Goal: Task Accomplishment & Management: Use online tool/utility

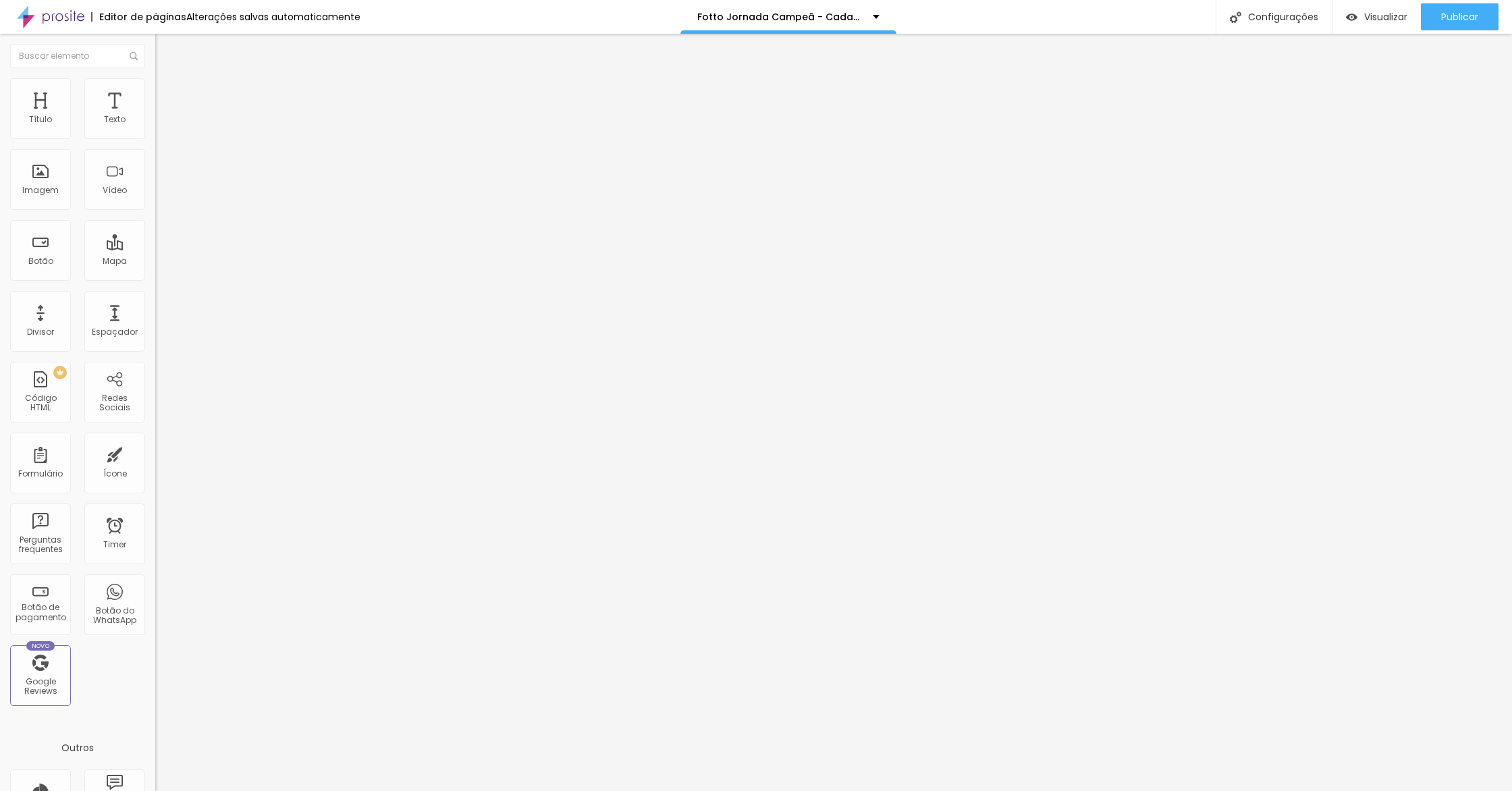
click at [155, 117] on span "Trocar imagem" at bounding box center [192, 111] width 74 height 12
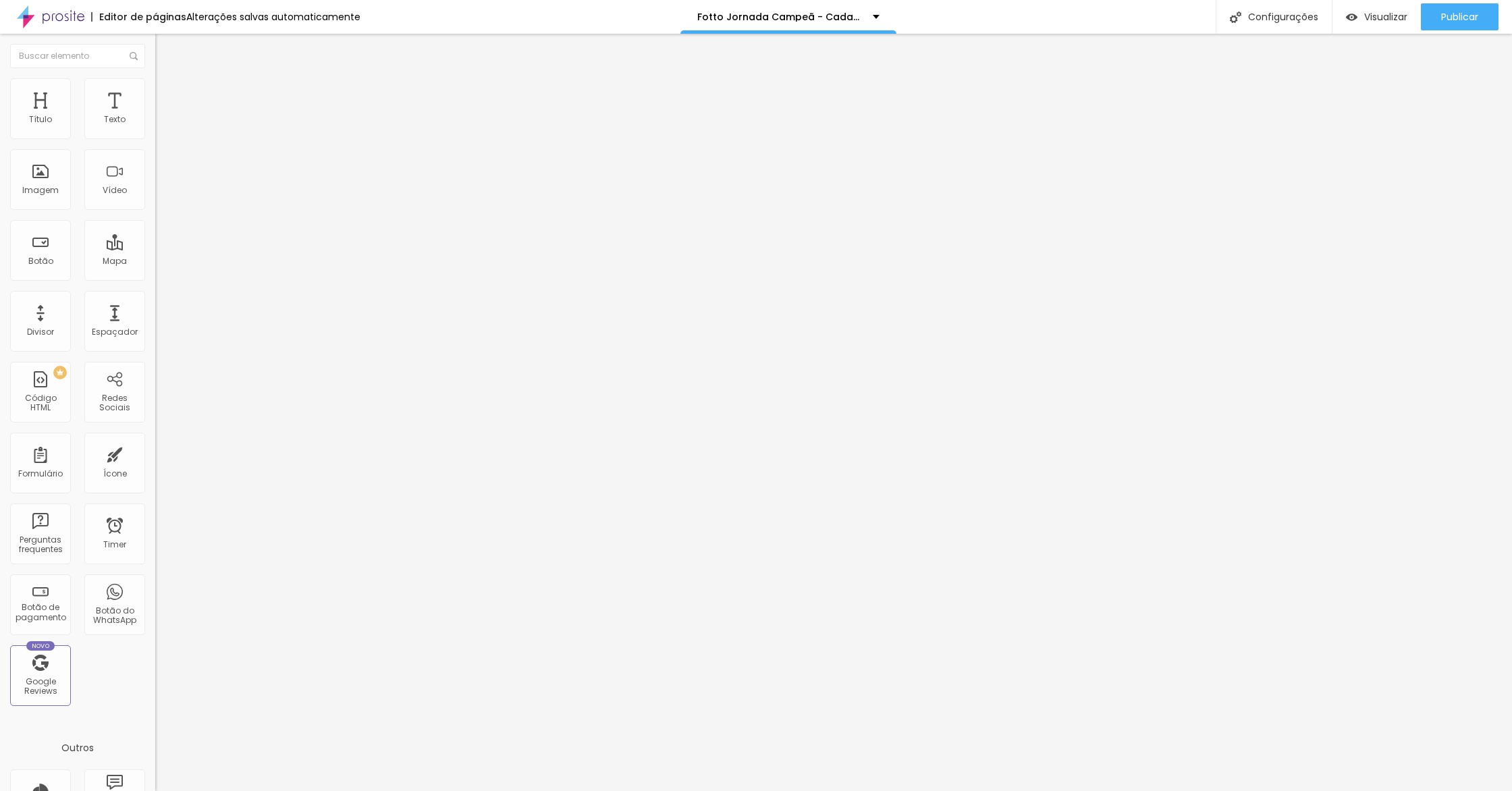
click at [155, 79] on li "Estilo" at bounding box center [233, 86] width 155 height 14
type input "35"
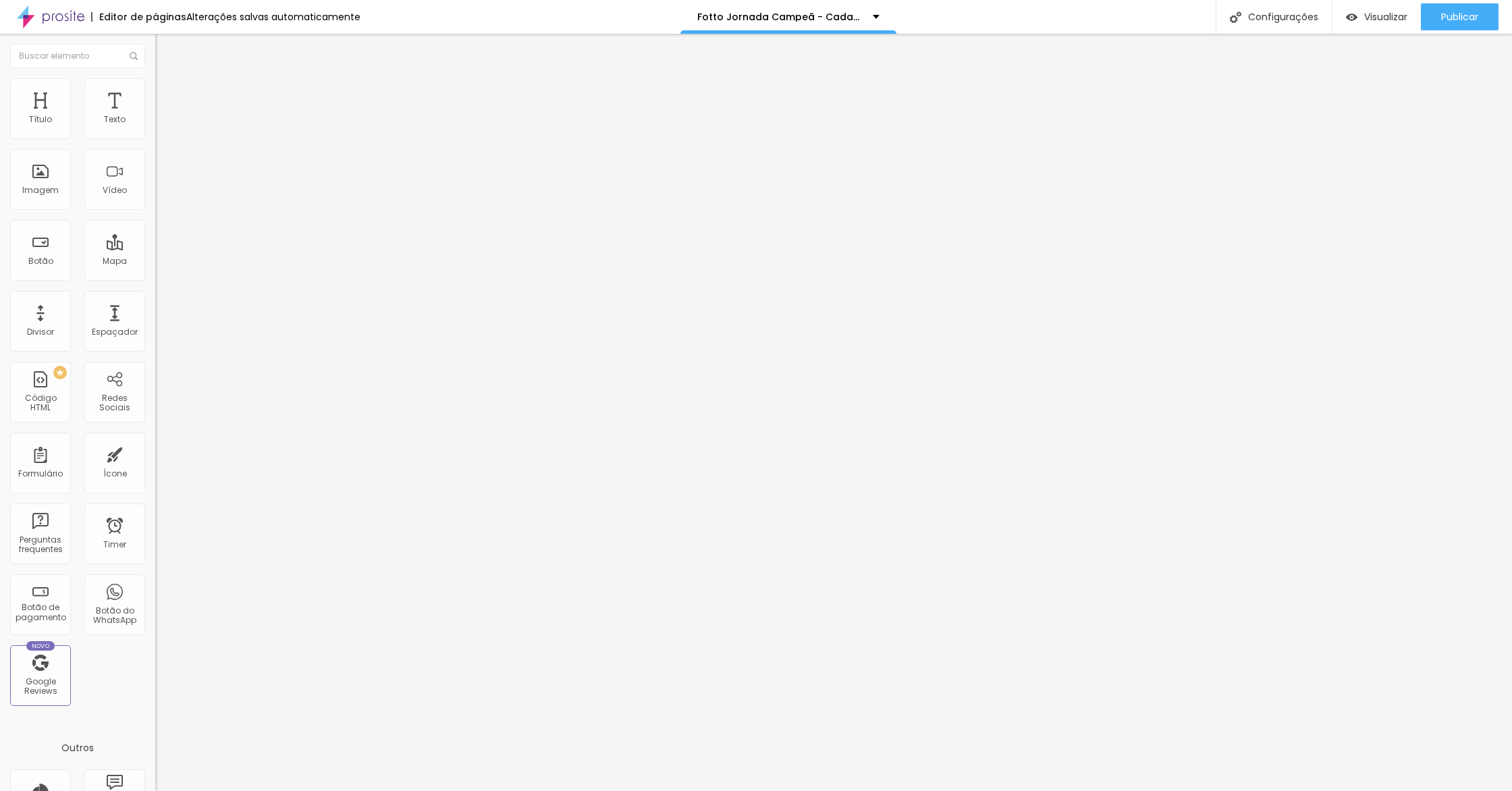
type input "35"
type input "30"
type input "35"
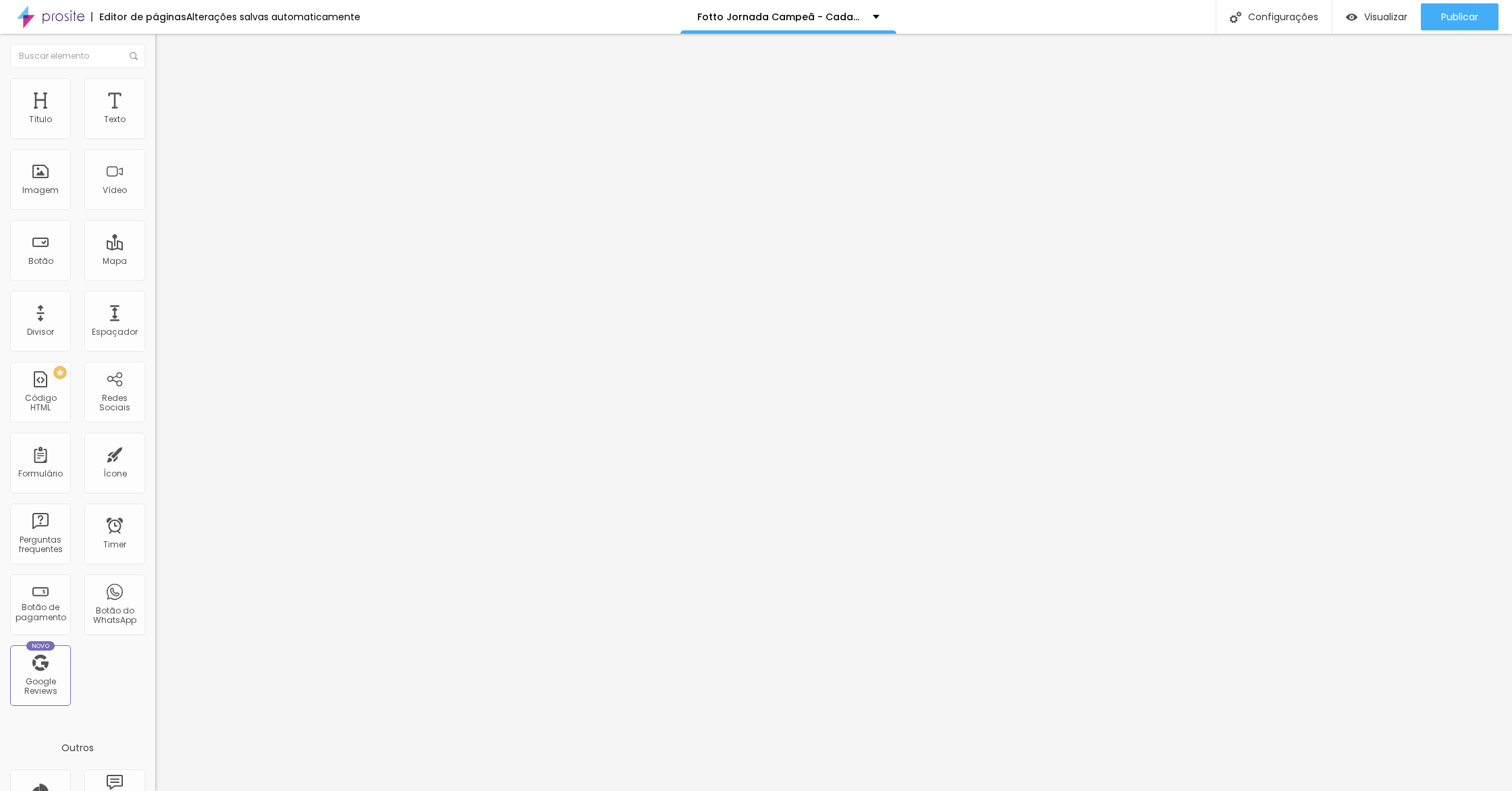
type input "30"
type input "25"
type input "20"
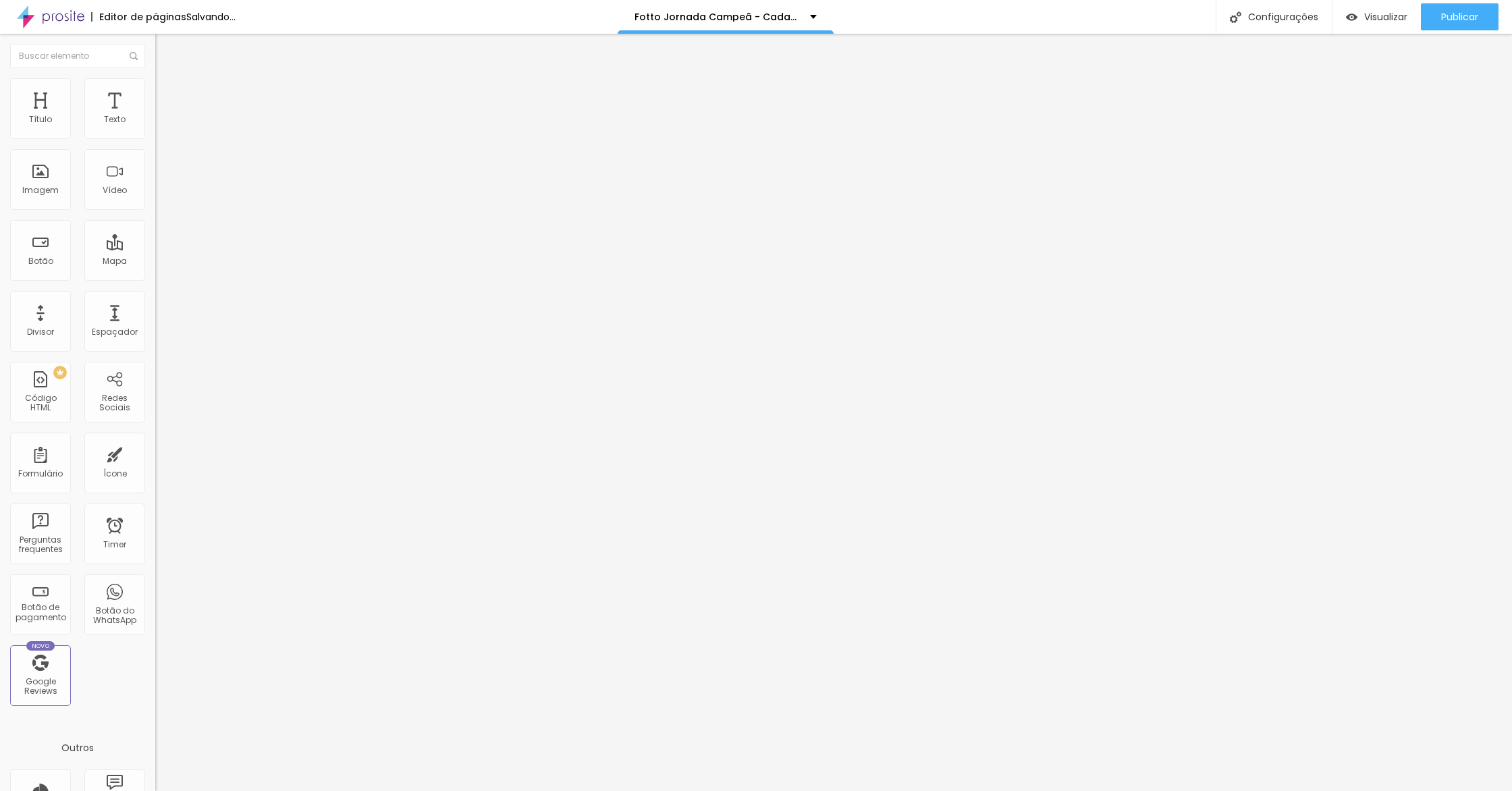
type input "20"
type input "25"
type input "20"
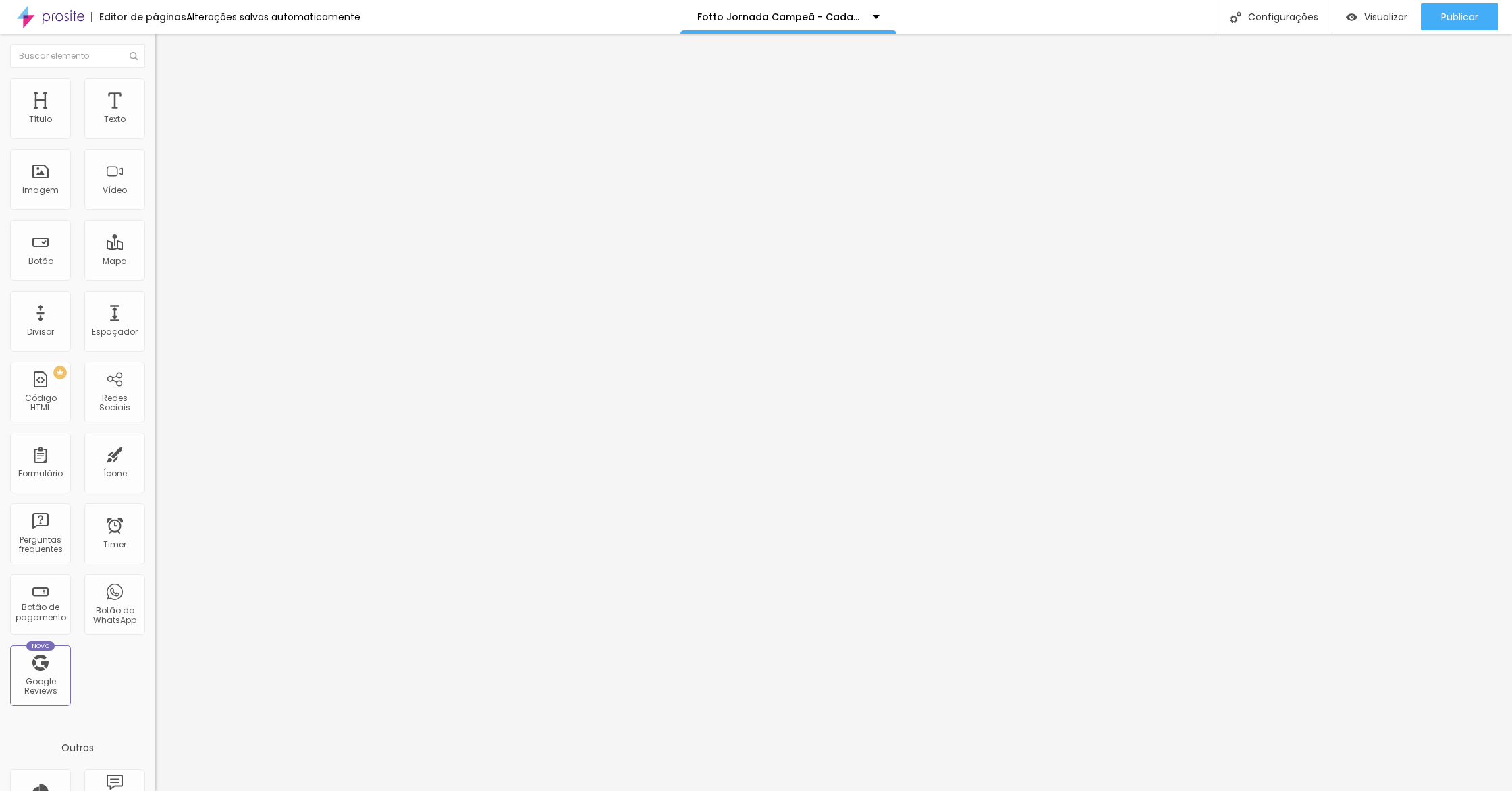
type input "15"
type input "10"
type input "15"
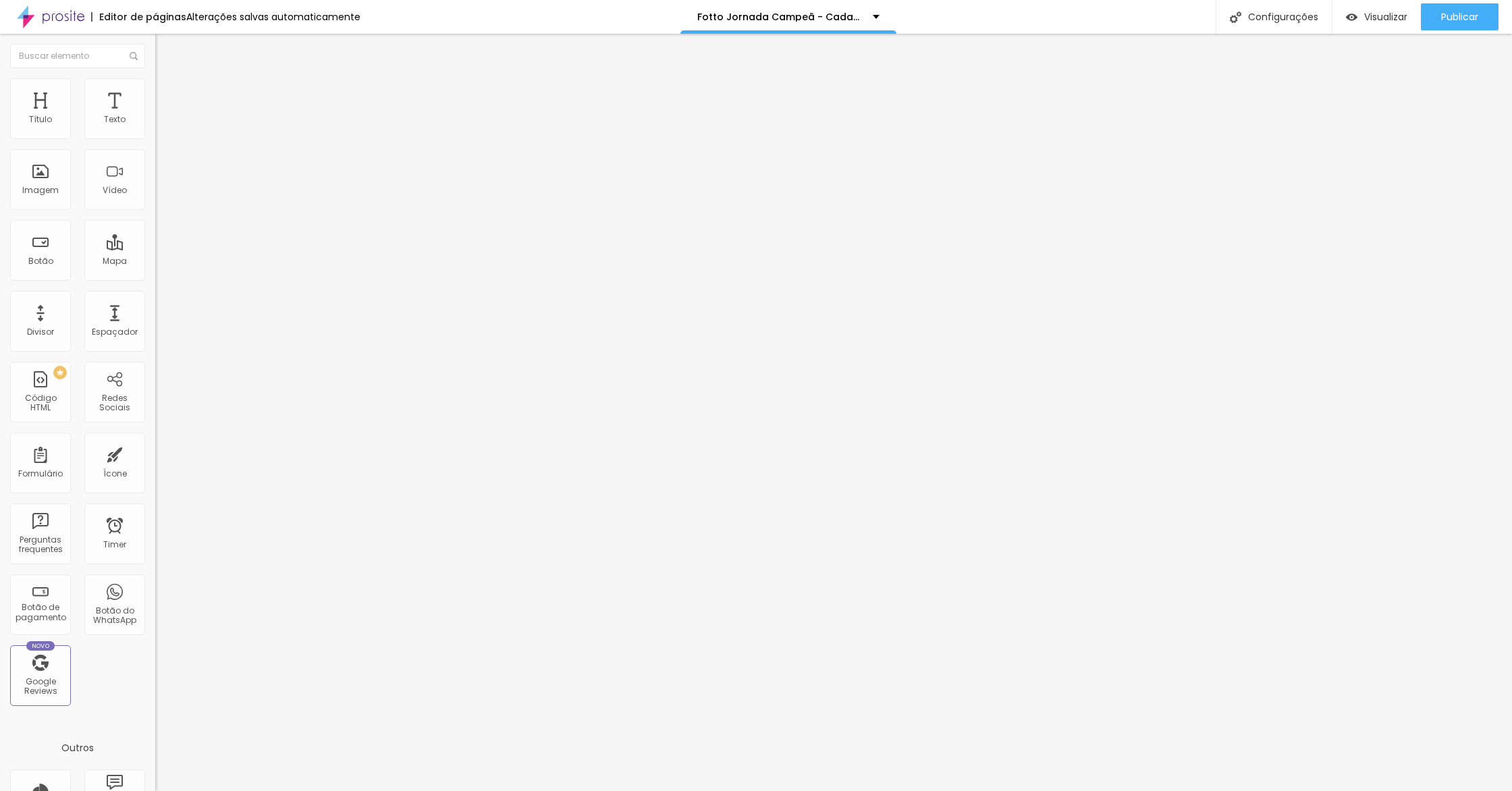
type input "15"
type input "20"
drag, startPoint x: 55, startPoint y: 143, endPoint x: 28, endPoint y: 149, distance: 27.7
type input "20"
click at [155, 138] on input "range" at bounding box center [198, 132] width 87 height 11
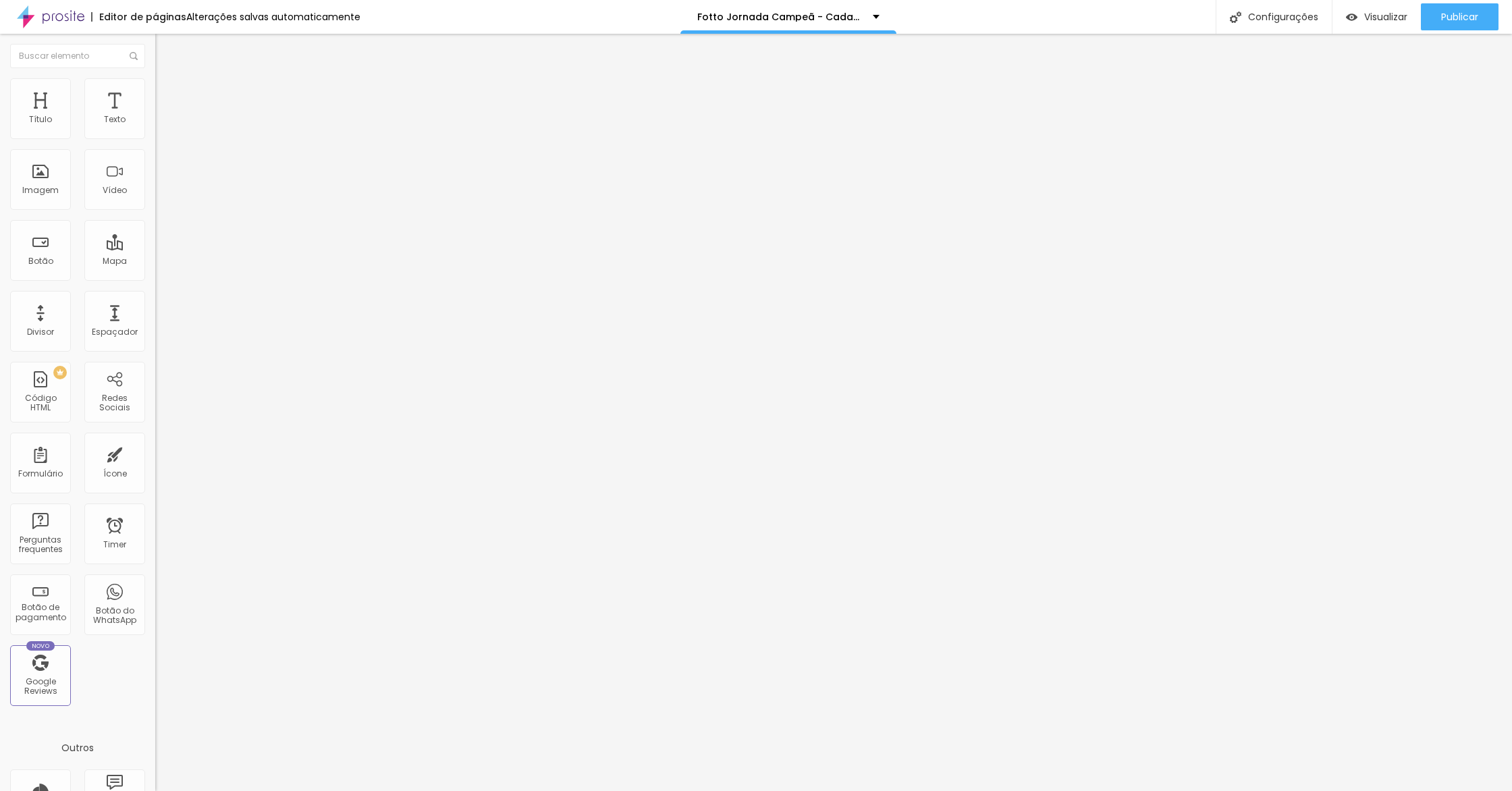
click at [155, 117] on span "Trocar imagem" at bounding box center [192, 111] width 74 height 12
click at [1356, 19] on div "Visualizar" at bounding box center [1377, 18] width 62 height 12
click at [1352, 21] on img "button" at bounding box center [1352, 18] width 12 height 12
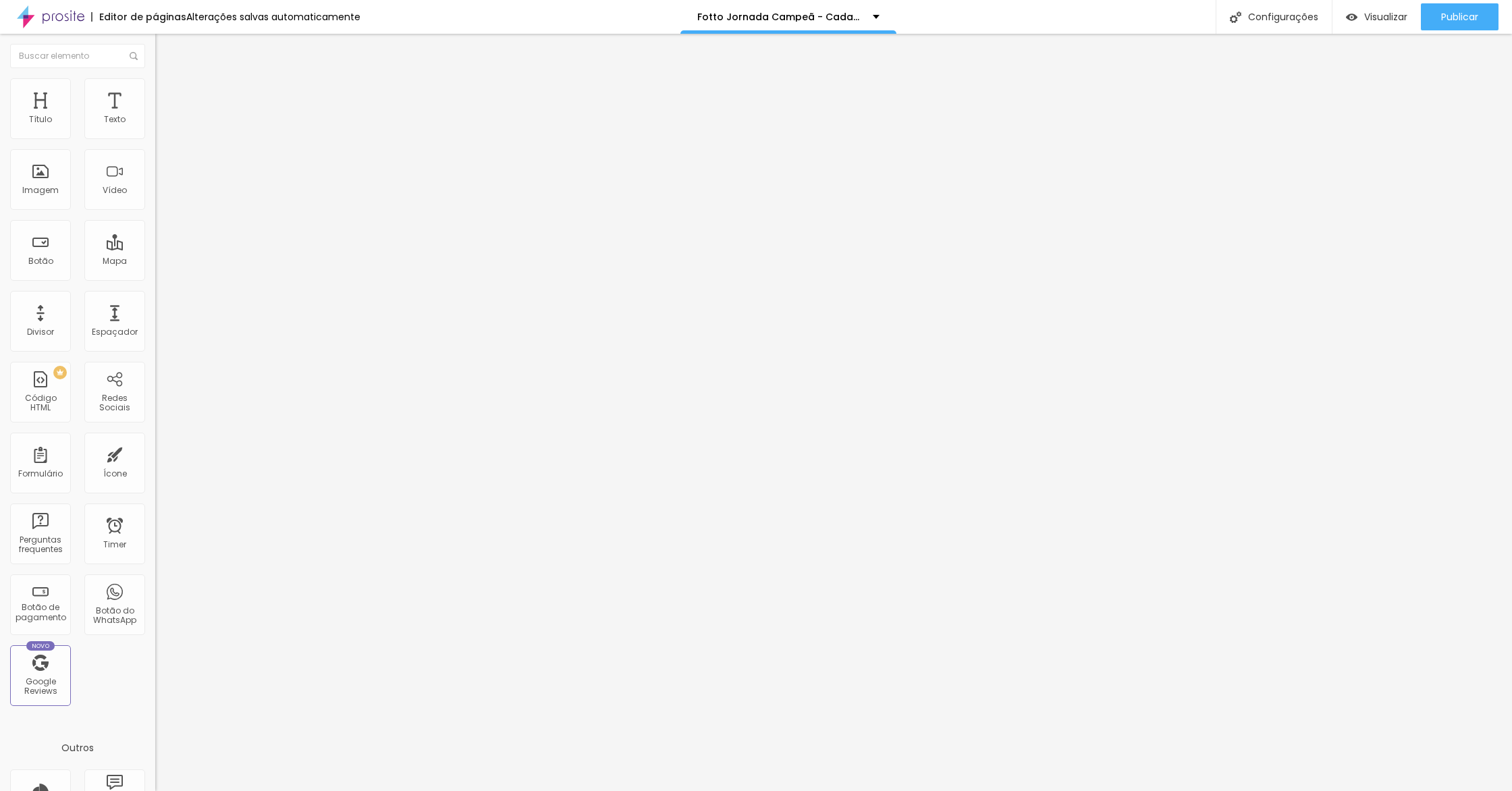
click at [155, 87] on li "Avançado" at bounding box center [233, 86] width 155 height 14
click at [1368, 22] on span "Visualizar" at bounding box center [1386, 17] width 43 height 11
click at [155, 92] on ul "Estilo Avançado" at bounding box center [233, 78] width 155 height 27
click at [167, 94] on span "Avançado" at bounding box center [189, 88] width 45 height 12
click at [167, 80] on span "Estilo" at bounding box center [177, 74] width 21 height 12
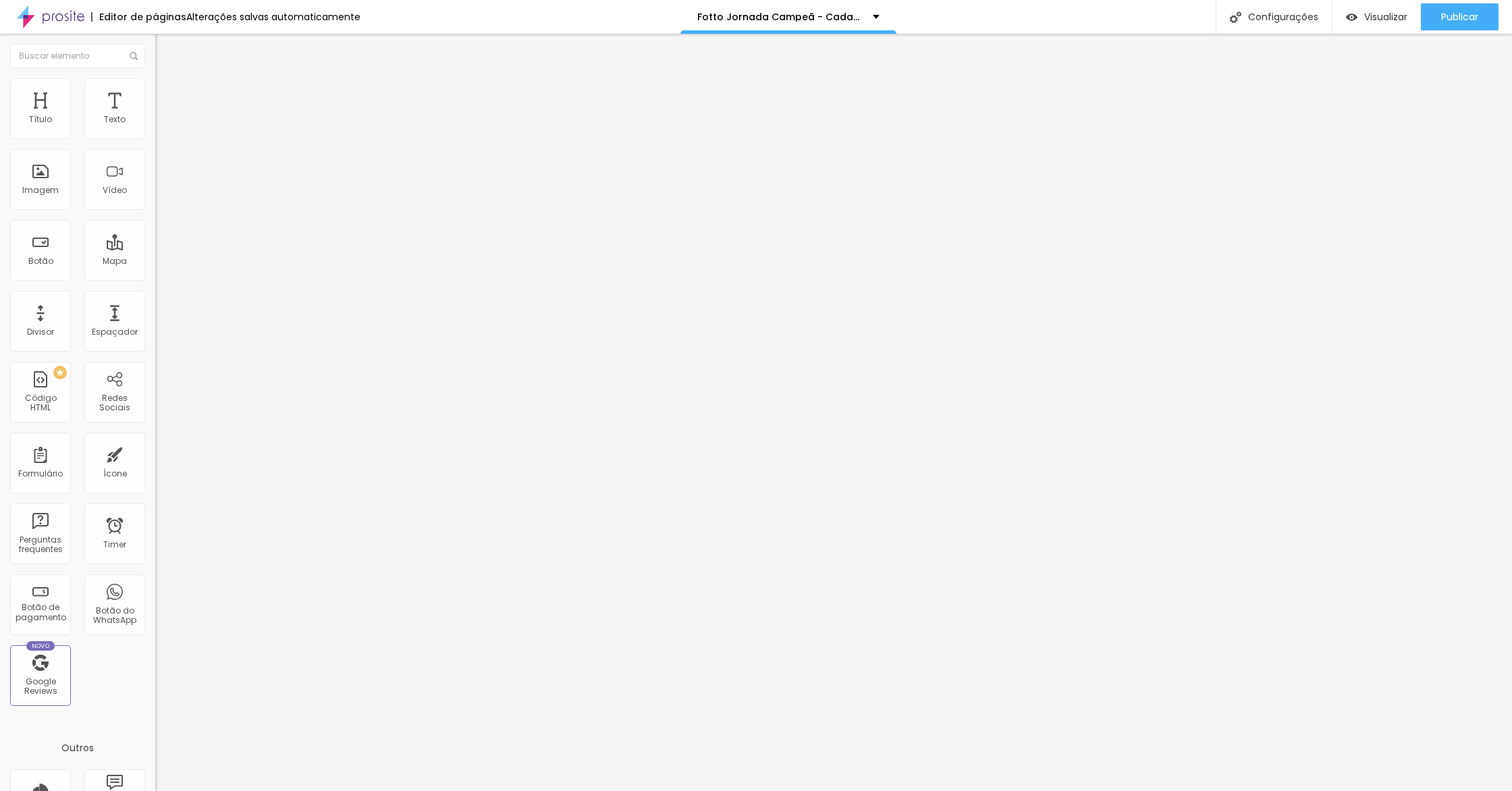
click at [155, 101] on li "Avançado" at bounding box center [233, 99] width 155 height 14
click at [155, 88] on li "Estilo" at bounding box center [233, 86] width 155 height 14
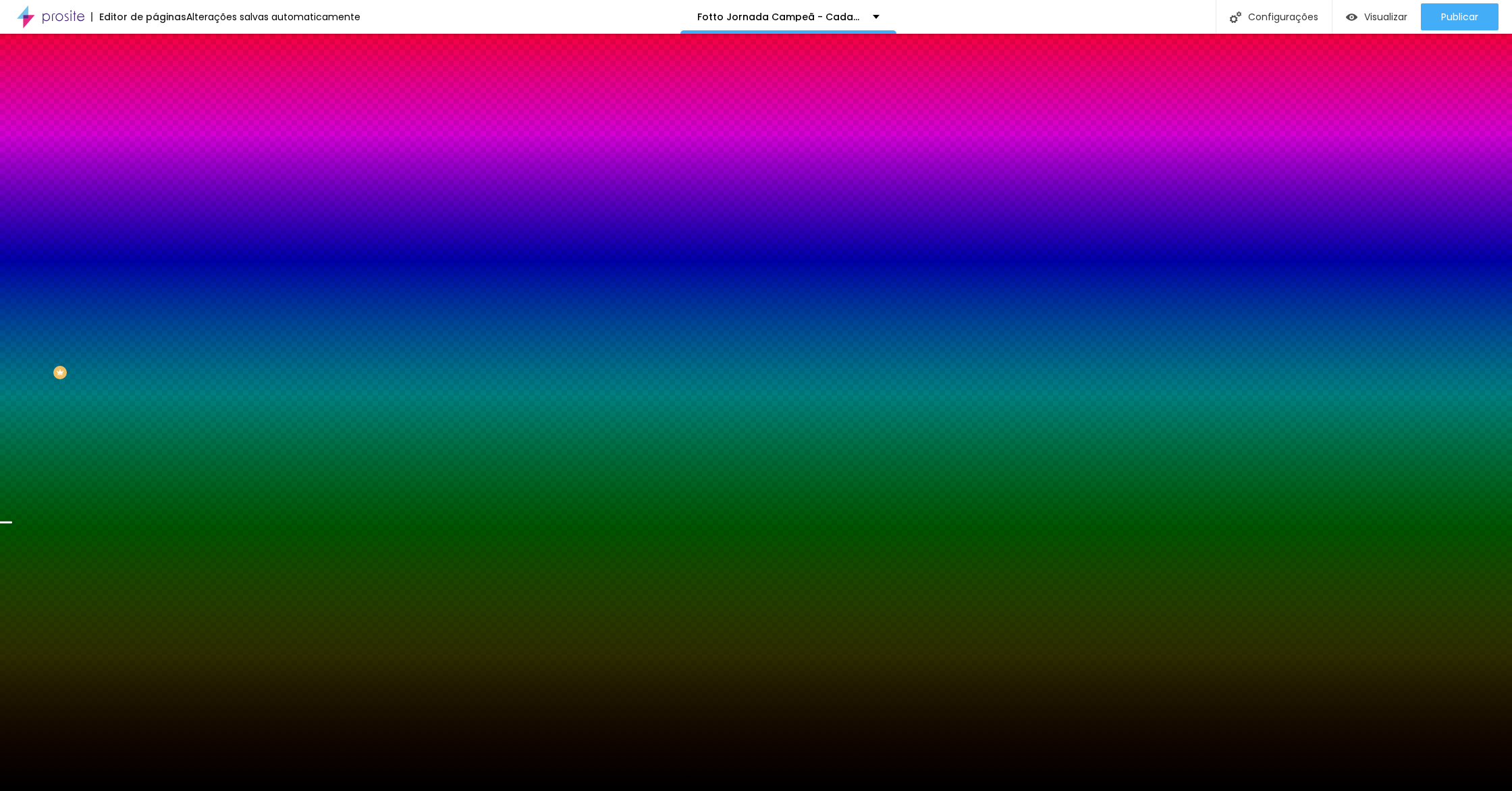
click at [167, 96] on span "Avançado" at bounding box center [189, 102] width 45 height 12
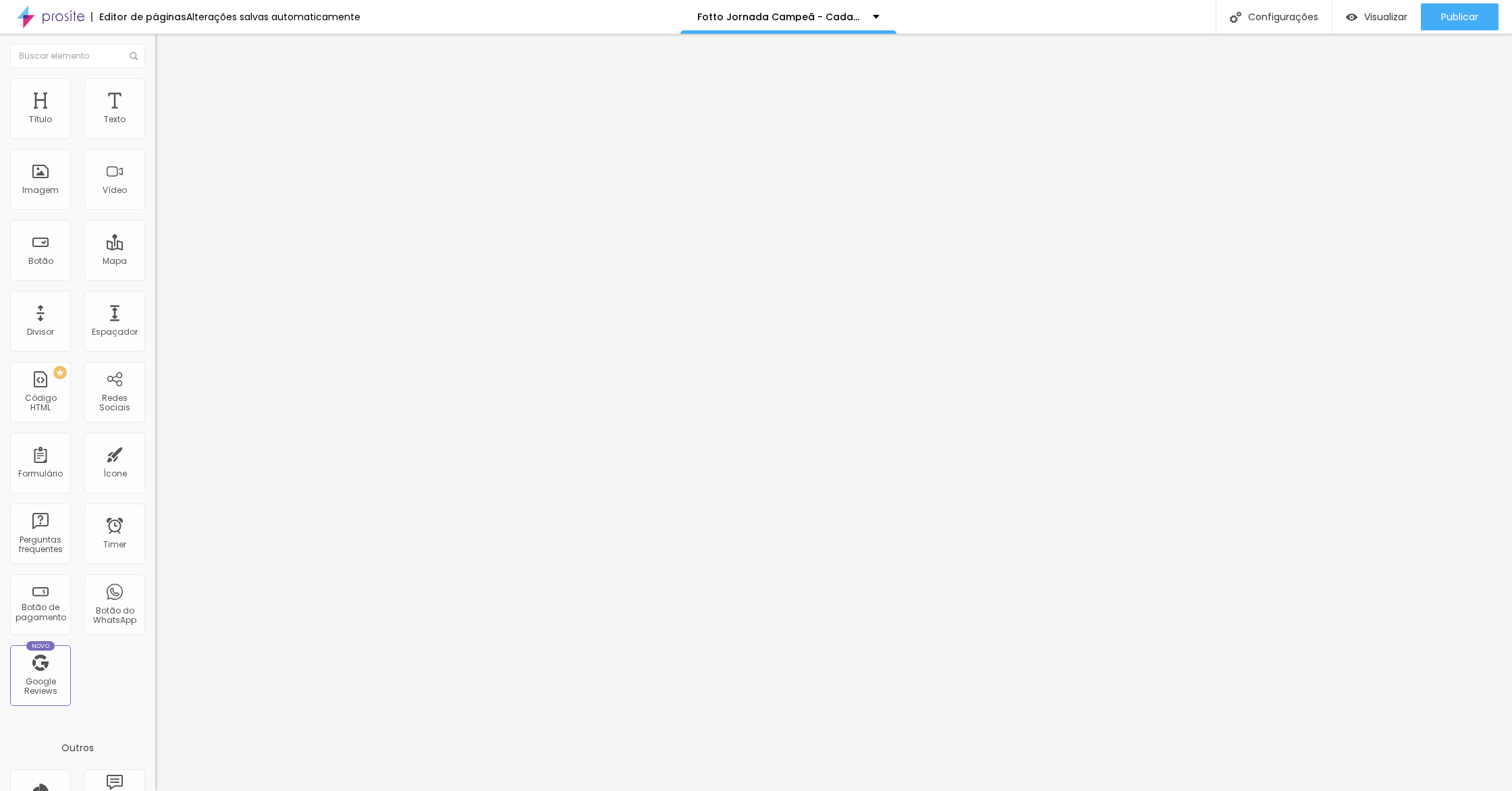
click at [155, 82] on img at bounding box center [161, 85] width 12 height 12
click at [167, 98] on span "Avançado" at bounding box center [189, 102] width 45 height 12
click at [155, 90] on li "Estilo" at bounding box center [233, 86] width 155 height 14
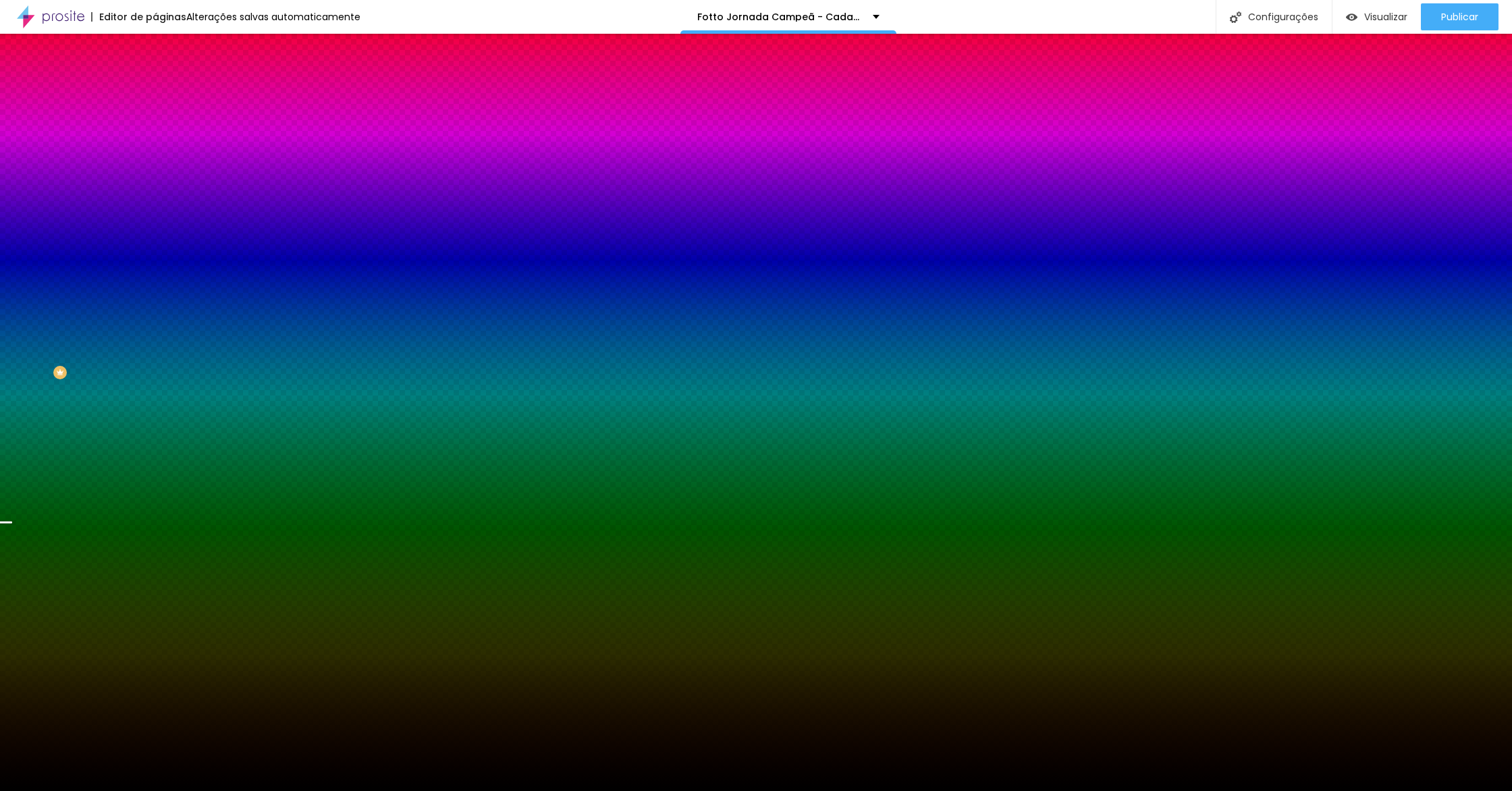
click at [155, 79] on li "Conteúdo" at bounding box center [233, 72] width 155 height 14
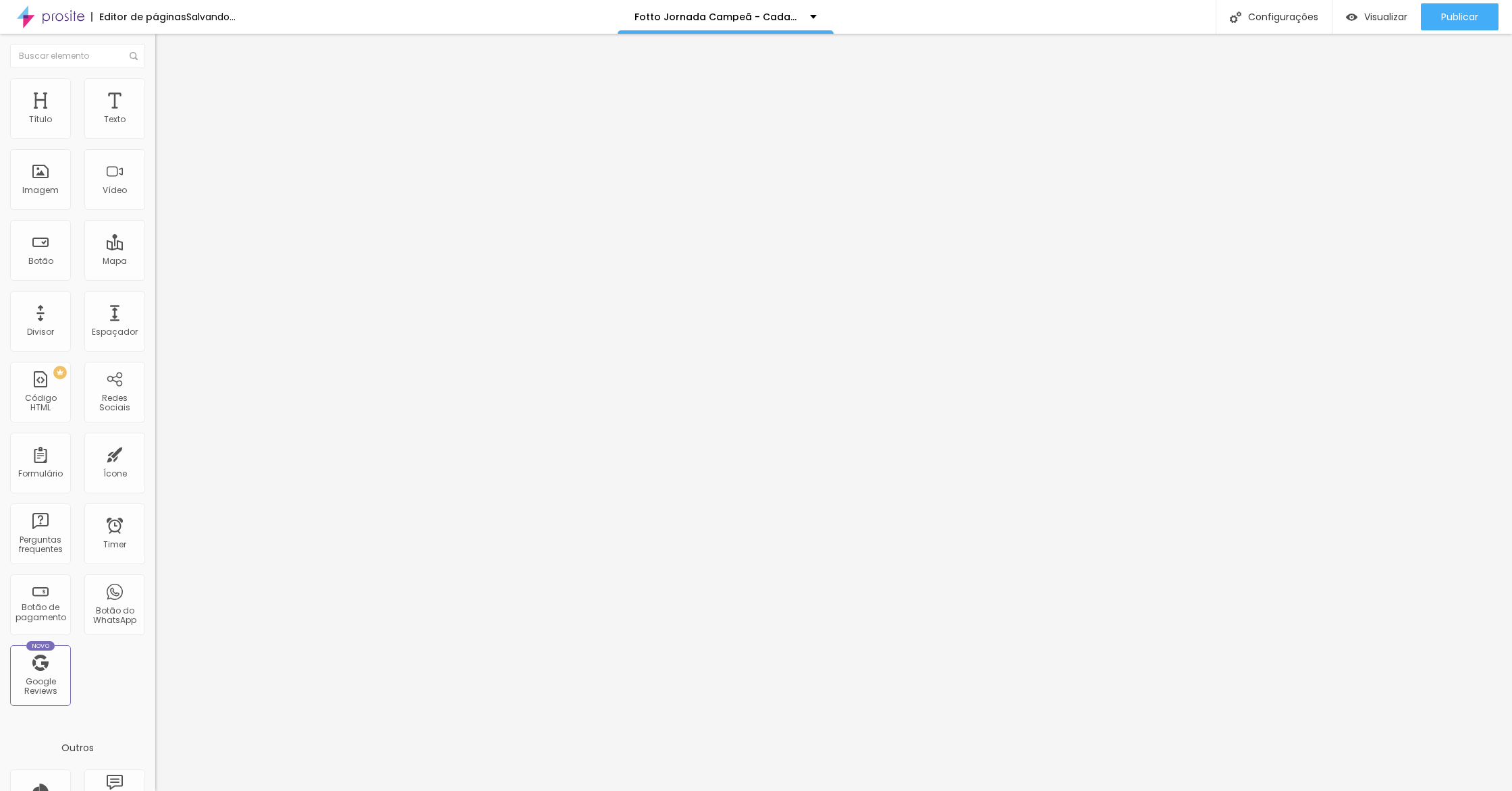
click at [162, 194] on icon "button" at bounding box center [164, 191] width 5 height 5
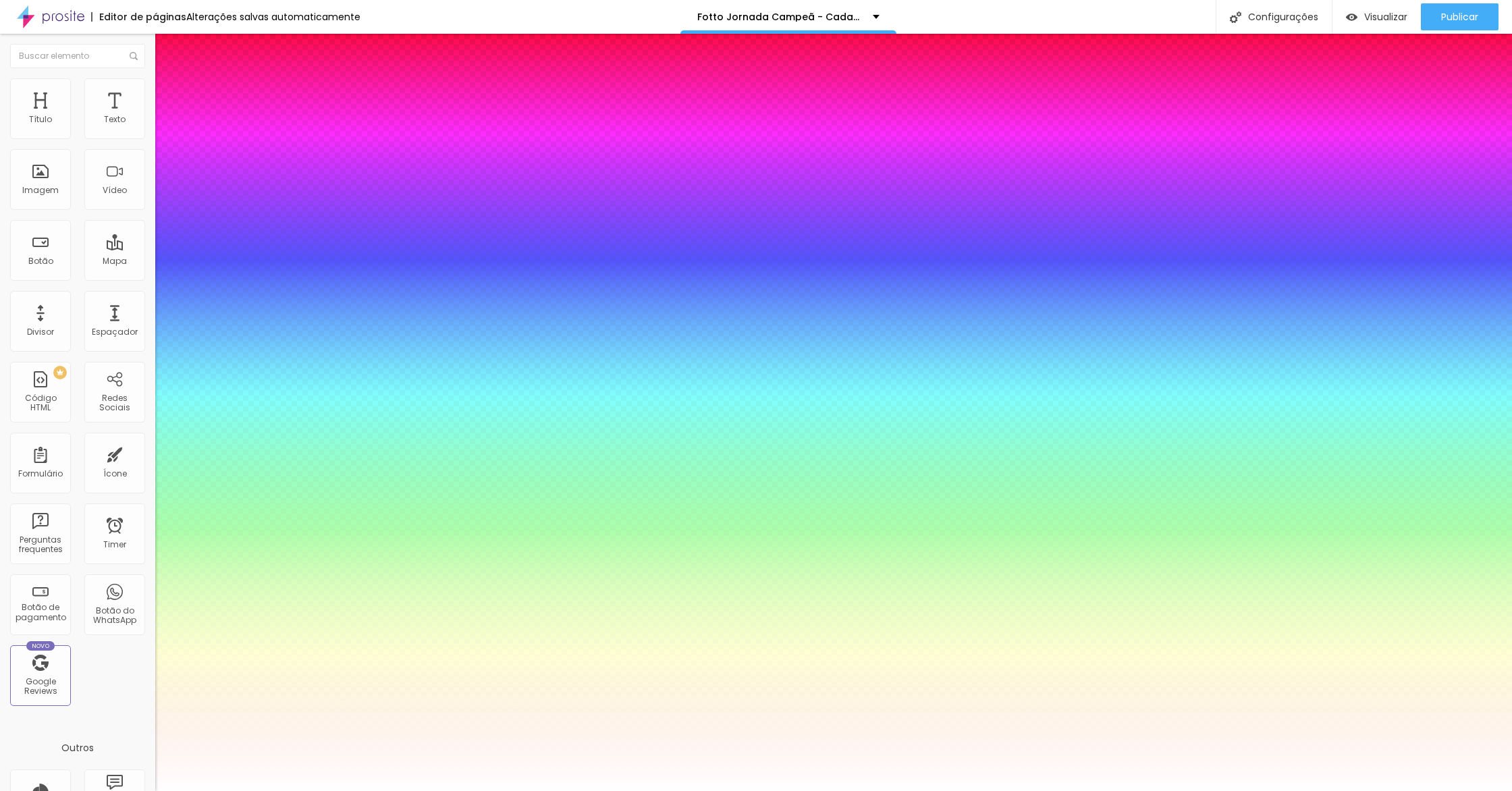
click at [73, 791] on select "Carregando..." at bounding box center [36, 806] width 73 height 14
type input "1"
click at [234, 791] on div at bounding box center [756, 791] width 1512 height 0
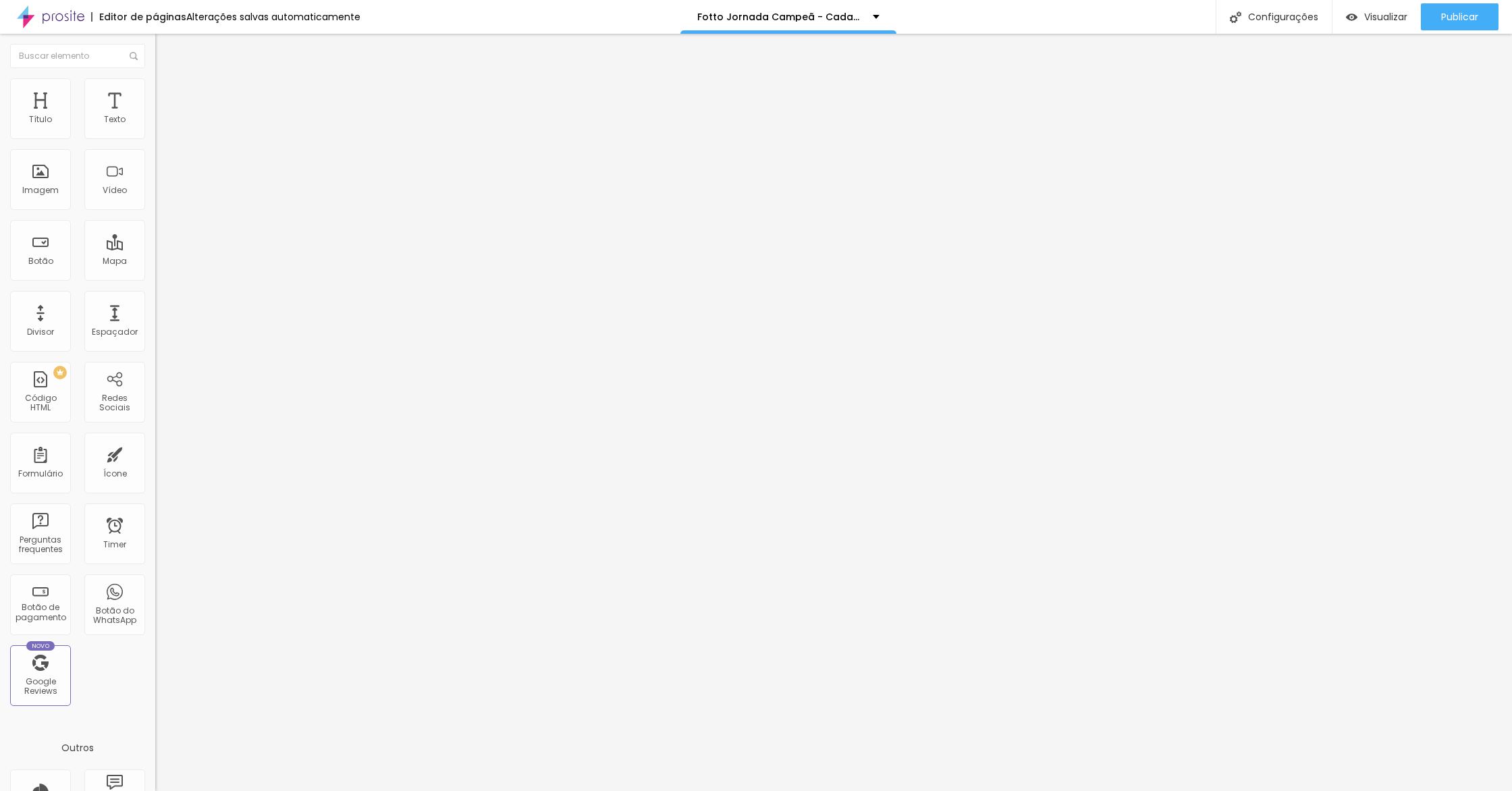
click at [155, 200] on div "Tipografia Voltar ao padrão" at bounding box center [233, 181] width 155 height 38
click at [162, 194] on icon "button" at bounding box center [164, 191] width 5 height 5
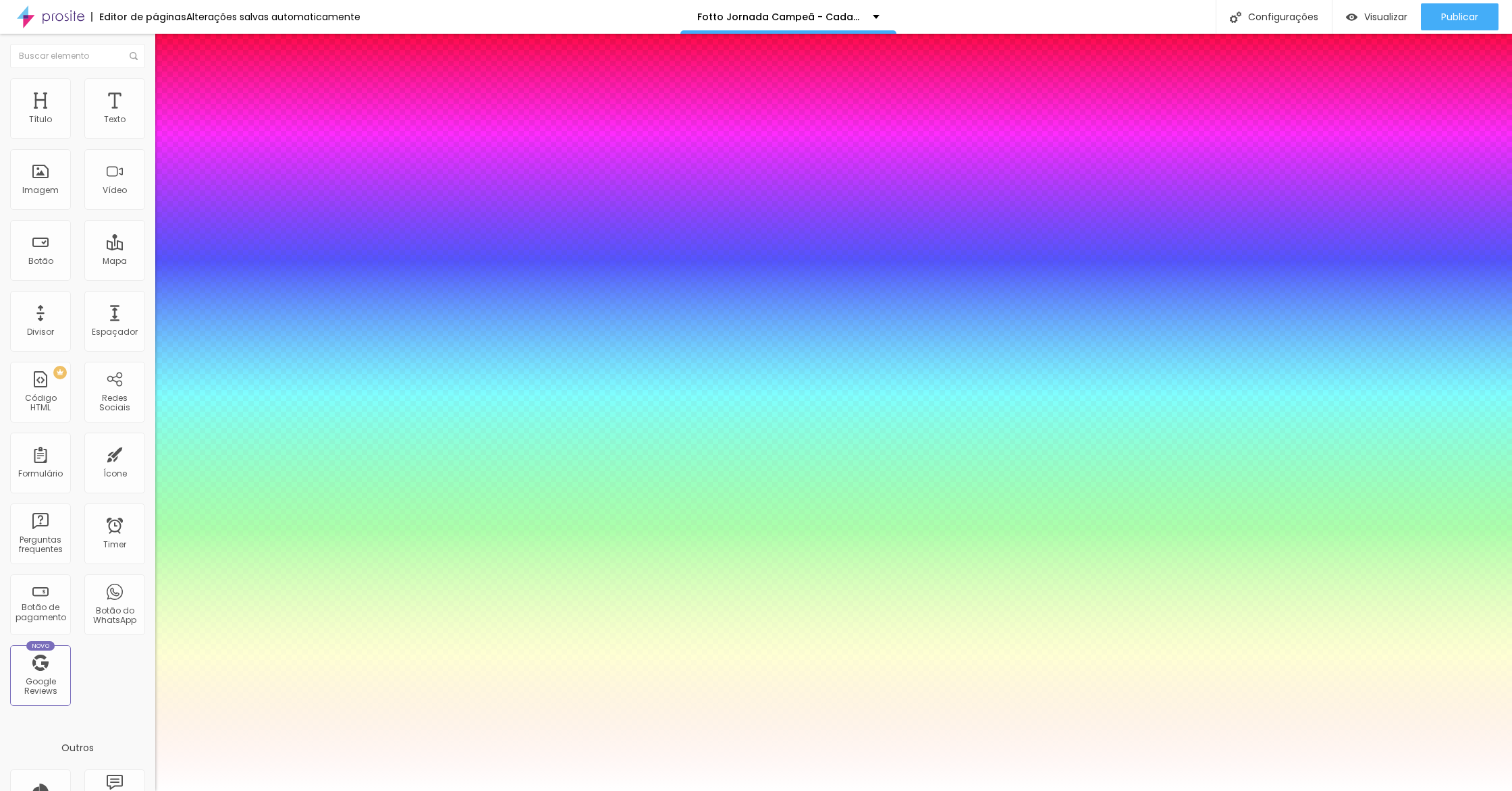
type input "1"
click at [145, 791] on select "AbrilFatface-Regular Actor-Regular Alegreya AlegreyaBlack [PERSON_NAME] [PERSON…" at bounding box center [73, 806] width 145 height 14
select select "MrBedfort-Regular"
click at [143, 791] on select "AbrilFatface-Regular Actor-Regular Alegreya AlegreyaBlack [PERSON_NAME] [PERSON…" at bounding box center [73, 806] width 145 height 14
click at [145, 791] on select "AbrilFatface-Regular Actor-Regular Alegreya AlegreyaBlack [PERSON_NAME] [PERSON…" at bounding box center [73, 806] width 145 height 14
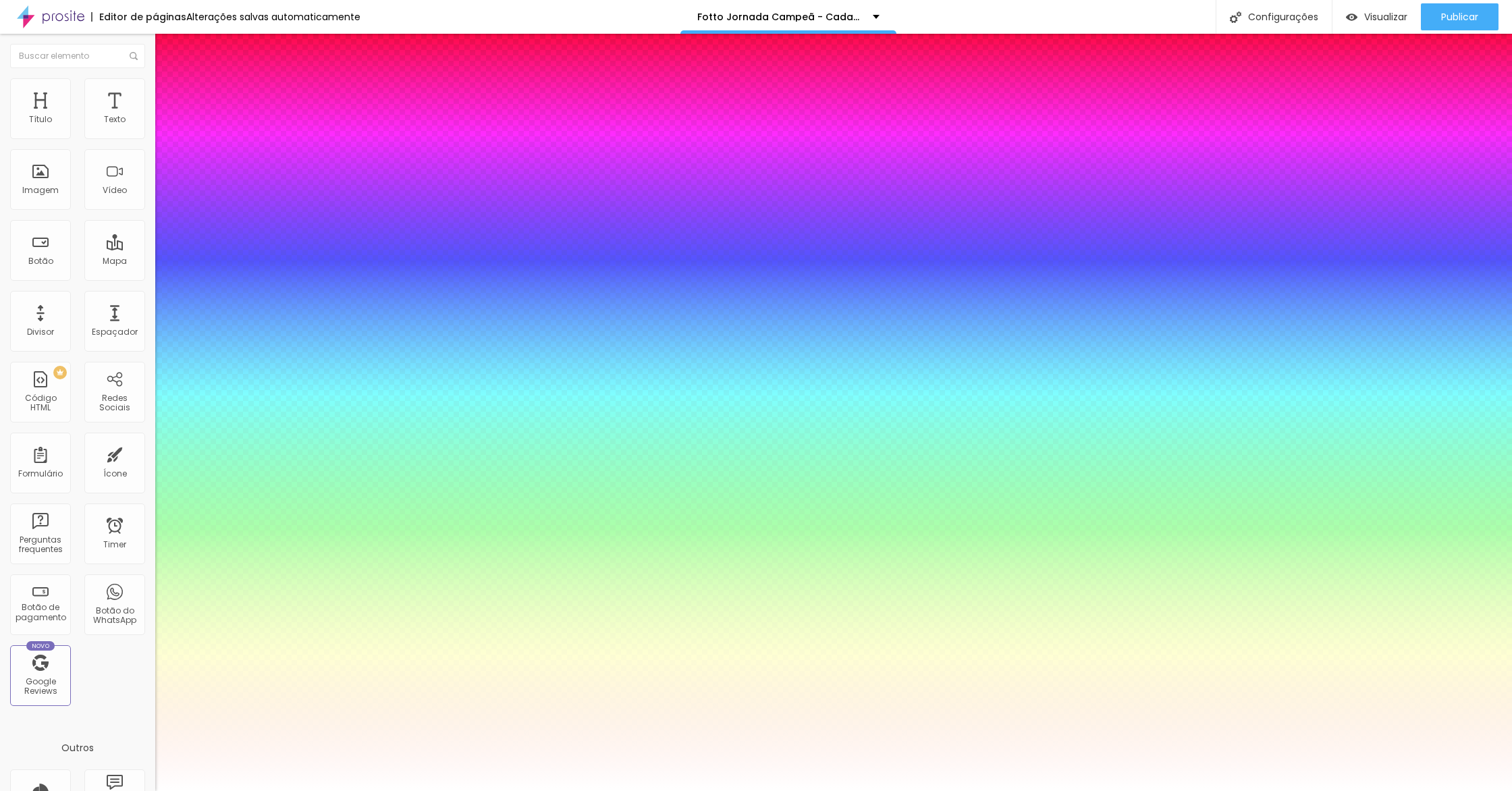
type input "1"
select select "Montserrat"
click at [143, 791] on select "AbrilFatface-Regular Actor-Regular Alegreya AlegreyaBlack [PERSON_NAME] [PERSON…" at bounding box center [73, 806] width 145 height 14
type input "1"
type input "49"
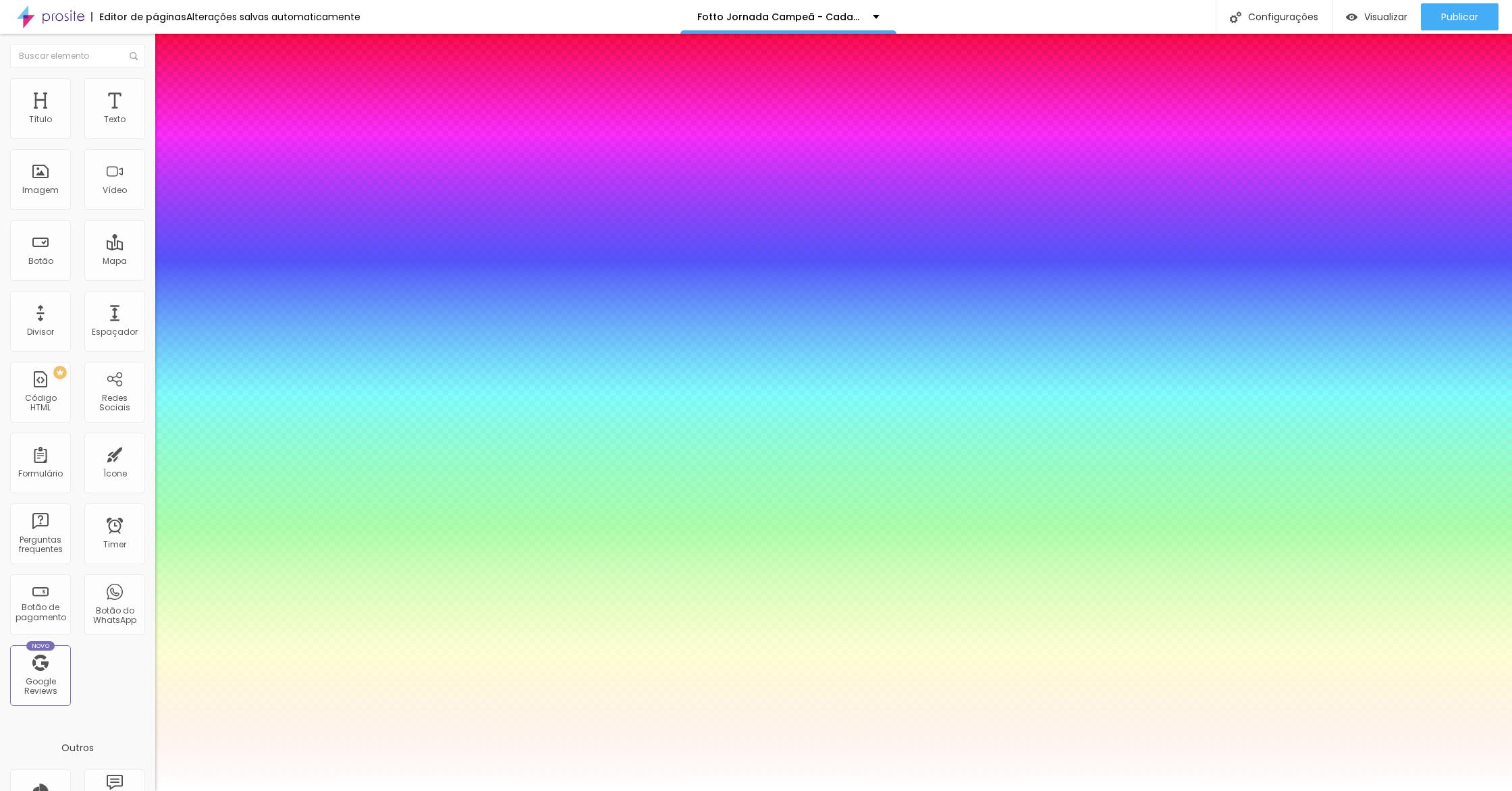
type input "49"
type input "1"
type input "46"
type input "1"
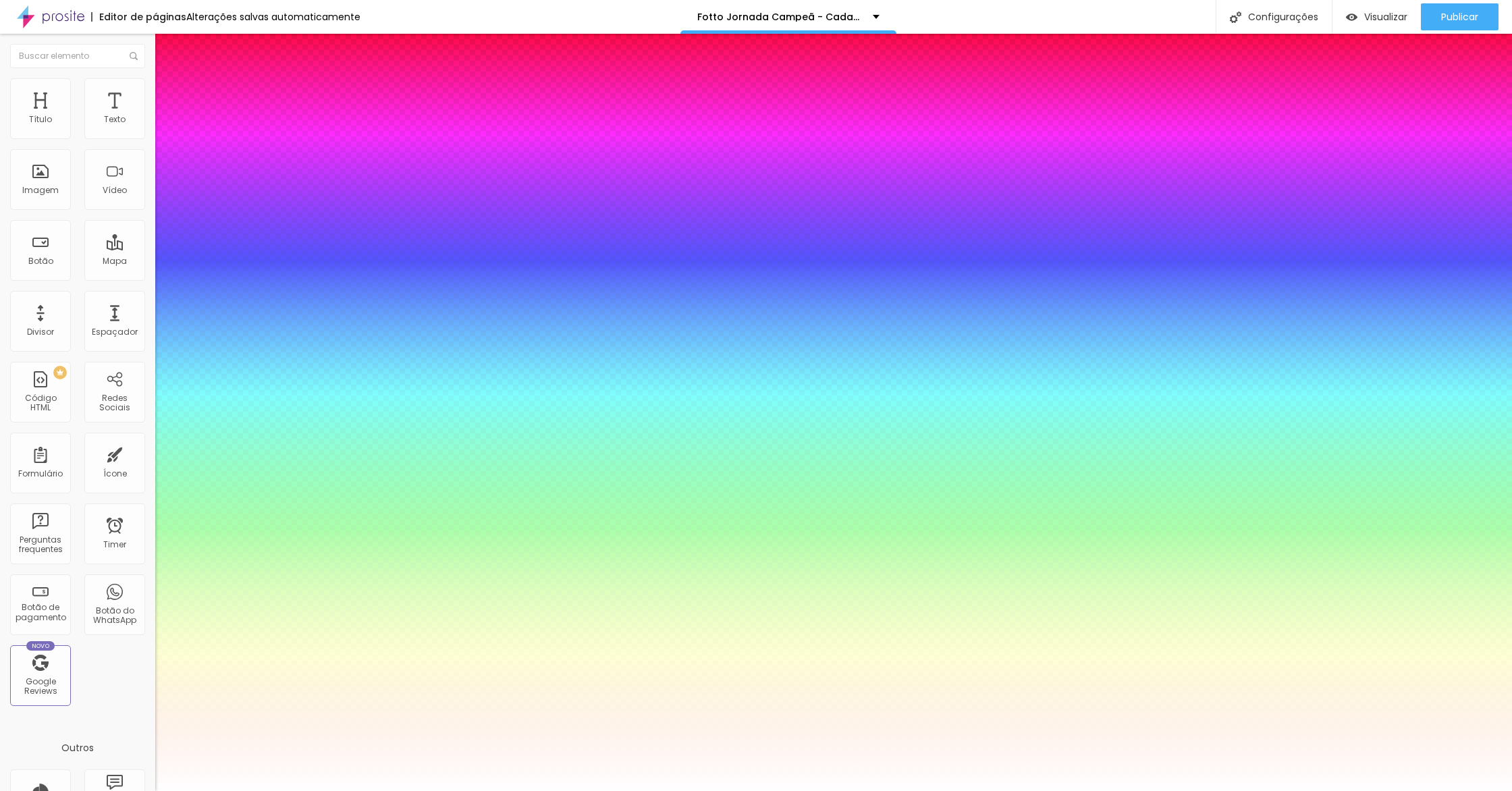
type input "43"
type input "1"
type input "39"
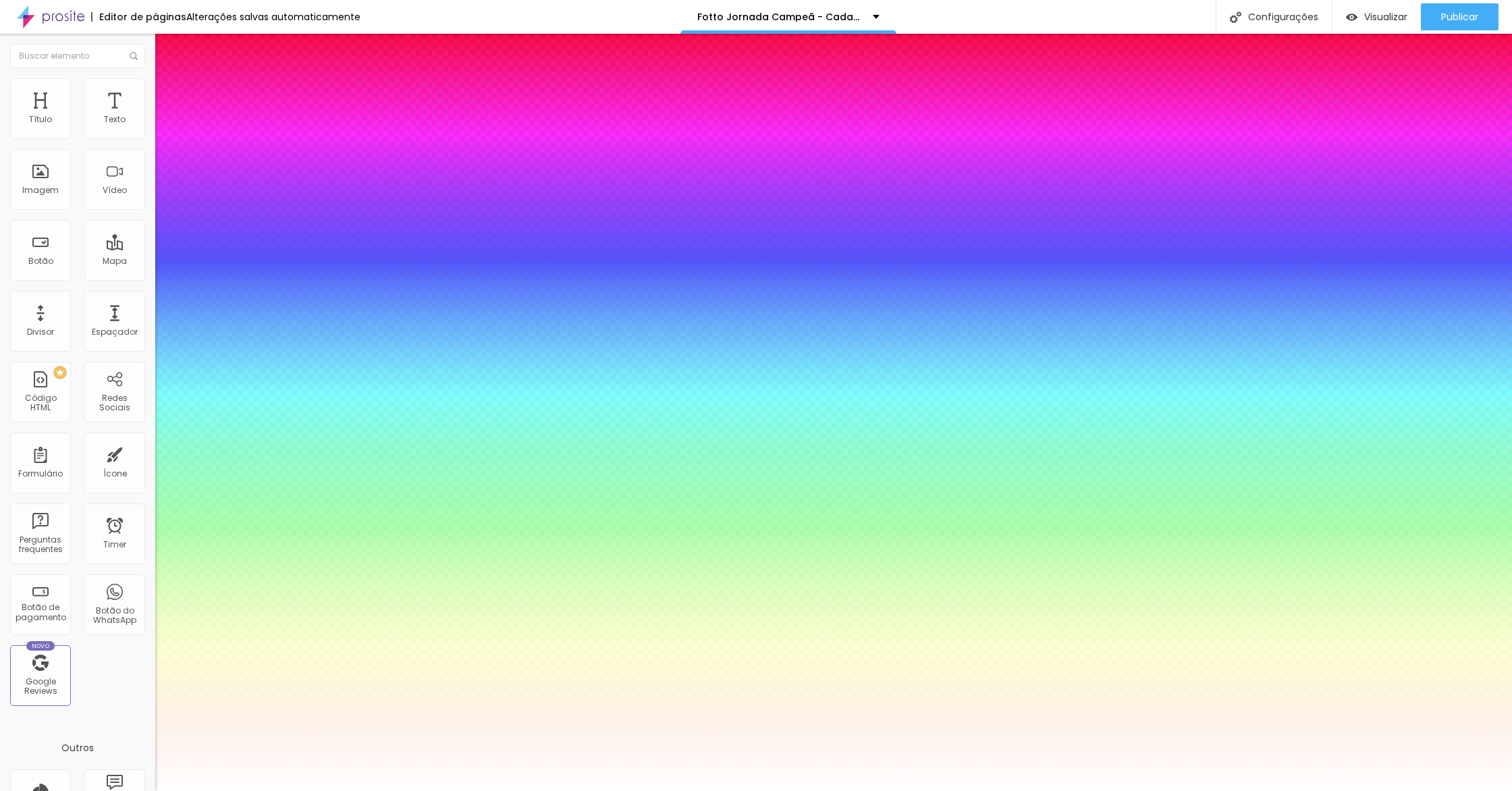
type input "1"
type input "38"
type input "1"
type input "35"
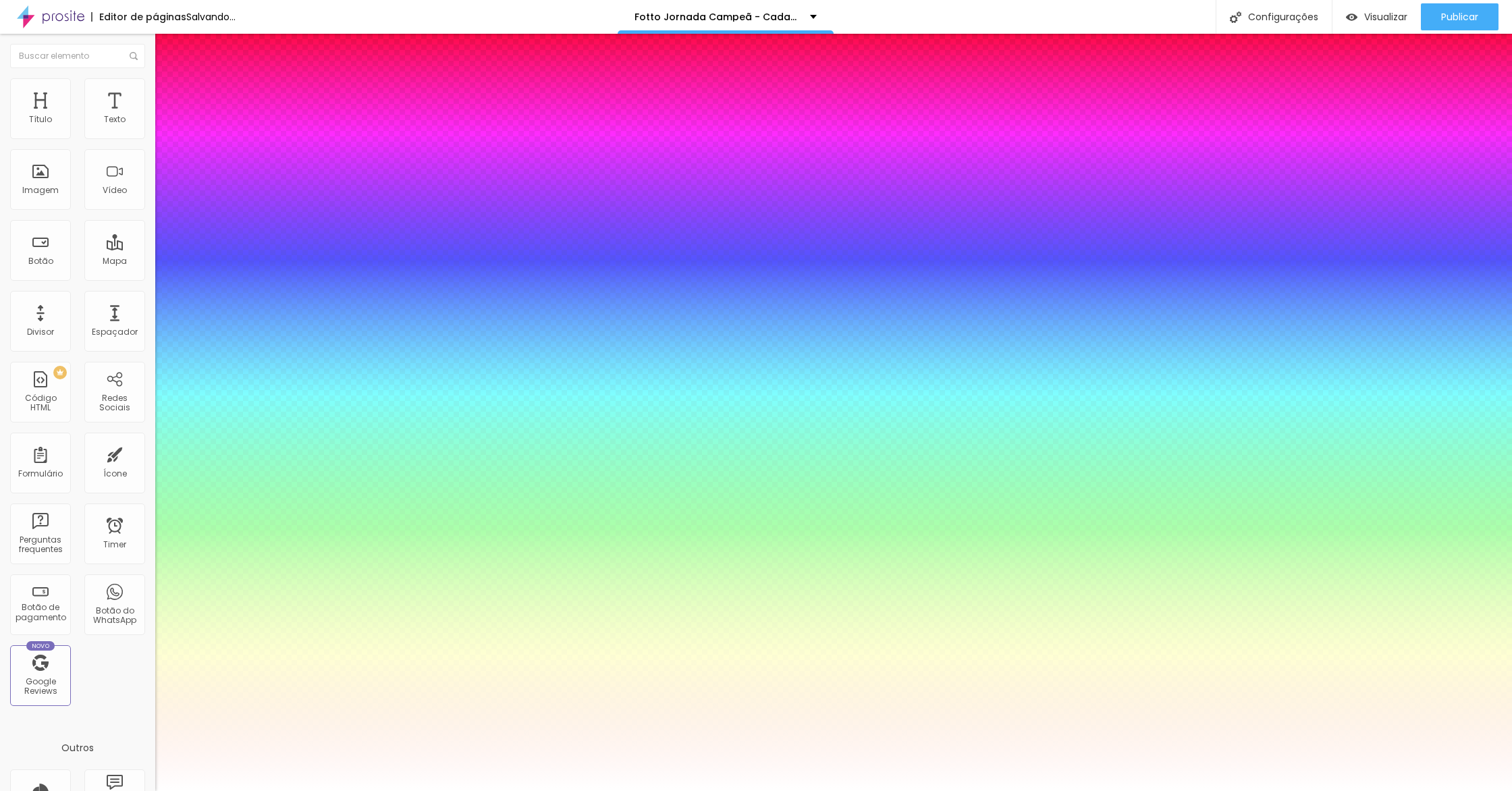
type input "35"
type input "1"
type input "34"
type input "1"
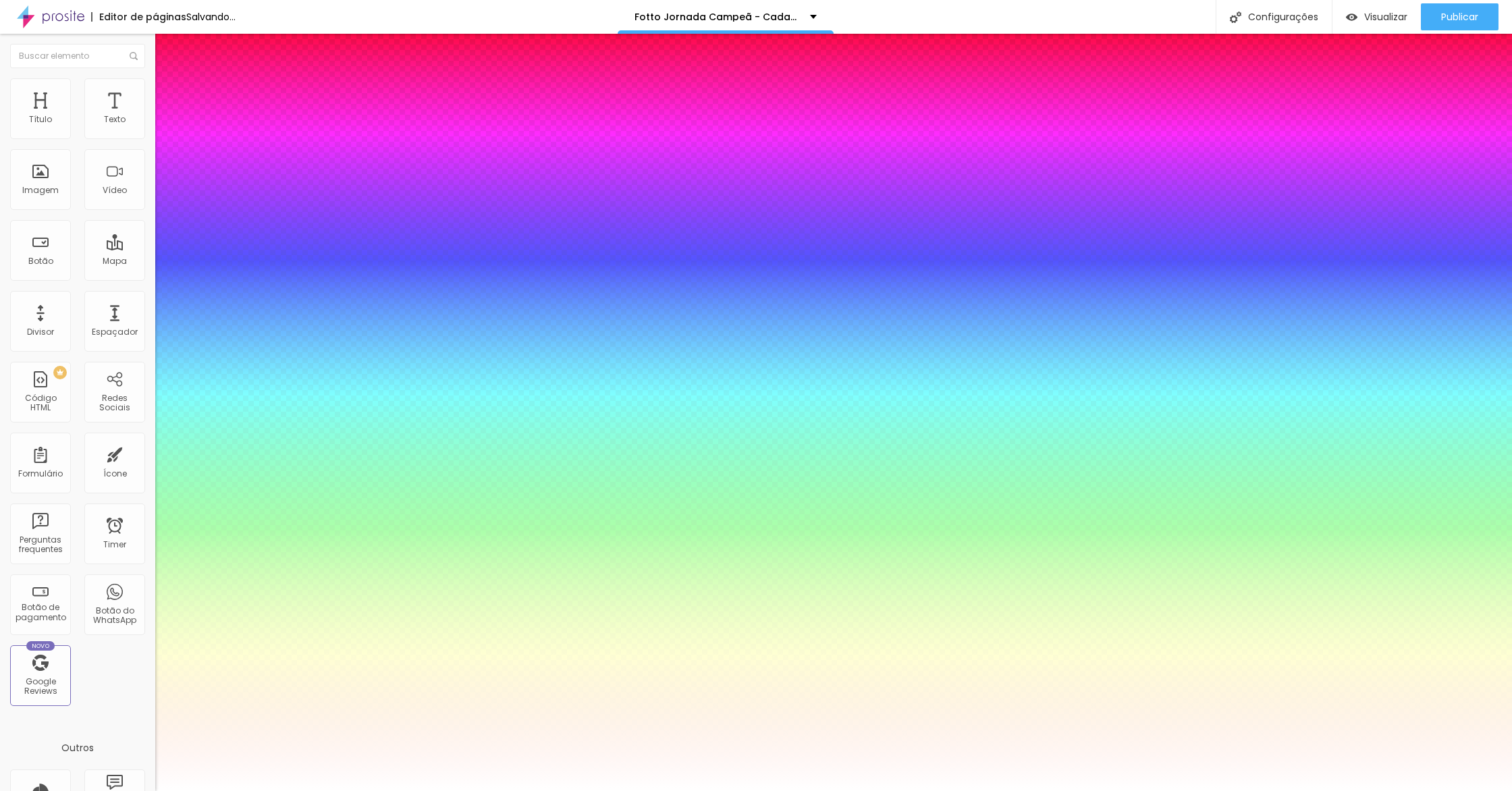
type input "33"
type input "1"
type input "32"
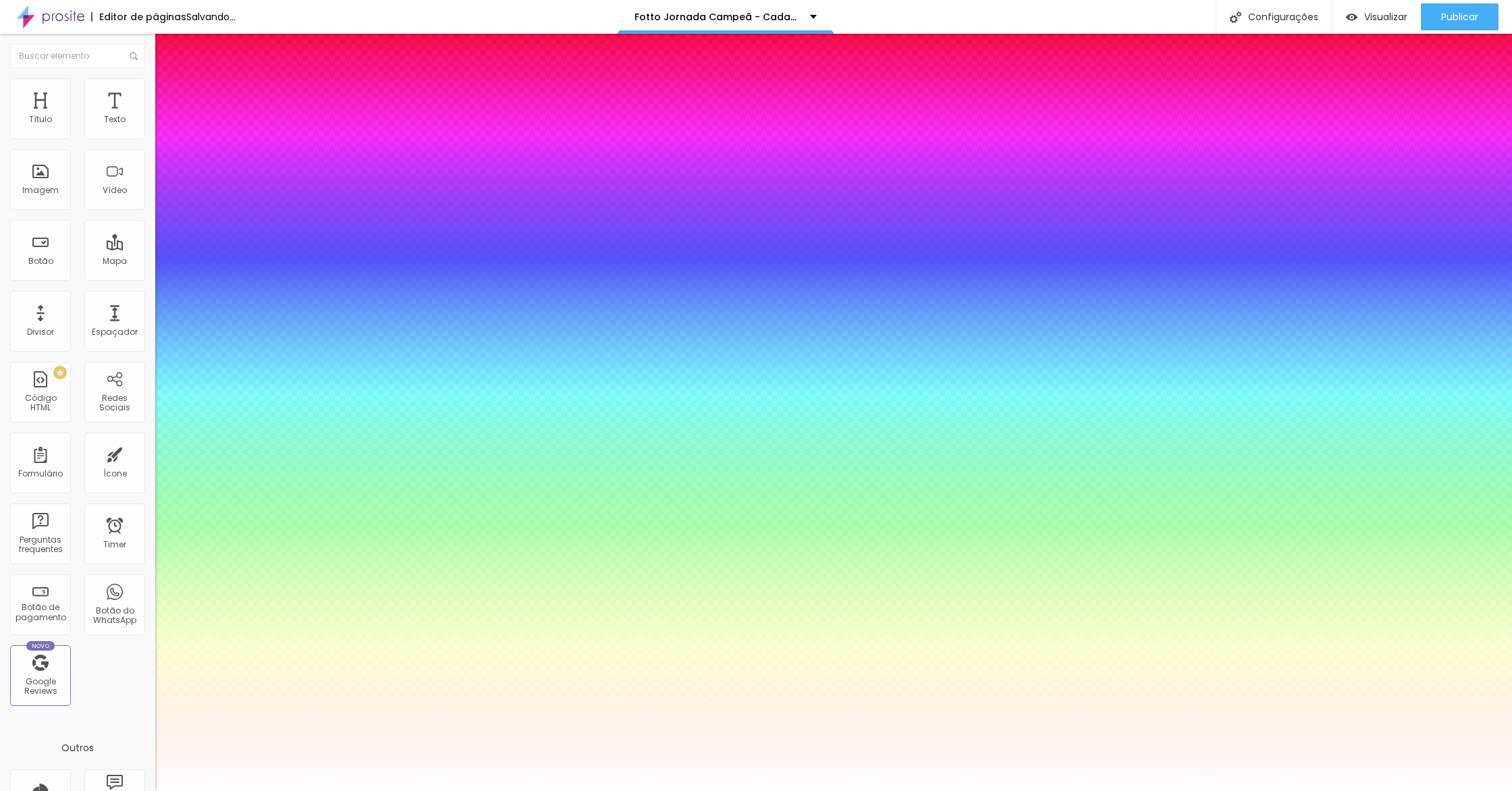
type input "1"
type input "31"
type input "1"
type input "30"
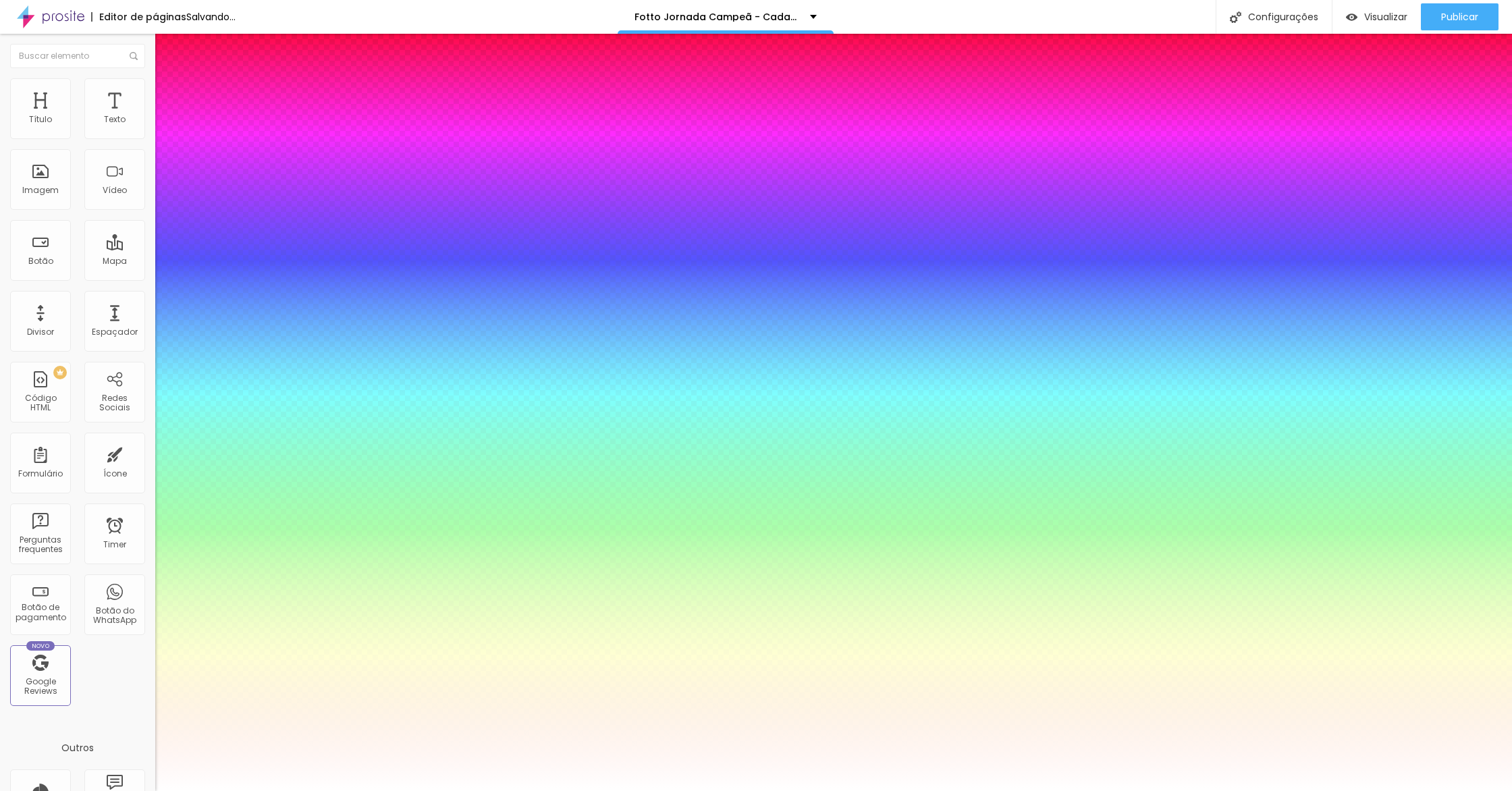
type input "30"
type input "1"
type input "29"
type input "1"
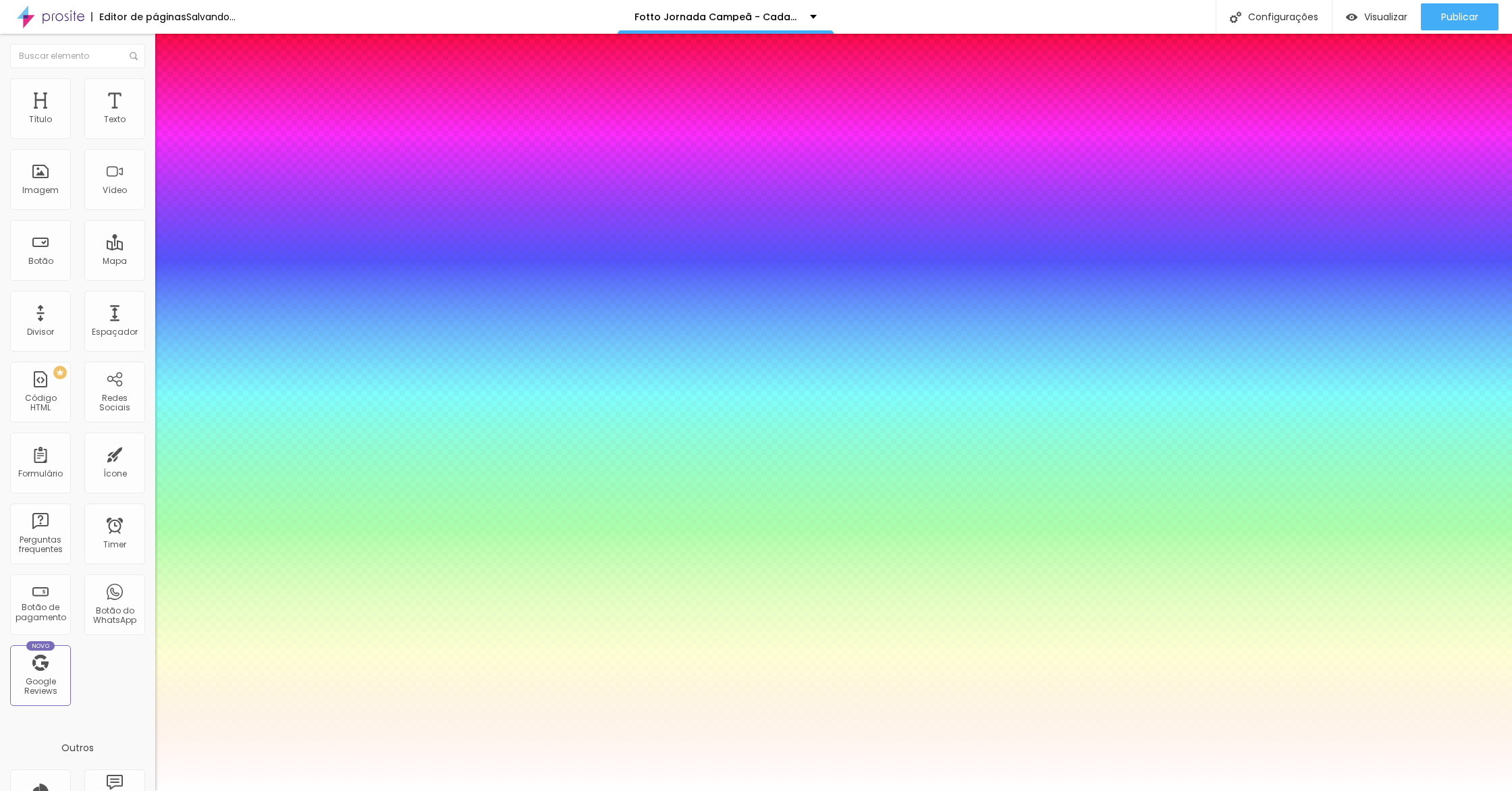
type input "28"
type input "1"
type input "29"
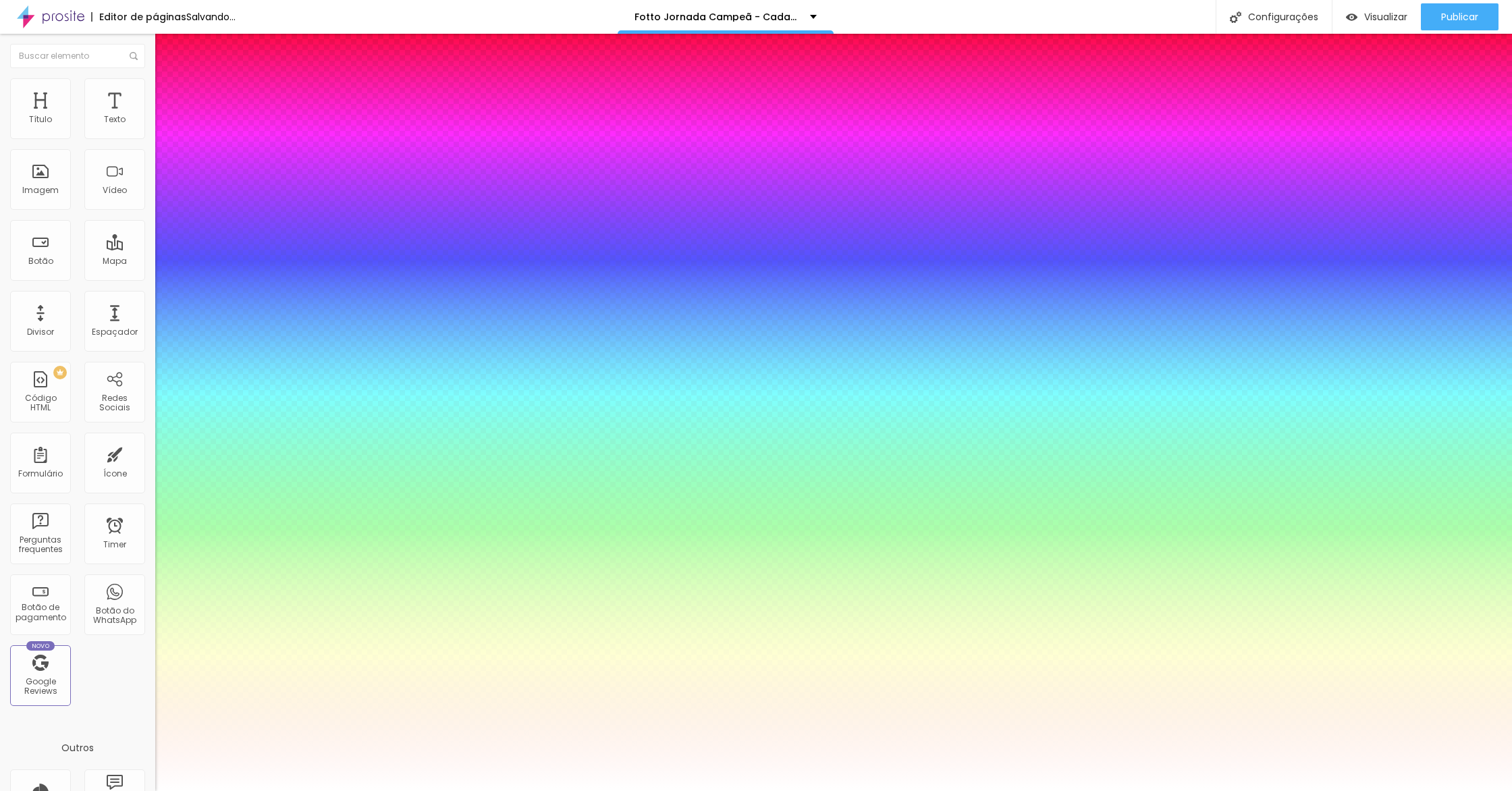
type input "1"
type input "30"
type input "1"
type input "29"
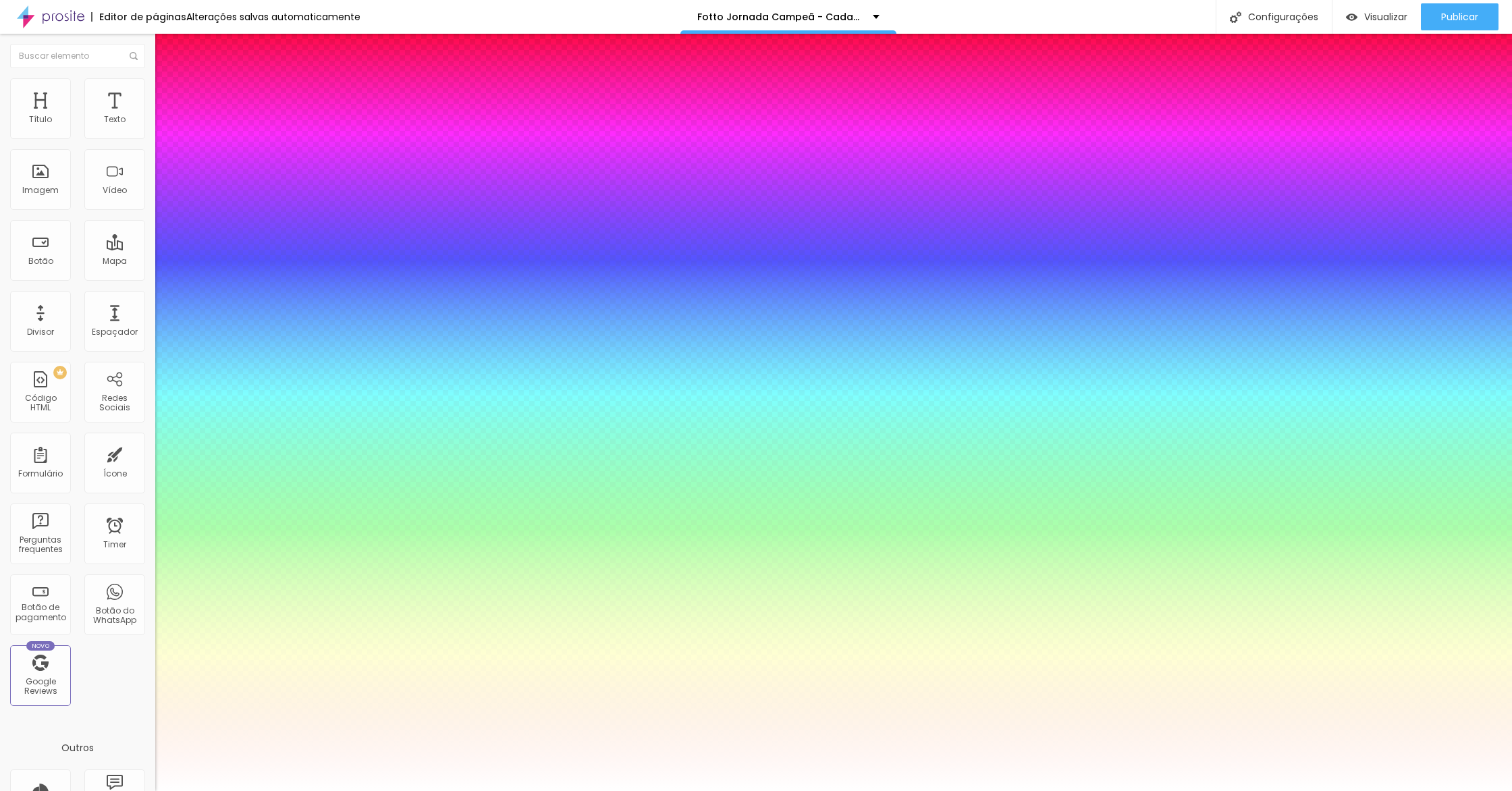
type input "29"
type input "1"
type input "30"
type input "1"
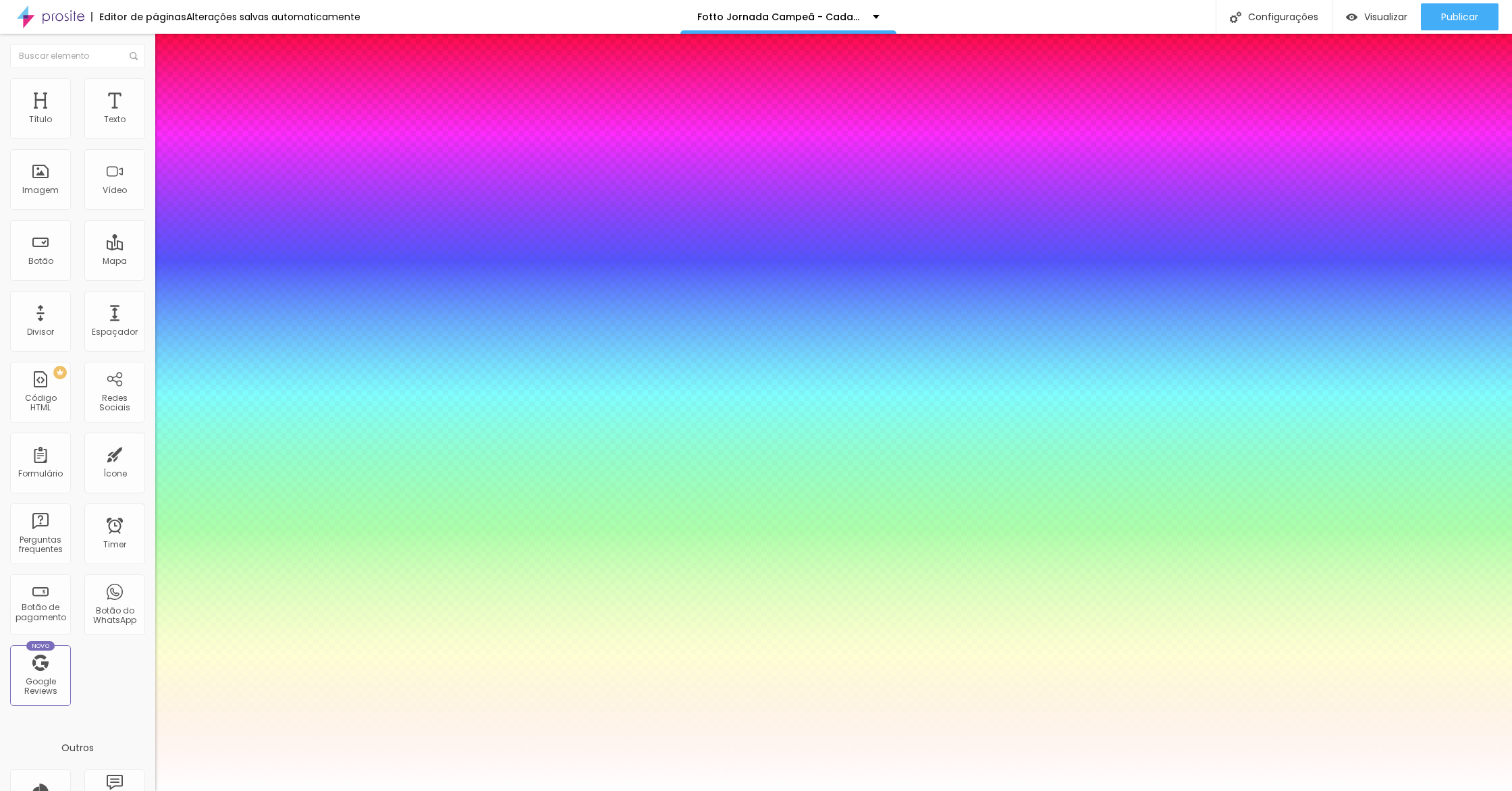
type input "31"
type input "1"
type input "32"
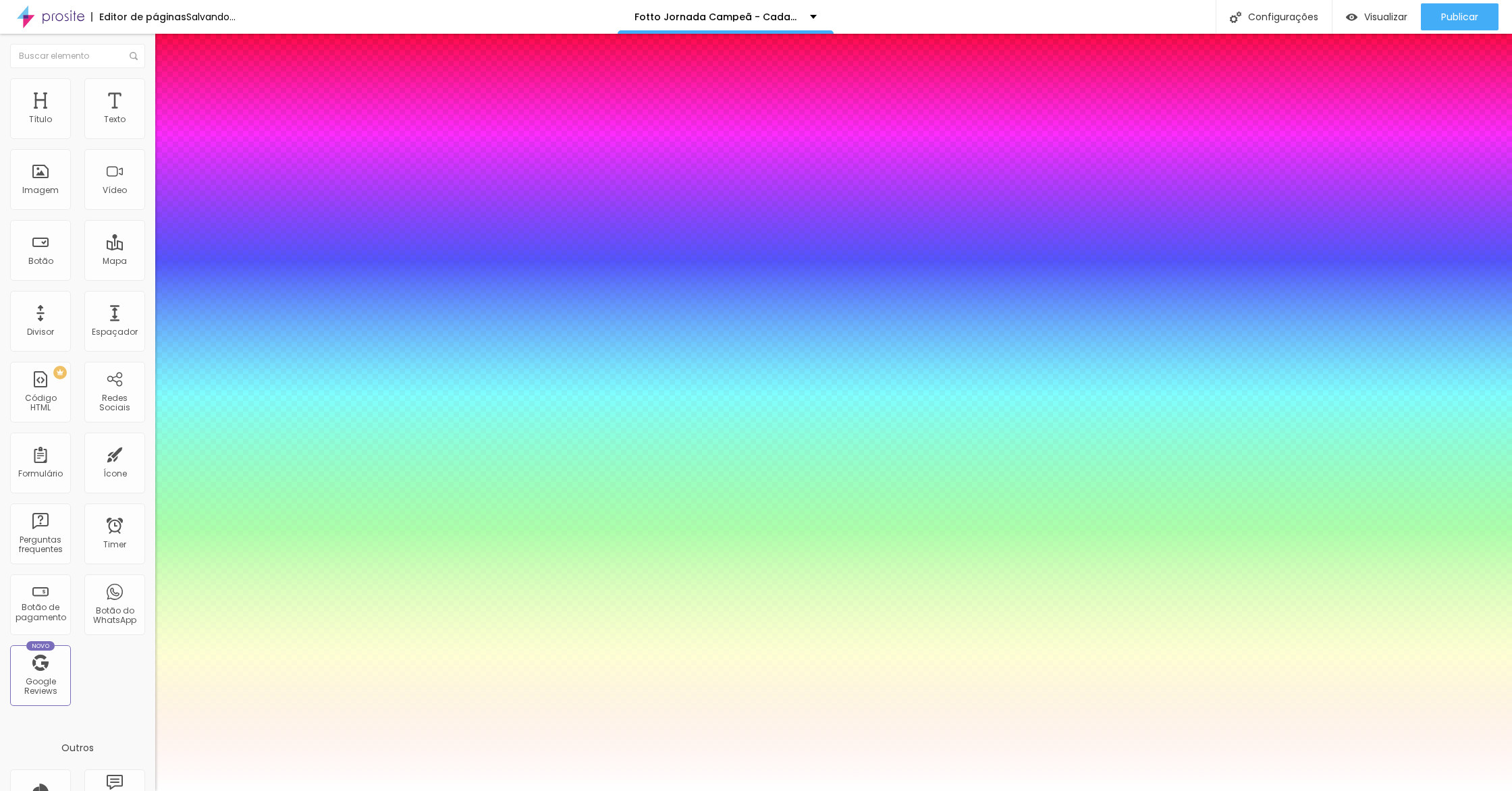
type input "1"
drag, startPoint x: 223, startPoint y: 381, endPoint x: 198, endPoint y: 376, distance: 25.5
type input "32"
type input "1"
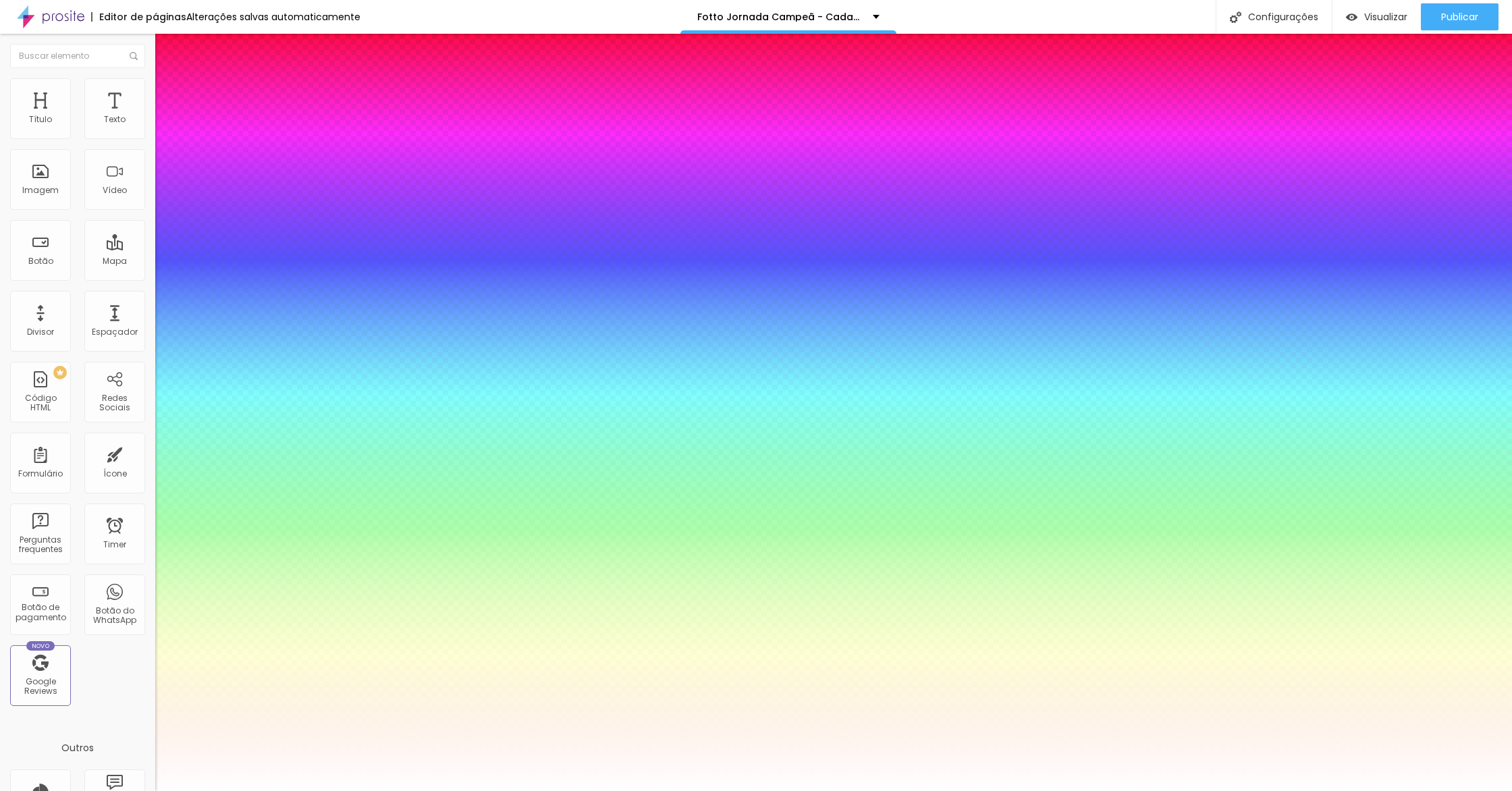
click at [402, 791] on div at bounding box center [756, 791] width 1512 height 0
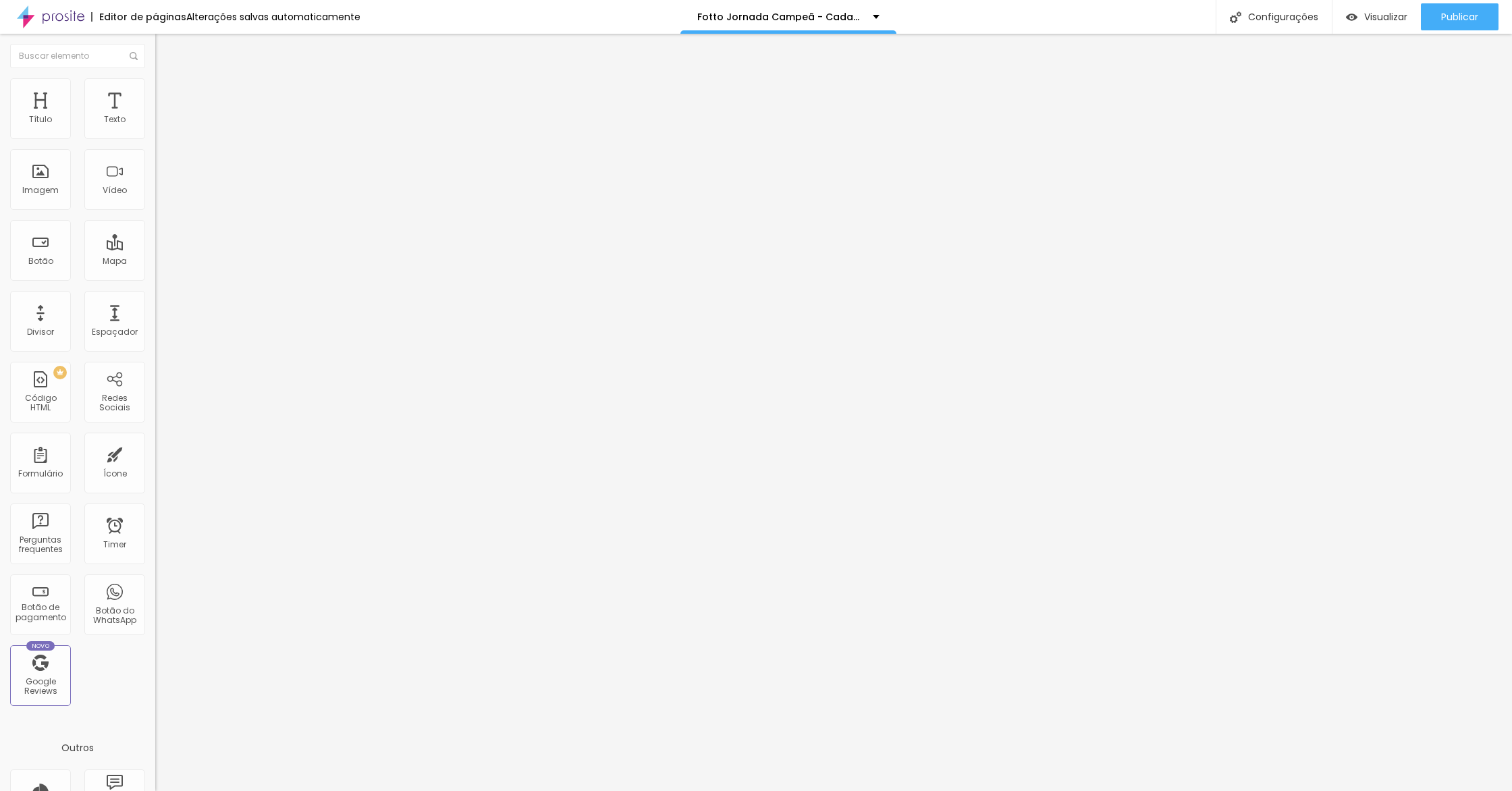
click at [155, 93] on ul "Conteúdo Estilo Avançado" at bounding box center [233, 85] width 155 height 41
click at [167, 98] on span "Avançado" at bounding box center [189, 102] width 45 height 12
click at [155, 589] on div at bounding box center [233, 589] width 155 height 0
click at [155, 573] on li "Celular" at bounding box center [233, 577] width 155 height 8
click at [155, 581] on div at bounding box center [233, 581] width 155 height 0
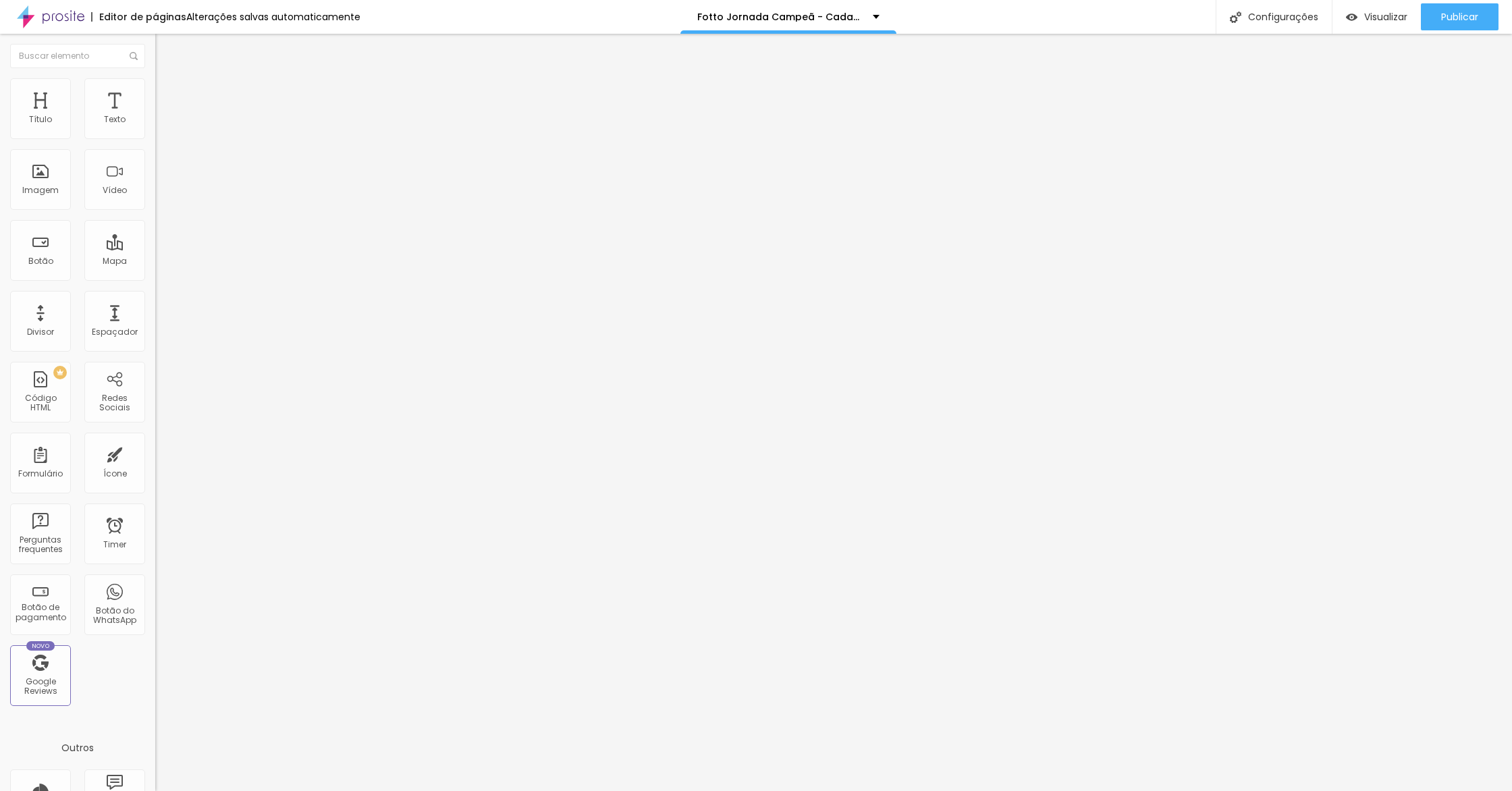
click at [167, 96] on span "Avançado" at bounding box center [189, 102] width 45 height 12
click at [155, 589] on li "Desktop" at bounding box center [233, 593] width 155 height 8
click at [155, 597] on div at bounding box center [233, 597] width 155 height 0
click at [167, 96] on span "Avançado" at bounding box center [189, 102] width 45 height 12
drag, startPoint x: 130, startPoint y: 355, endPoint x: 131, endPoint y: 347, distance: 8.1
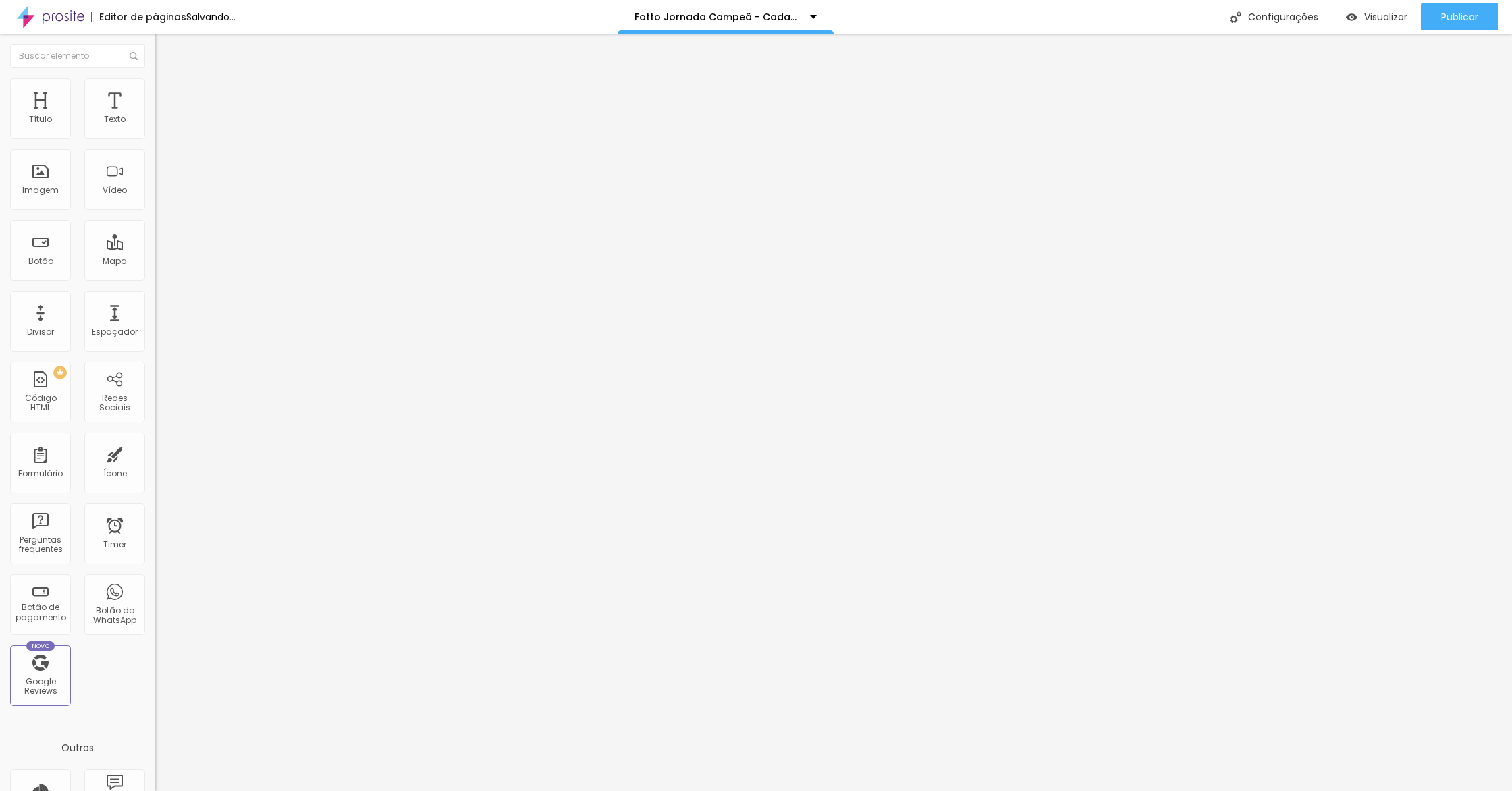
click at [155, 597] on div at bounding box center [233, 597] width 155 height 0
drag, startPoint x: 133, startPoint y: 334, endPoint x: 132, endPoint y: 326, distance: 8.1
click at [155, 581] on li "Tablet" at bounding box center [233, 585] width 155 height 8
drag, startPoint x: 132, startPoint y: 326, endPoint x: 130, endPoint y: 287, distance: 39.1
click at [155, 589] on div at bounding box center [233, 589] width 155 height 0
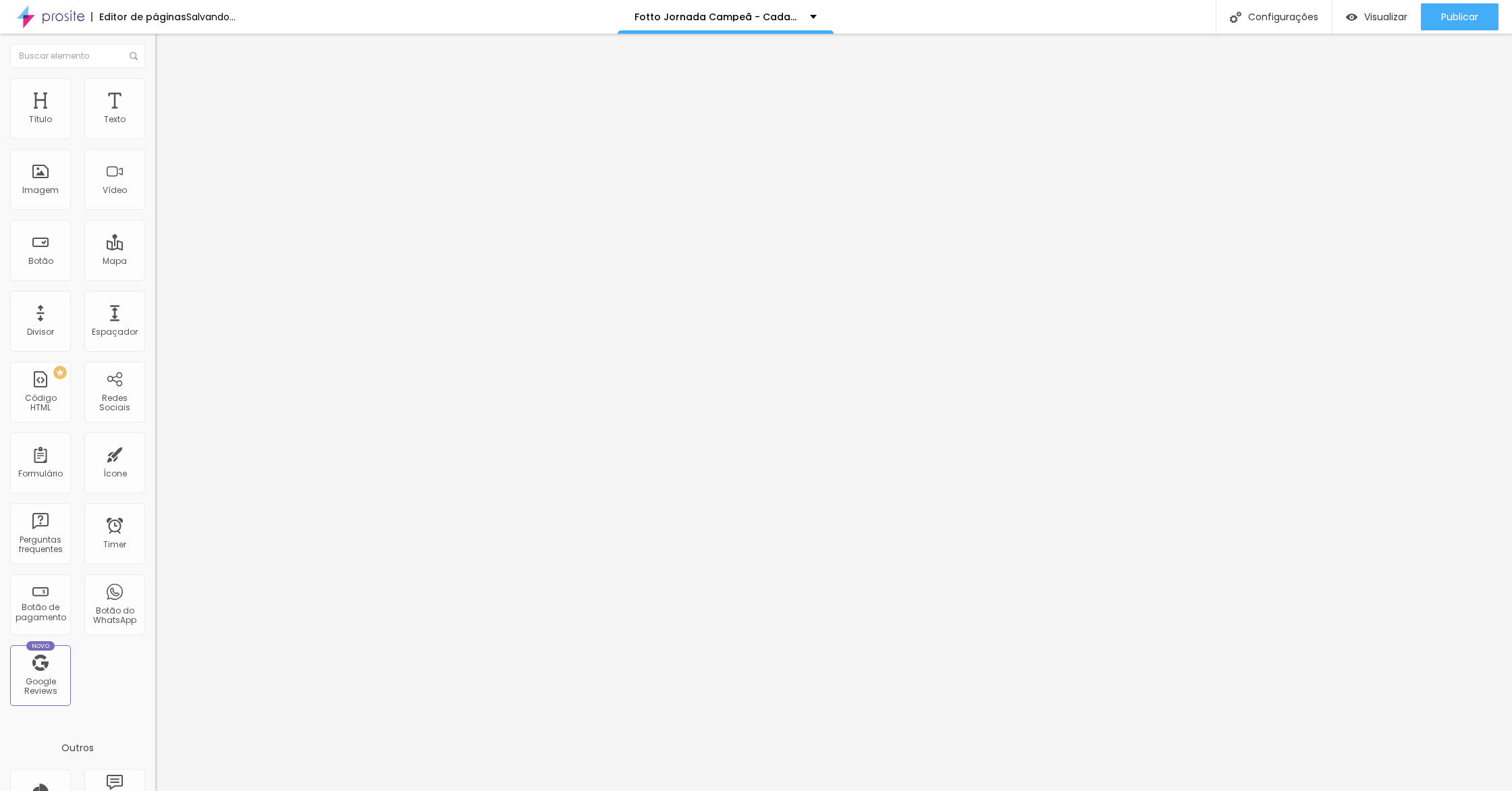
click at [155, 573] on li "Celular" at bounding box center [233, 577] width 155 height 8
click at [155, 581] on div at bounding box center [233, 581] width 155 height 0
click at [155, 92] on img at bounding box center [161, 98] width 12 height 12
click at [155, 597] on div at bounding box center [233, 597] width 155 height 0
click at [155, 105] on li "Avançado" at bounding box center [233, 99] width 155 height 14
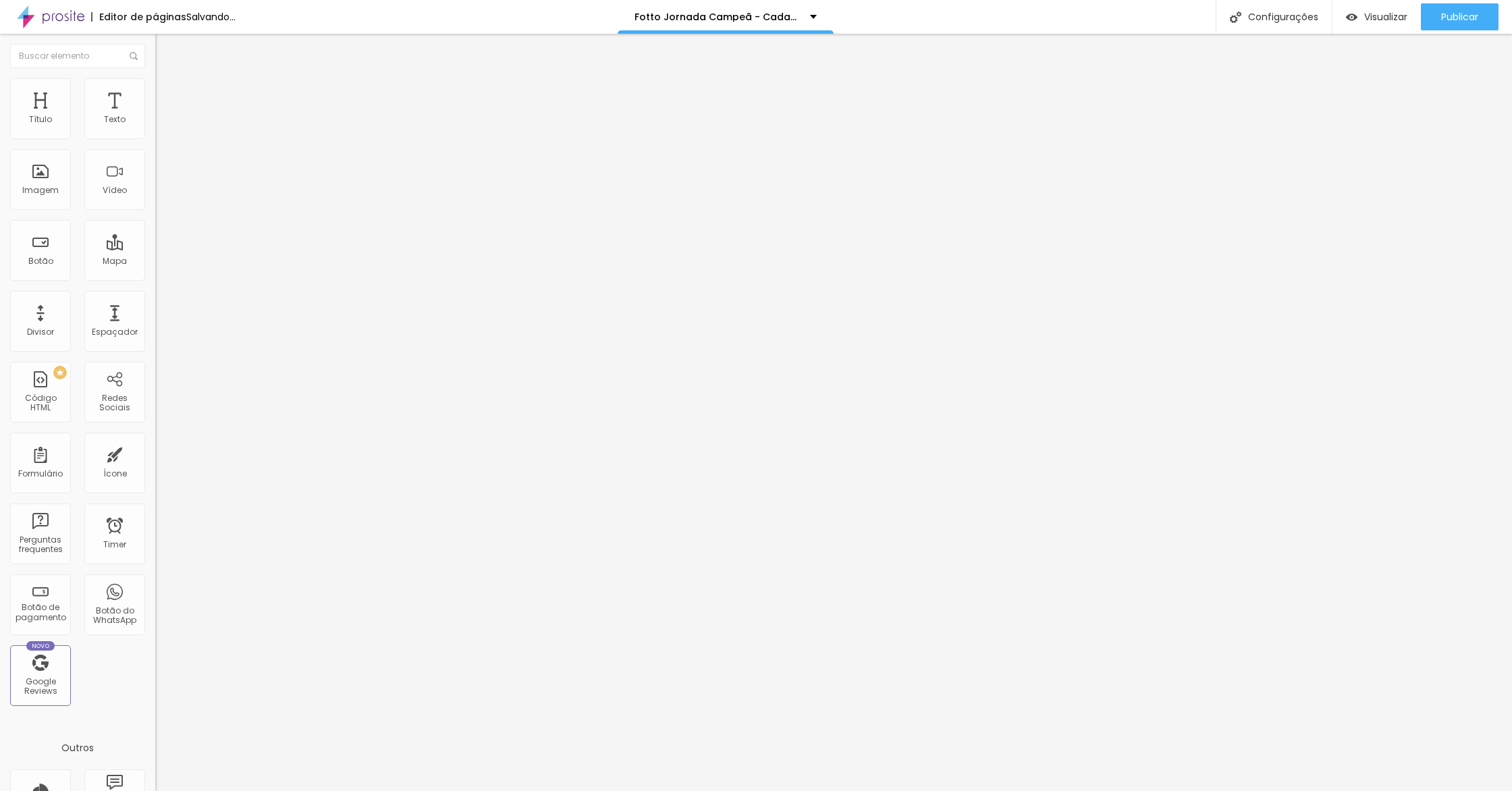
drag, startPoint x: 136, startPoint y: 324, endPoint x: 149, endPoint y: 303, distance: 24.7
click at [155, 589] on div at bounding box center [233, 589] width 155 height 0
click at [155, 296] on div "0 Espaçamento entre colunas 10 px Espaçamento vertical ID Html Classes Html Vis…" at bounding box center [233, 390] width 155 height 568
click at [155, 581] on div at bounding box center [233, 581] width 155 height 0
click at [167, 96] on span "Avançado" at bounding box center [189, 102] width 45 height 12
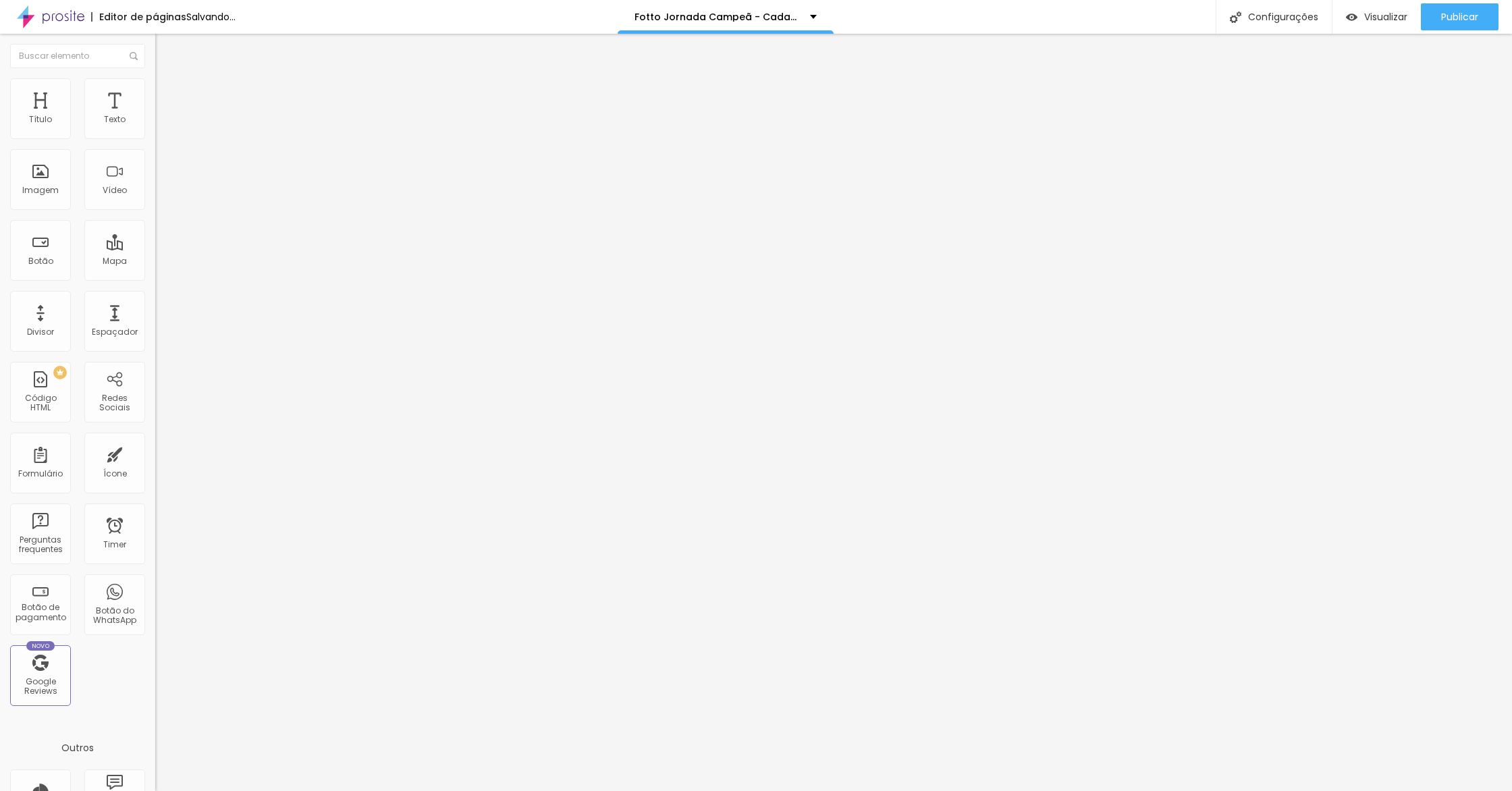
click at [155, 597] on div at bounding box center [233, 597] width 155 height 0
click at [155, 92] on img at bounding box center [161, 98] width 12 height 12
drag, startPoint x: 133, startPoint y: 324, endPoint x: 137, endPoint y: 304, distance: 20.4
click at [155, 589] on div at bounding box center [233, 589] width 155 height 0
click at [155, 581] on div at bounding box center [233, 581] width 155 height 0
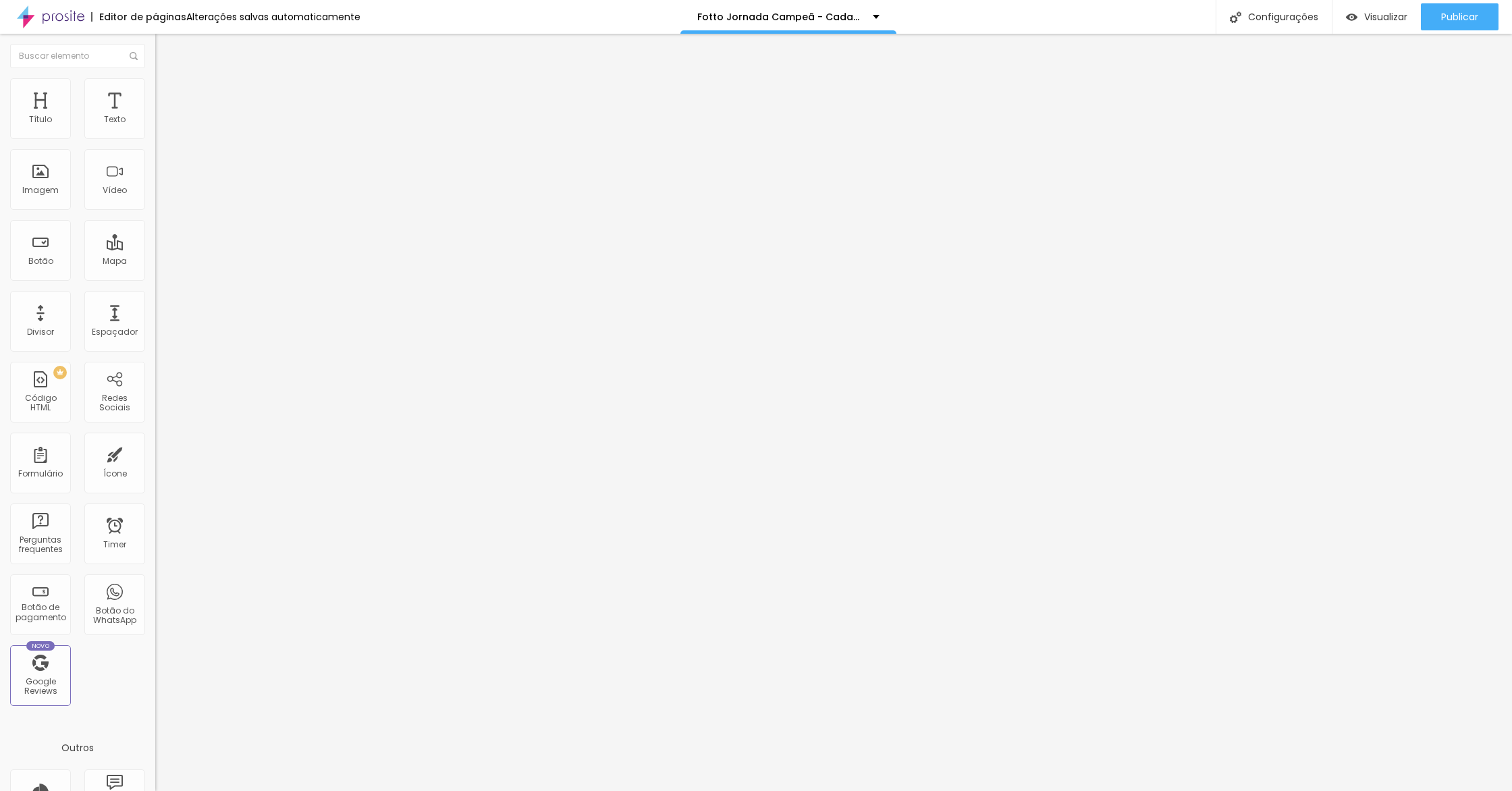
click at [167, 96] on span "Avançado" at bounding box center [189, 102] width 45 height 12
click at [155, 597] on div at bounding box center [233, 597] width 155 height 0
drag, startPoint x: 126, startPoint y: 73, endPoint x: 147, endPoint y: 185, distance: 114.0
click at [155, 92] on li "Avançado" at bounding box center [233, 99] width 155 height 14
drag, startPoint x: 137, startPoint y: 336, endPoint x: 135, endPoint y: 318, distance: 18.1
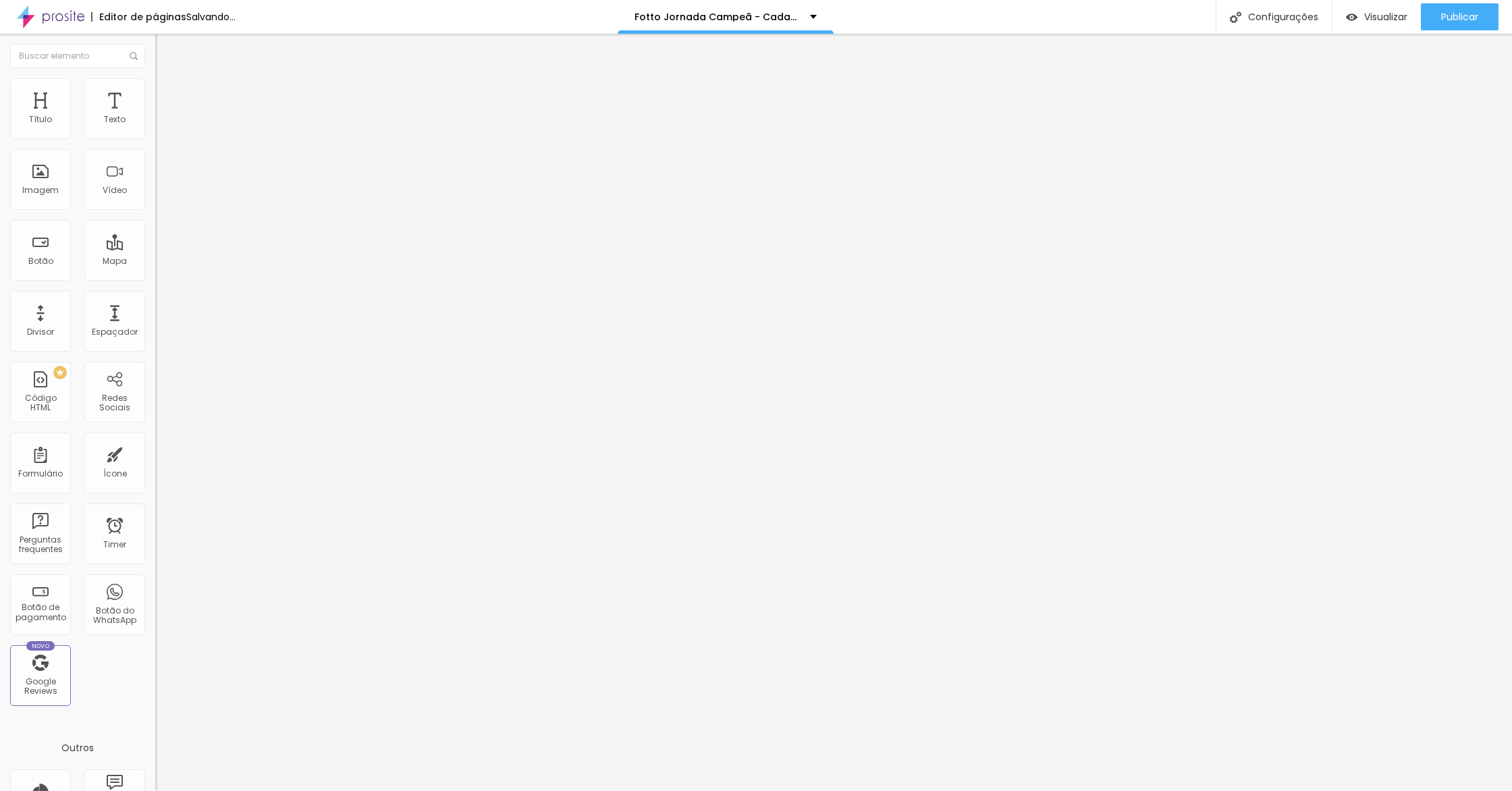
click at [155, 581] on li "Tablet" at bounding box center [233, 585] width 155 height 8
drag, startPoint x: 130, startPoint y: 325, endPoint x: 132, endPoint y: 317, distance: 8.2
click at [155, 589] on div at bounding box center [233, 589] width 155 height 0
click at [155, 573] on li "Celular" at bounding box center [233, 577] width 155 height 8
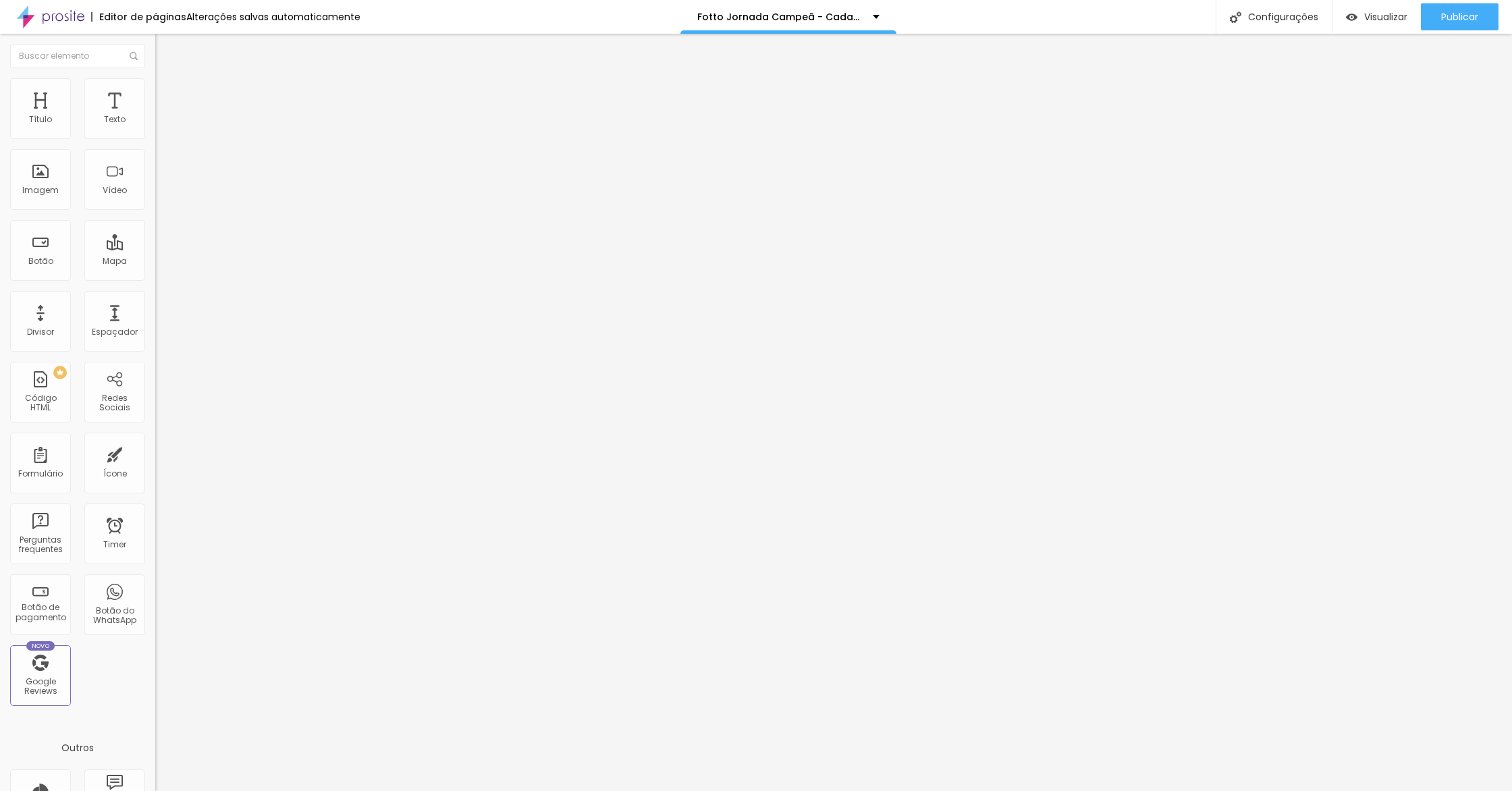
click at [155, 581] on div at bounding box center [233, 581] width 155 height 0
click at [155, 92] on img at bounding box center [161, 98] width 12 height 12
click at [155, 597] on div at bounding box center [233, 597] width 155 height 0
drag, startPoint x: 113, startPoint y: 77, endPoint x: 140, endPoint y: 112, distance: 44.2
click at [155, 92] on li "Avançado" at bounding box center [233, 99] width 155 height 14
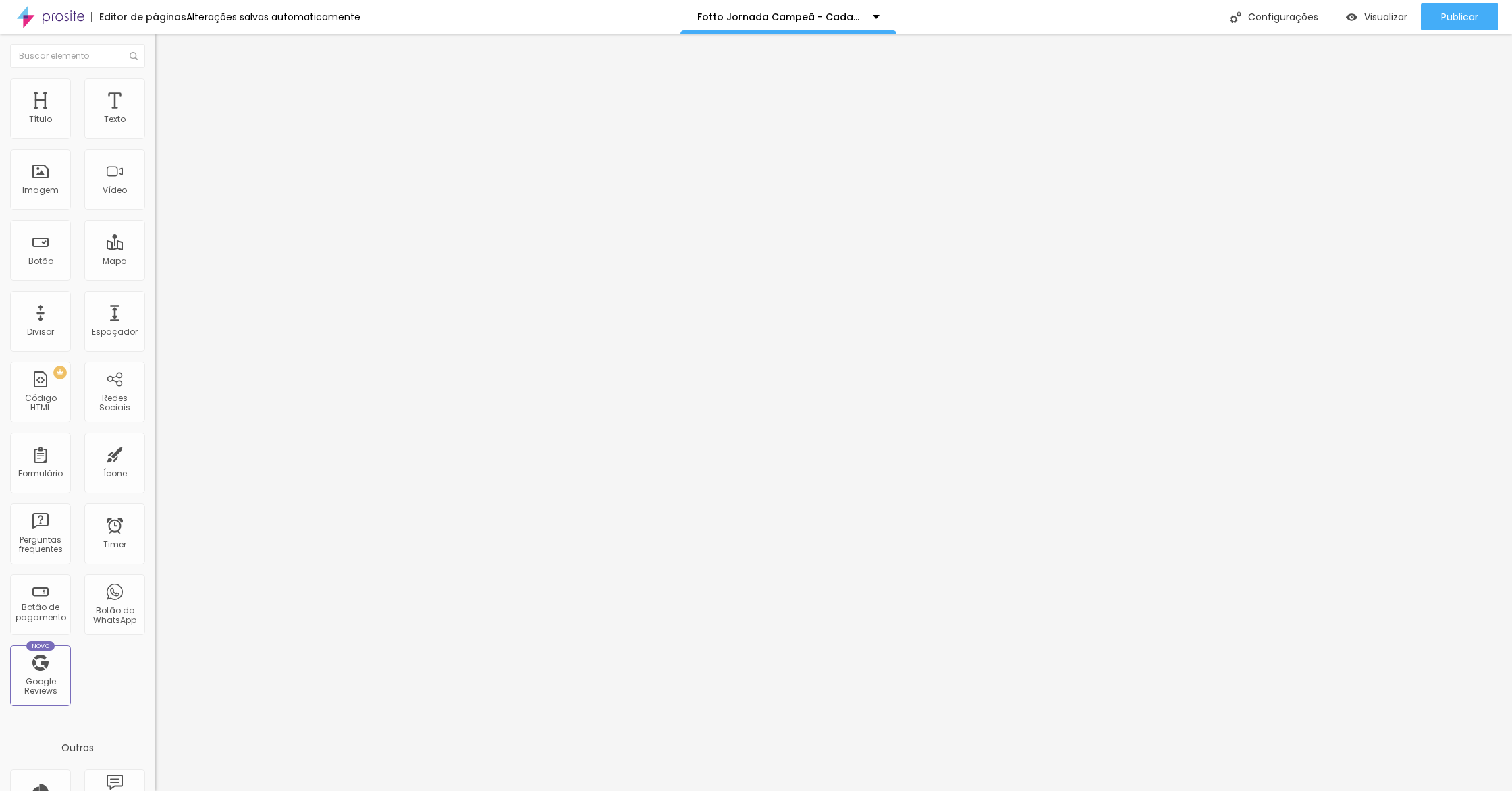
drag, startPoint x: 121, startPoint y: 327, endPoint x: 133, endPoint y: 309, distance: 21.6
click at [155, 589] on div at bounding box center [233, 589] width 155 height 0
click at [155, 573] on li "Celular" at bounding box center [233, 577] width 155 height 8
click at [155, 581] on div at bounding box center [233, 581] width 155 height 0
click at [155, 92] on li "Avançado" at bounding box center [233, 99] width 155 height 14
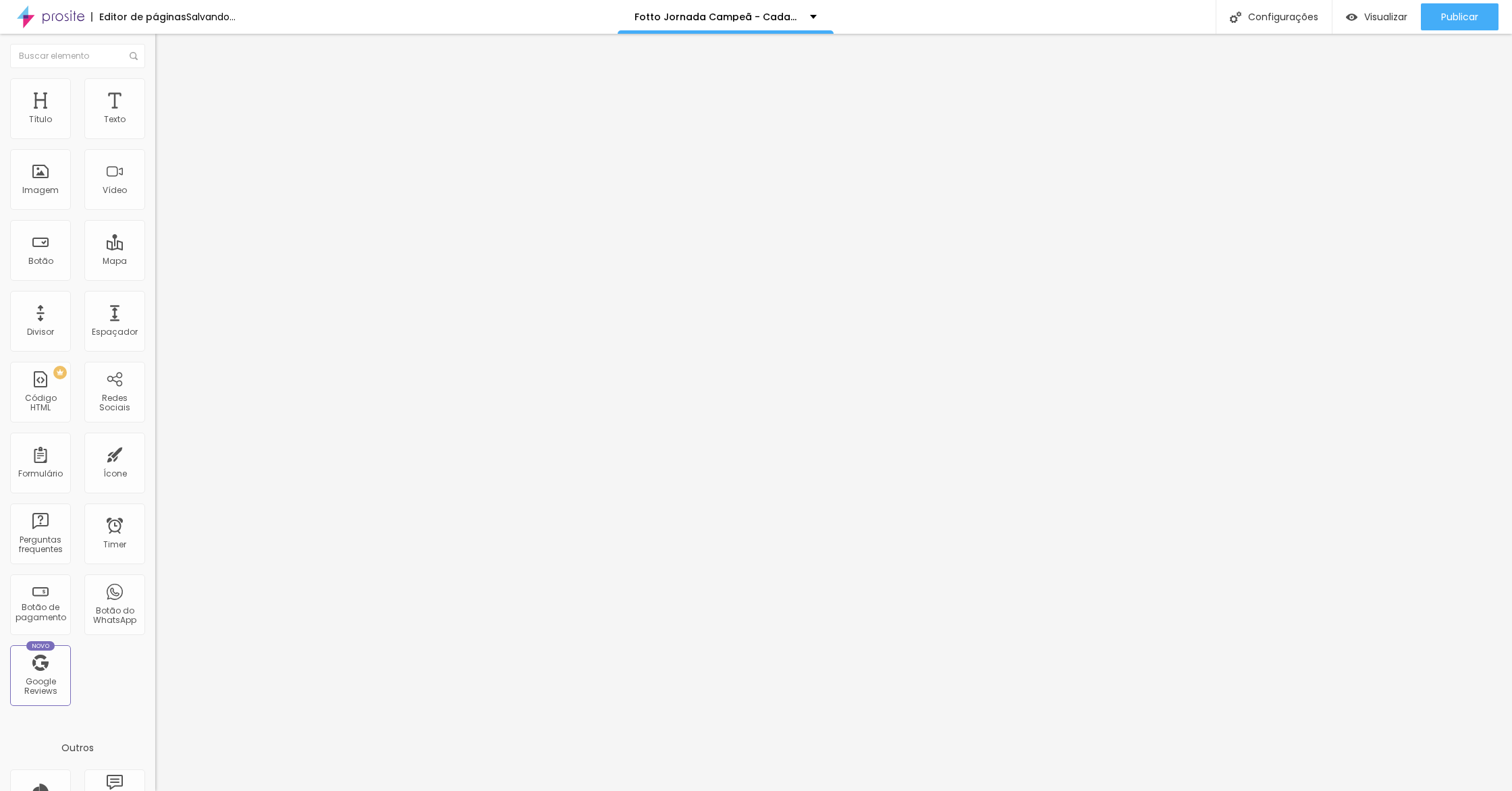
click at [155, 597] on div at bounding box center [233, 597] width 155 height 0
click at [167, 100] on span "Avançado" at bounding box center [189, 102] width 45 height 12
click at [155, 589] on div at bounding box center [233, 589] width 155 height 0
click at [155, 581] on div at bounding box center [233, 581] width 155 height 0
click at [167, 98] on span "Avançado" at bounding box center [189, 102] width 45 height 12
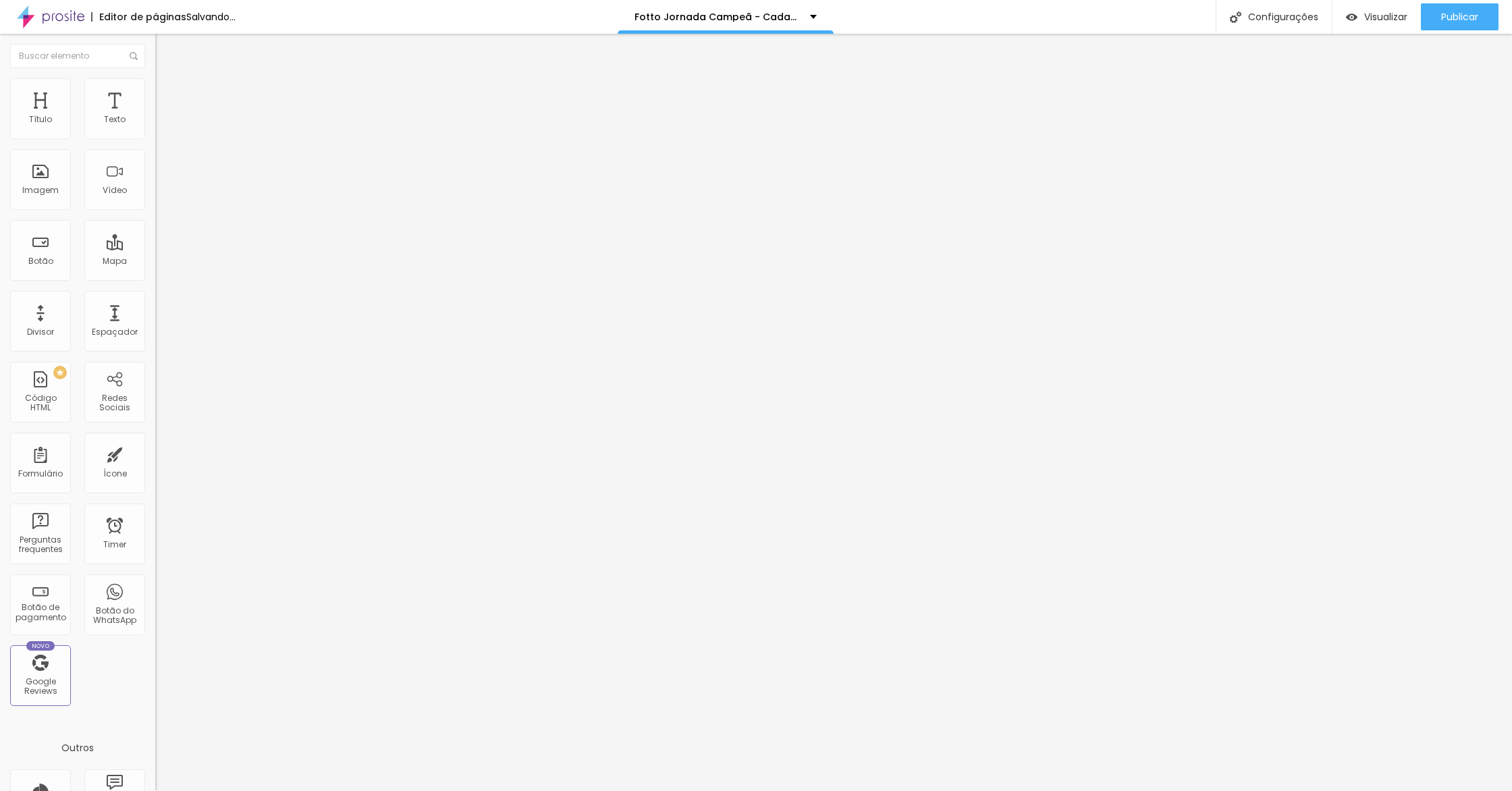
click at [155, 597] on div at bounding box center [233, 597] width 155 height 0
click at [167, 96] on span "Avançado" at bounding box center [189, 102] width 45 height 12
drag, startPoint x: 138, startPoint y: 330, endPoint x: 139, endPoint y: 315, distance: 15.0
click at [155, 589] on div at bounding box center [233, 589] width 155 height 0
click at [155, 581] on div at bounding box center [233, 581] width 155 height 0
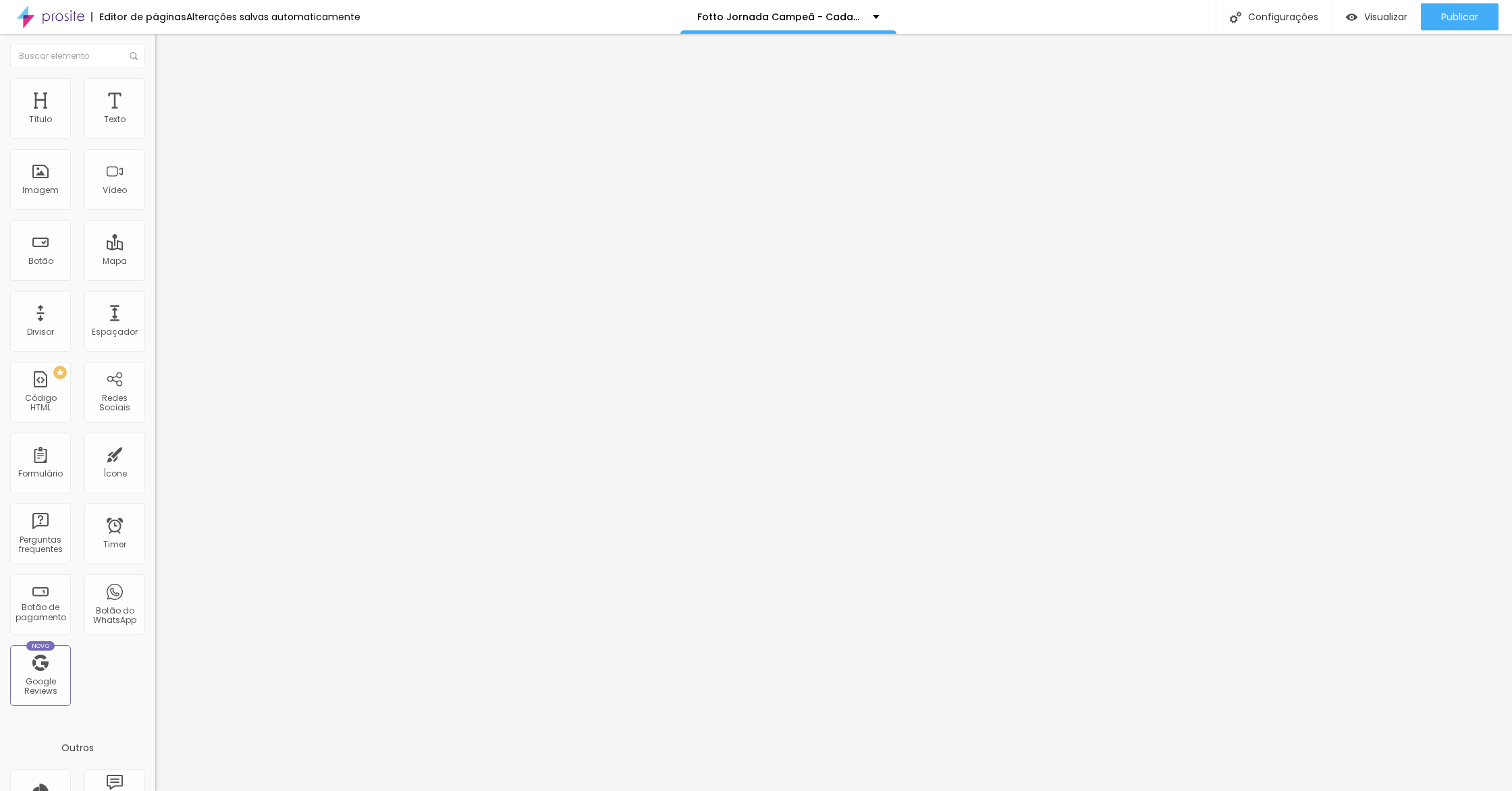
drag, startPoint x: 126, startPoint y: 88, endPoint x: 119, endPoint y: 84, distance: 8.1
click at [155, 92] on li "Avançado" at bounding box center [233, 99] width 155 height 14
click at [155, 597] on div at bounding box center [233, 597] width 155 height 0
click at [155, 92] on li "Avançado" at bounding box center [233, 99] width 155 height 14
drag, startPoint x: 133, startPoint y: 316, endPoint x: 137, endPoint y: 328, distance: 12.6
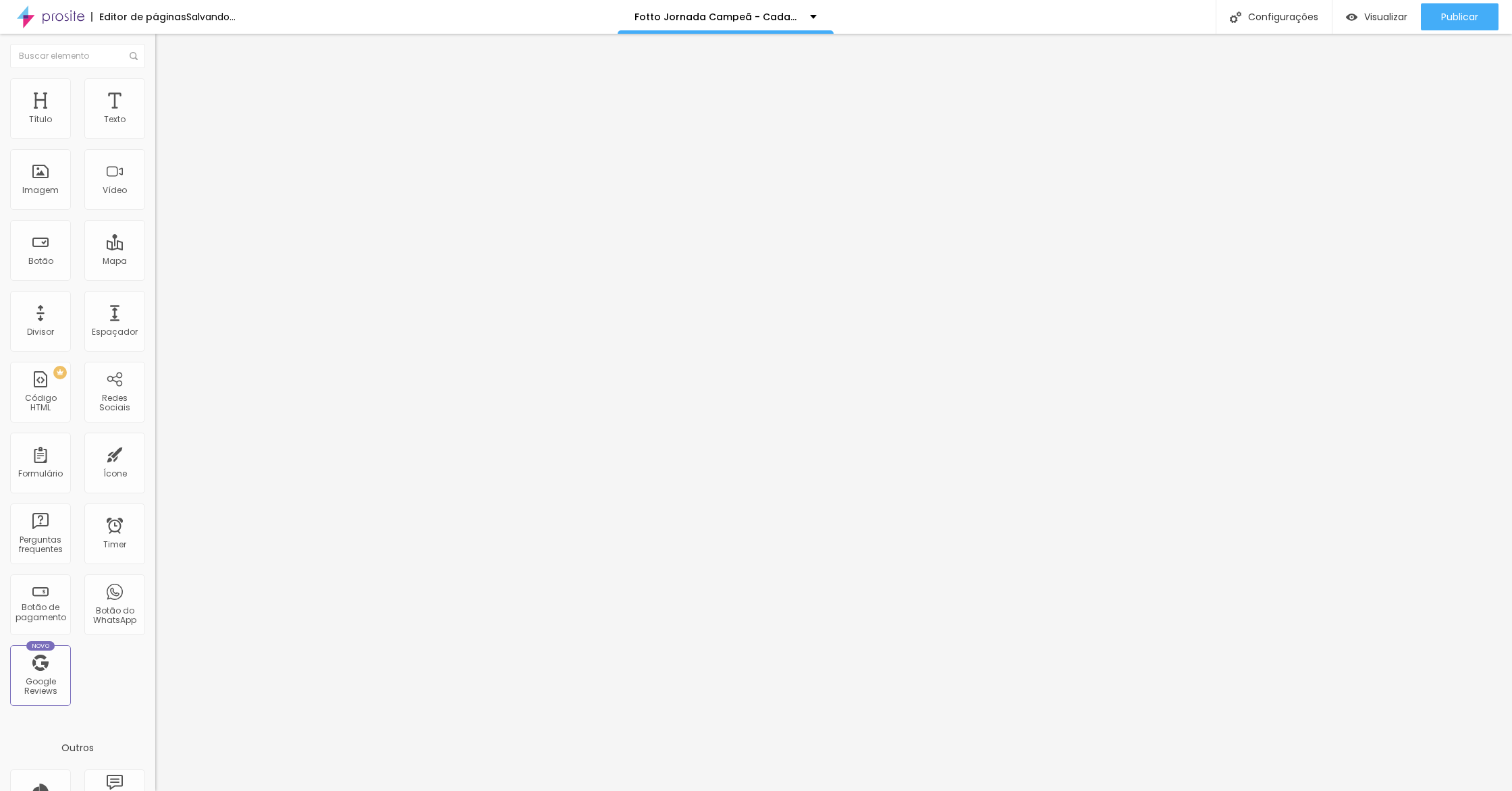
click at [155, 581] on li "Tablet" at bounding box center [233, 585] width 155 height 8
drag, startPoint x: 137, startPoint y: 328, endPoint x: 139, endPoint y: 305, distance: 23.1
click at [155, 589] on div at bounding box center [233, 589] width 155 height 0
click at [155, 581] on div at bounding box center [233, 581] width 155 height 0
click at [155, 92] on li "Avançado" at bounding box center [233, 99] width 155 height 14
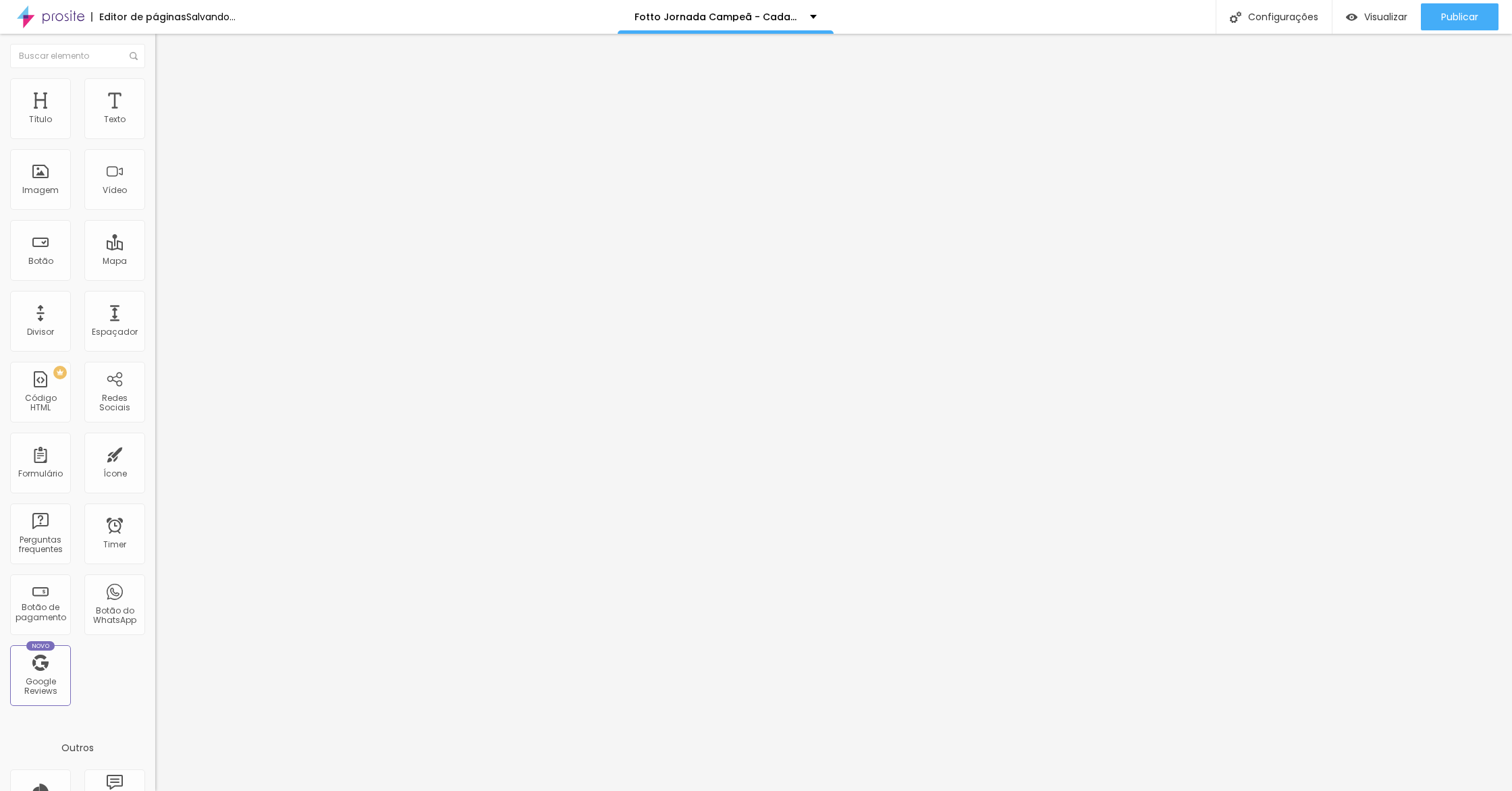
click at [155, 573] on li "Celular" at bounding box center [233, 577] width 155 height 8
drag, startPoint x: 139, startPoint y: 307, endPoint x: 138, endPoint y: 328, distance: 21.0
click at [155, 573] on li "Celular" at bounding box center [233, 577] width 155 height 8
drag, startPoint x: 138, startPoint y: 328, endPoint x: 138, endPoint y: 305, distance: 23.0
click at [155, 589] on div at bounding box center [233, 589] width 155 height 0
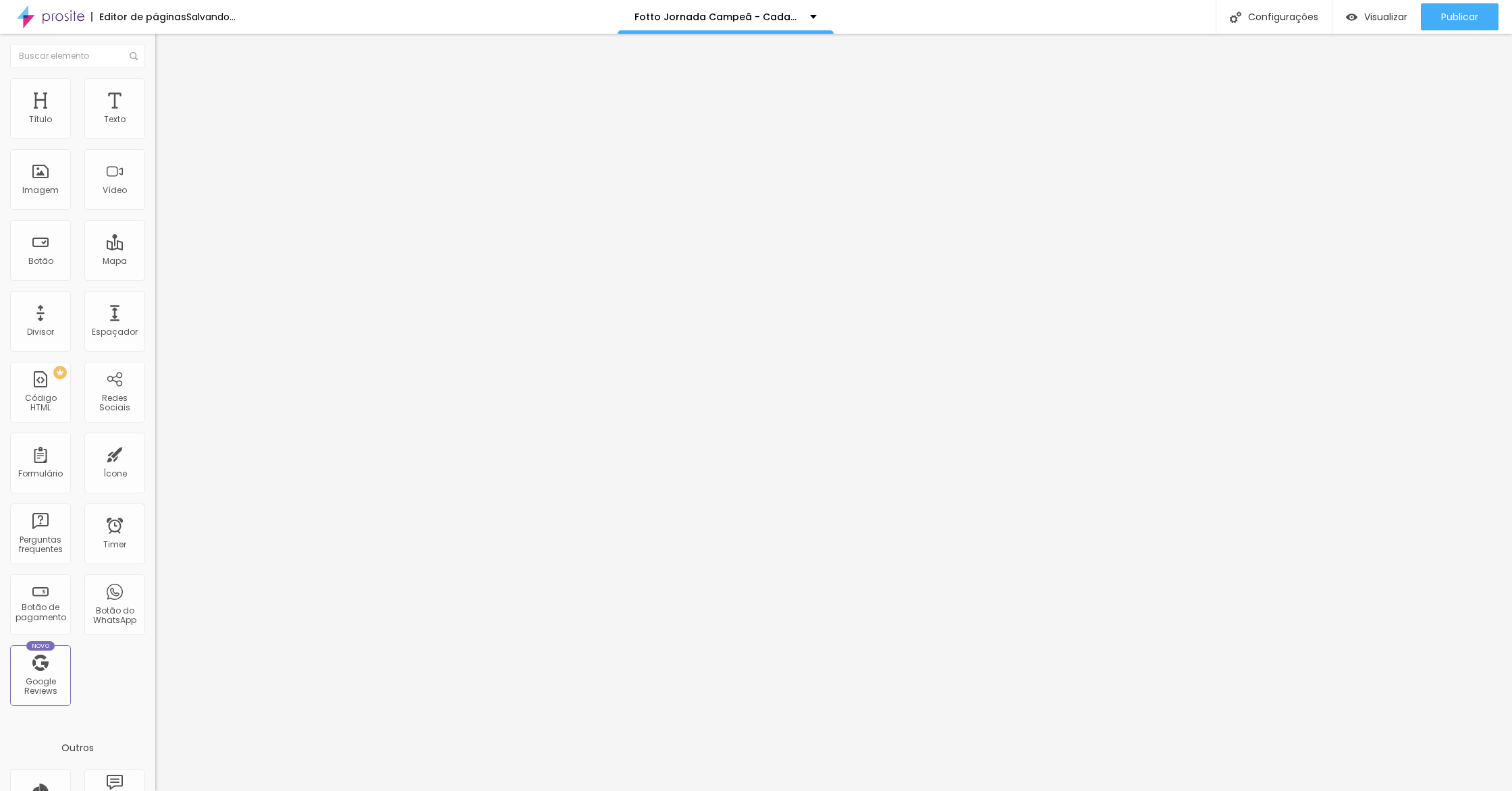
drag, startPoint x: 138, startPoint y: 304, endPoint x: 135, endPoint y: 343, distance: 39.1
click at [155, 581] on div at bounding box center [233, 581] width 155 height 0
click at [155, 597] on div at bounding box center [233, 597] width 155 height 0
click at [167, 96] on span "Avançado" at bounding box center [189, 102] width 45 height 12
drag, startPoint x: 129, startPoint y: 359, endPoint x: 135, endPoint y: 343, distance: 17.1
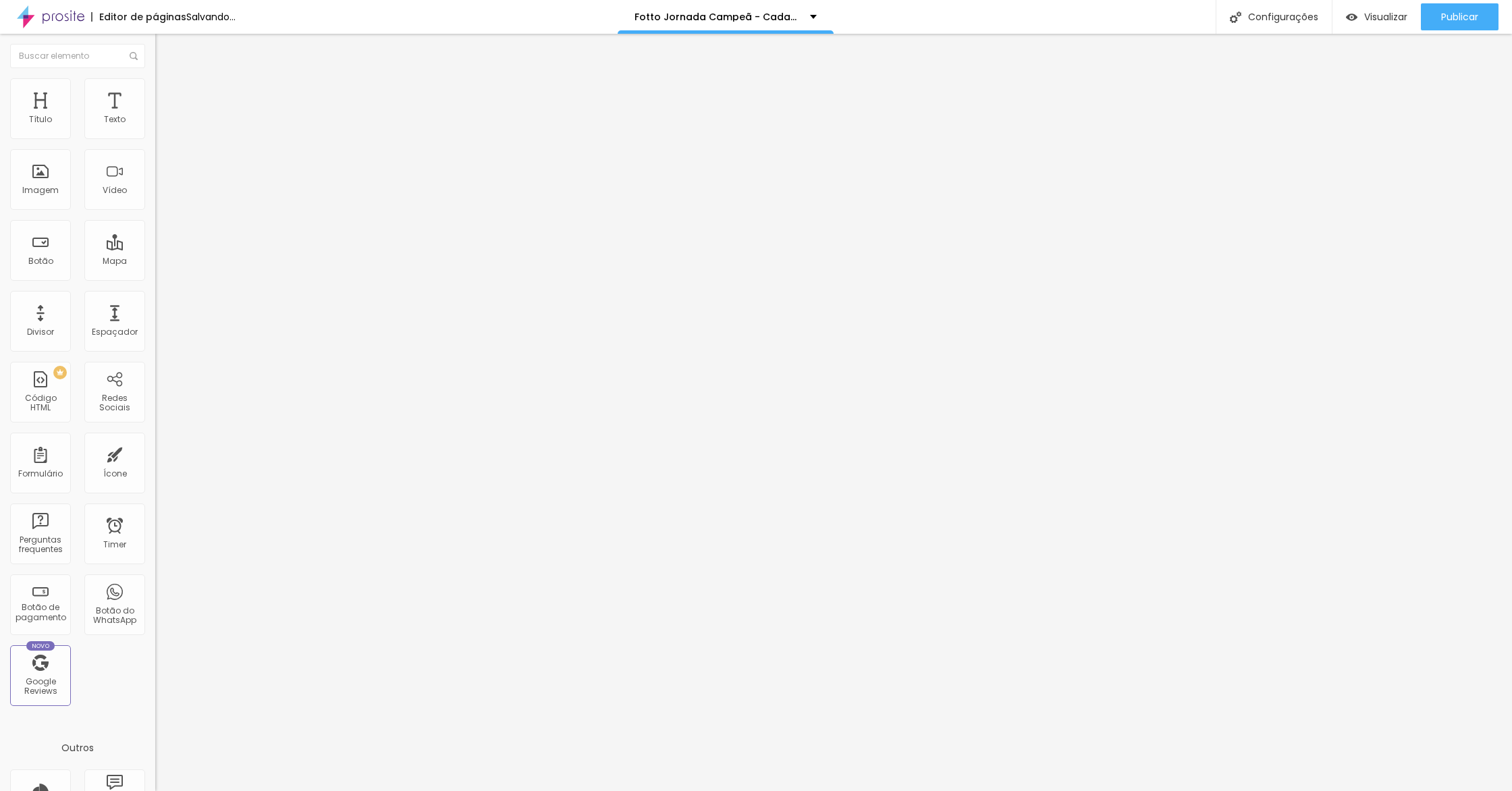
click at [155, 597] on div at bounding box center [233, 597] width 155 height 0
drag, startPoint x: 135, startPoint y: 343, endPoint x: 139, endPoint y: 322, distance: 21.4
click at [155, 589] on li "Desktop" at bounding box center [233, 593] width 155 height 8
click at [155, 589] on div at bounding box center [233, 589] width 155 height 0
click at [155, 573] on li "Celular" at bounding box center [233, 577] width 155 height 8
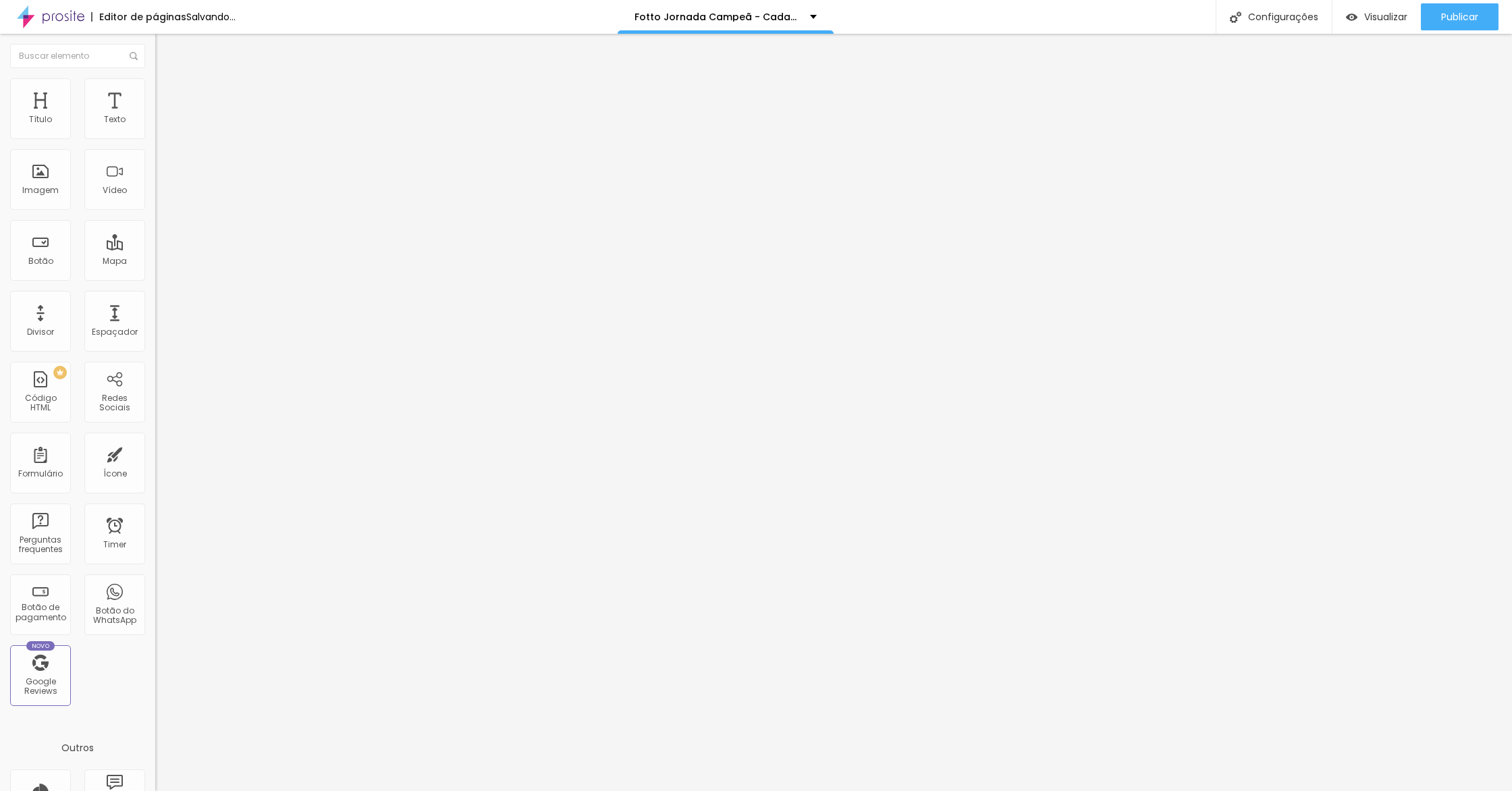
click at [155, 581] on div at bounding box center [233, 581] width 155 height 0
click at [167, 96] on span "Avançado" at bounding box center [189, 102] width 45 height 12
click at [155, 597] on div at bounding box center [233, 597] width 155 height 0
drag, startPoint x: 137, startPoint y: 326, endPoint x: 137, endPoint y: 296, distance: 30.0
click at [155, 581] on li "Tablet" at bounding box center [233, 585] width 155 height 8
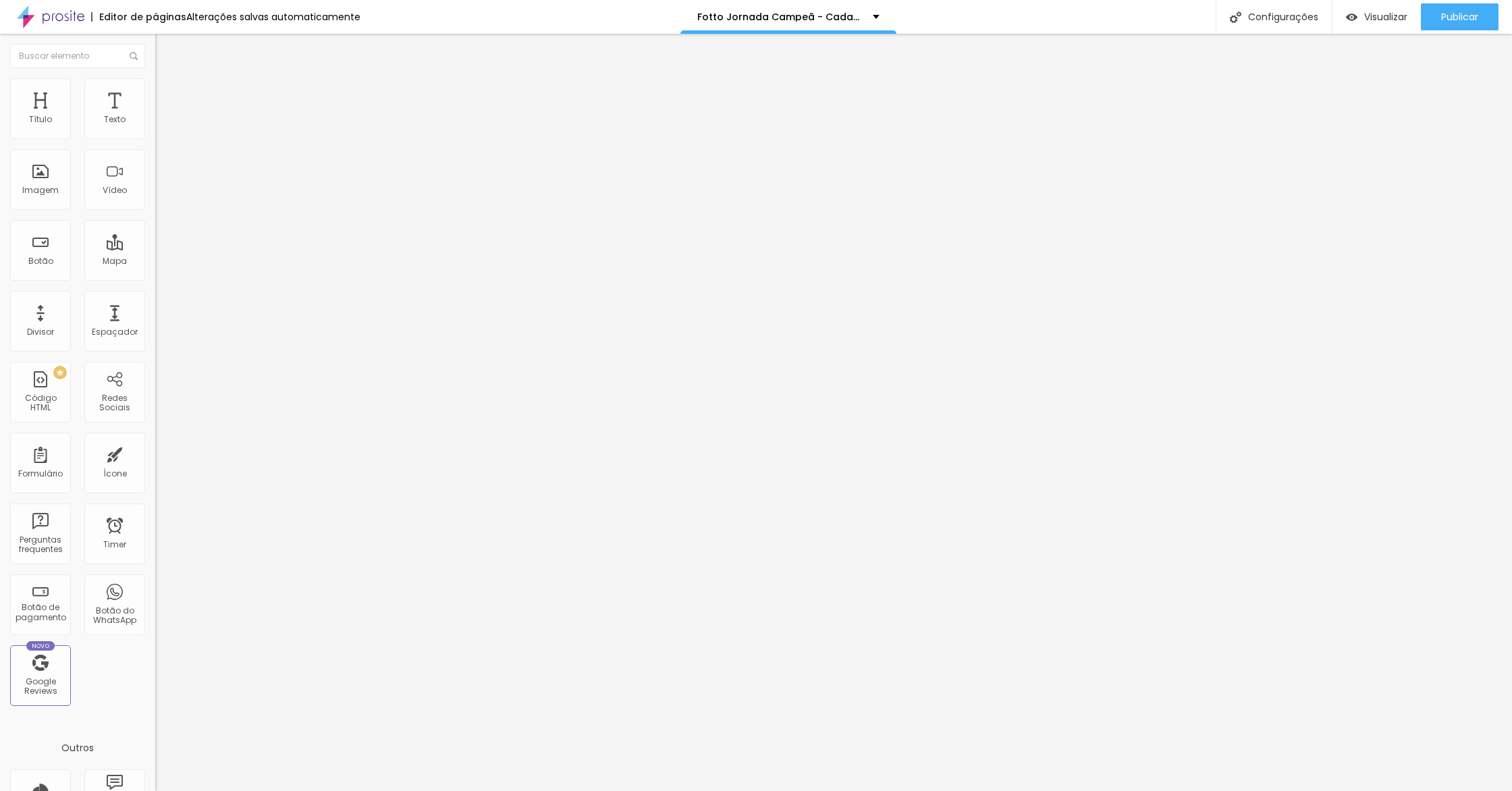
click at [155, 581] on div at bounding box center [233, 581] width 155 height 0
click at [155, 589] on div at bounding box center [233, 589] width 155 height 0
click at [155, 100] on ul "Conteúdo Estilo Avançado" at bounding box center [233, 85] width 155 height 41
click at [167, 99] on span "Avançado" at bounding box center [189, 102] width 45 height 12
drag, startPoint x: 142, startPoint y: 351, endPoint x: 139, endPoint y: 336, distance: 15.3
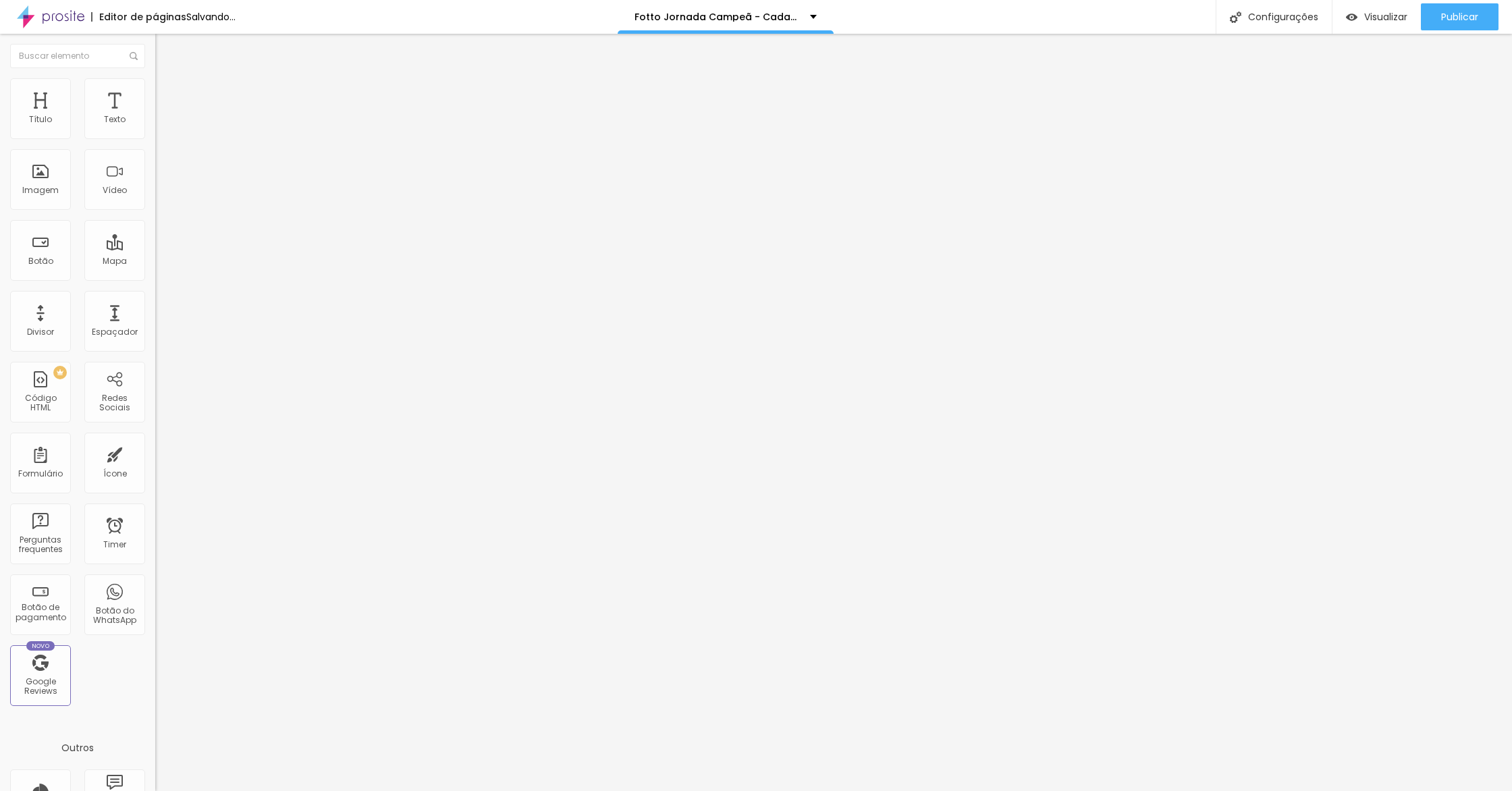
click at [155, 597] on div at bounding box center [233, 597] width 155 height 0
click at [155, 589] on div at bounding box center [233, 589] width 155 height 0
click at [155, 581] on div at bounding box center [233, 581] width 155 height 0
click at [167, 96] on span "Avançado" at bounding box center [189, 102] width 45 height 12
click at [155, 589] on li "Desktop" at bounding box center [233, 593] width 155 height 8
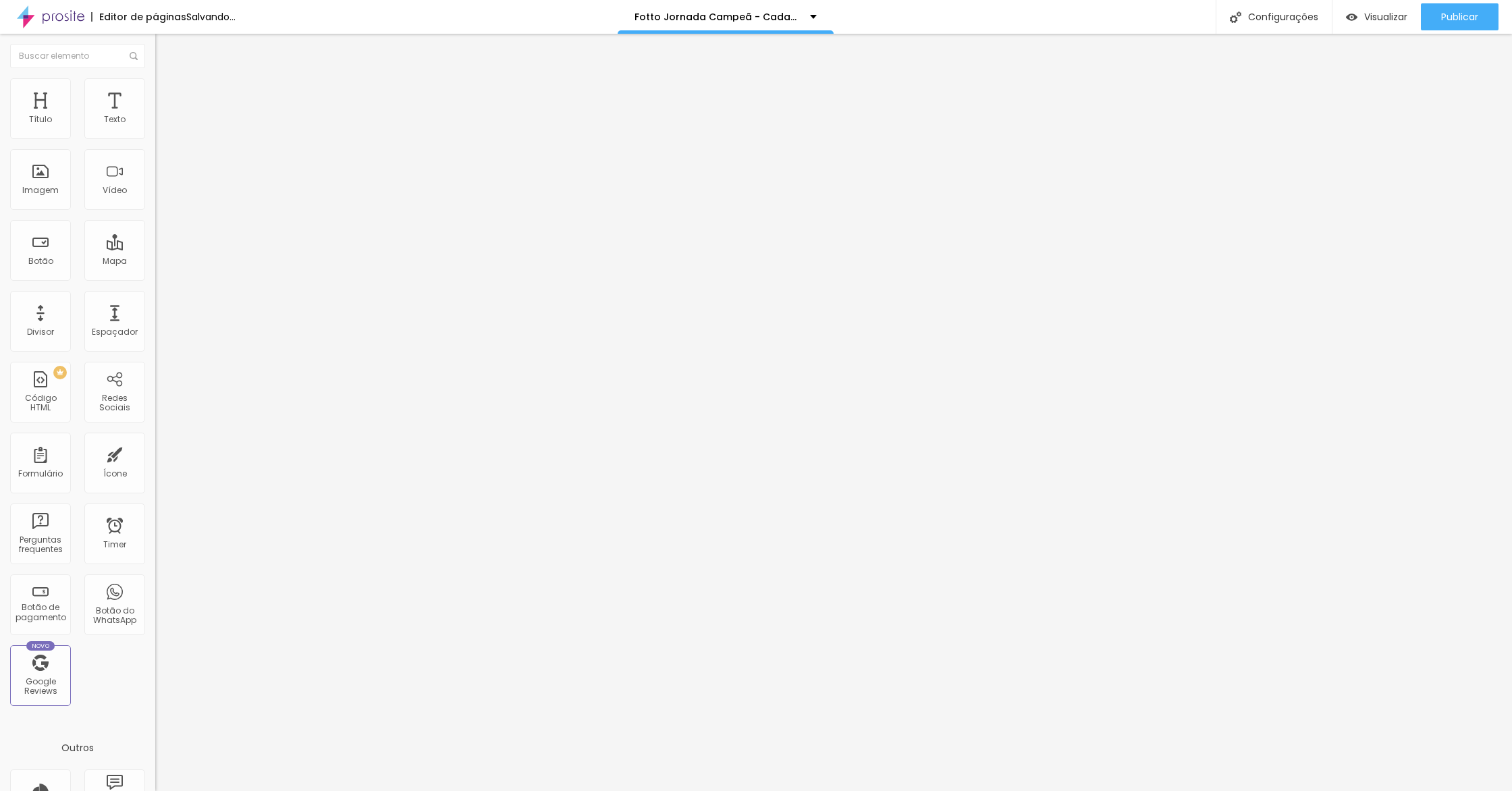
drag, startPoint x: 137, startPoint y: 356, endPoint x: 145, endPoint y: 371, distance: 17.0
click at [155, 597] on div at bounding box center [233, 597] width 155 height 0
click at [155, 92] on li "Avançado" at bounding box center [233, 99] width 155 height 14
drag, startPoint x: 136, startPoint y: 332, endPoint x: 135, endPoint y: 323, distance: 9.1
click at [155, 589] on div at bounding box center [233, 589] width 155 height 0
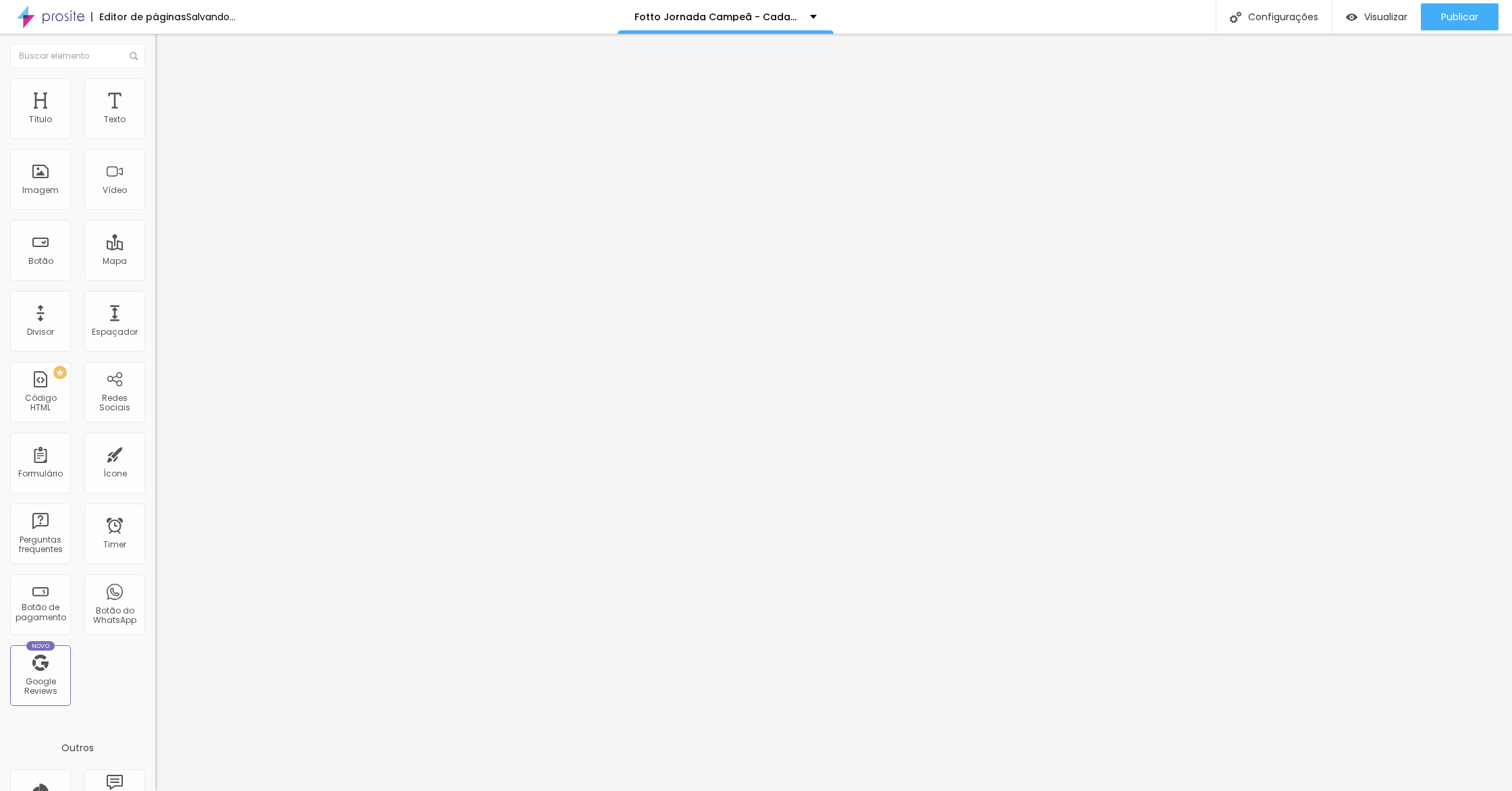
click at [155, 573] on li "Celular" at bounding box center [233, 577] width 155 height 8
click at [155, 581] on div at bounding box center [233, 581] width 155 height 0
click at [1365, 19] on span "Visualizar" at bounding box center [1386, 17] width 43 height 11
click at [155, 193] on div at bounding box center [233, 177] width 155 height 33
click at [155, 183] on div at bounding box center [233, 177] width 155 height 11
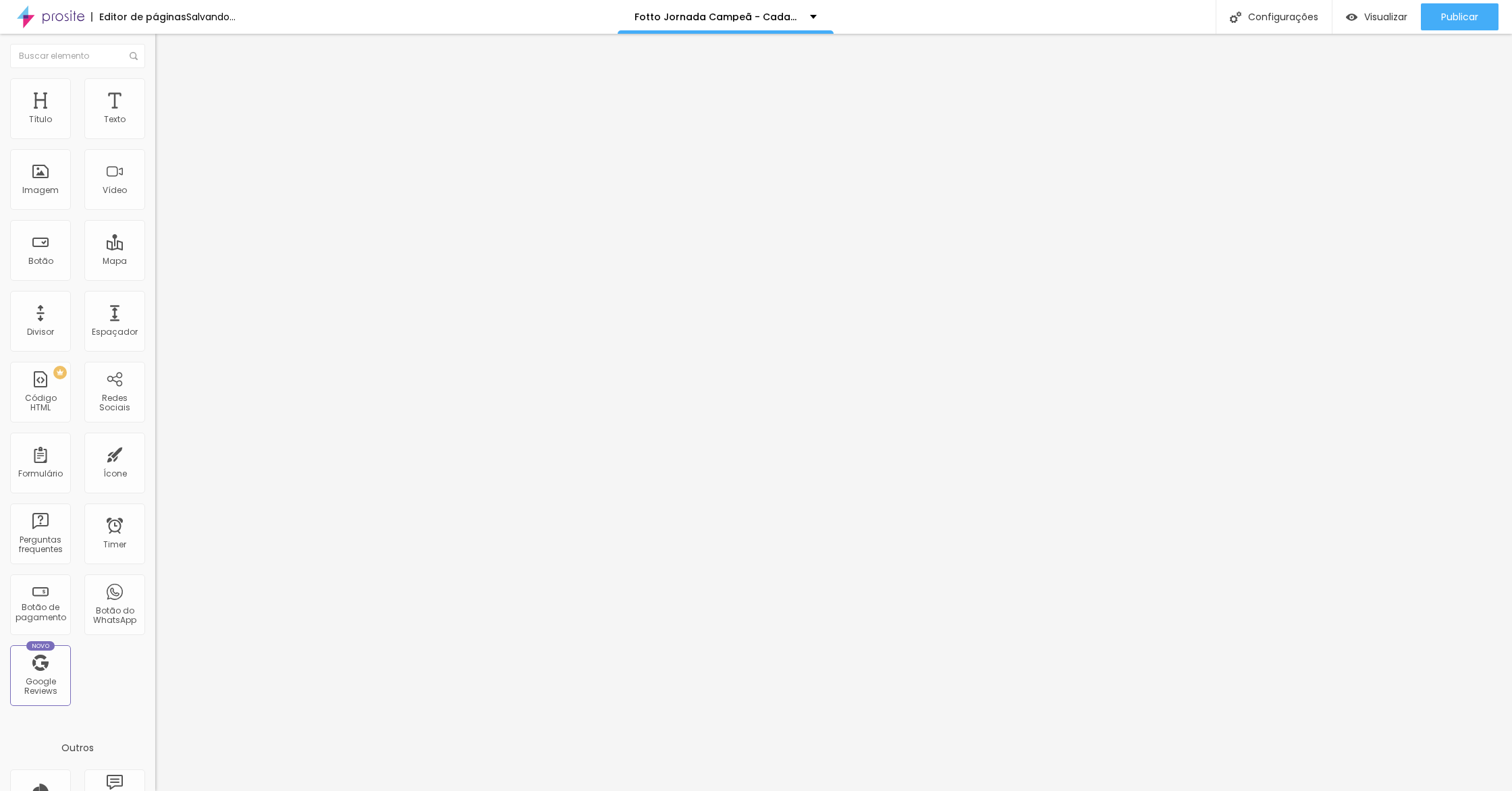
click at [160, 196] on icon "button" at bounding box center [164, 191] width 8 height 8
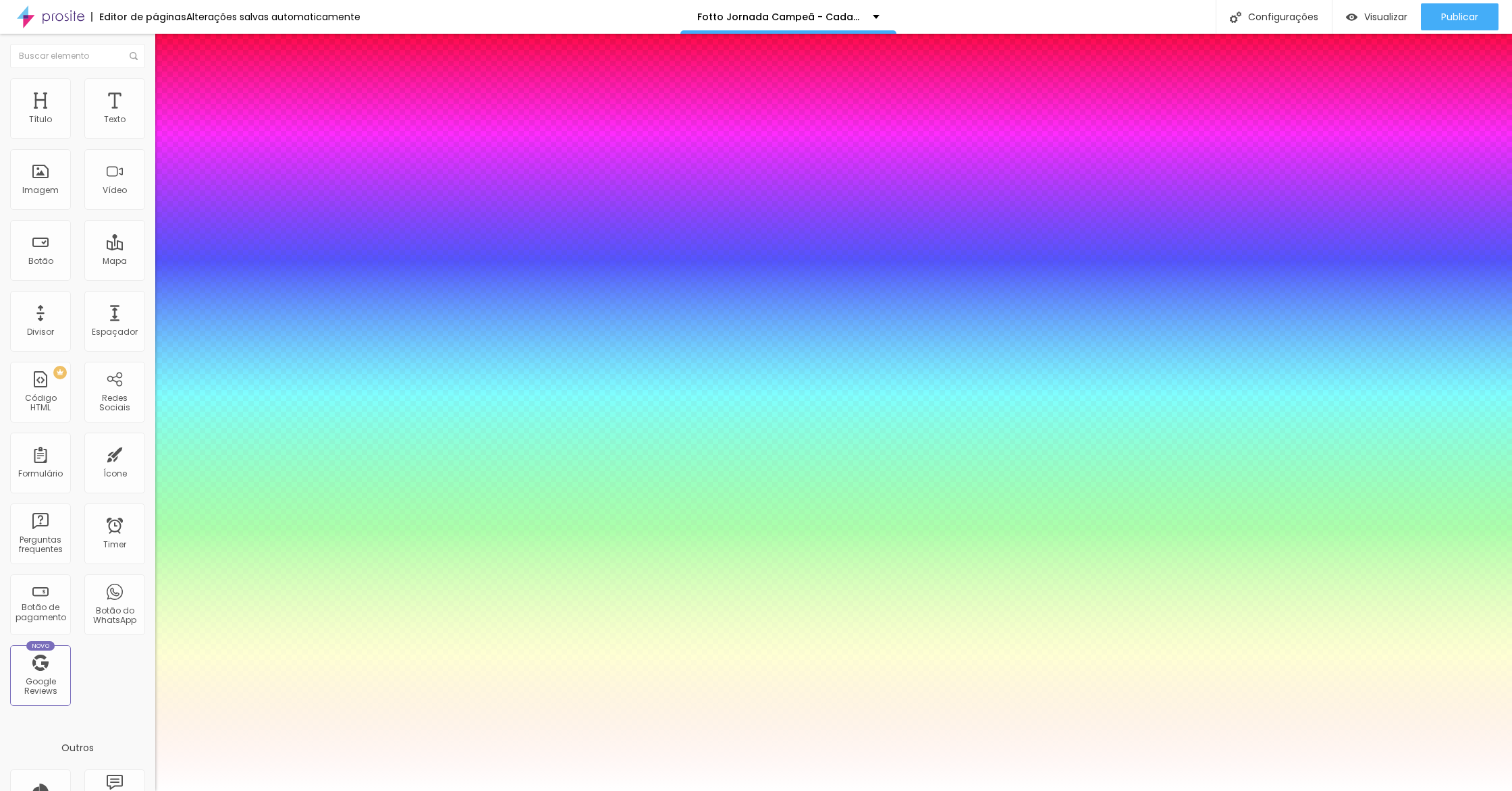
type input "1"
type input "28"
type input "1"
type input "33"
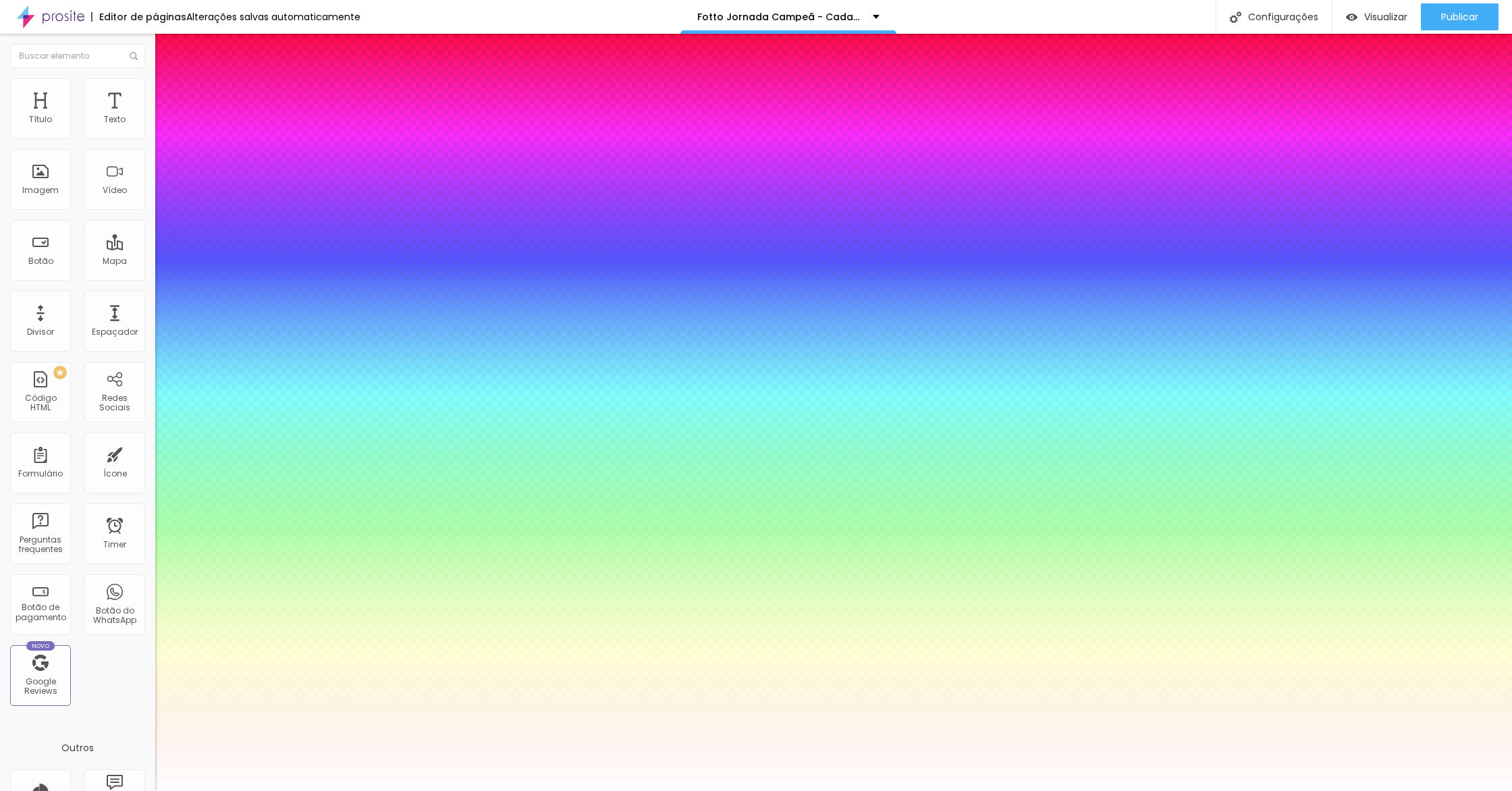
type input "33"
type input "1"
type input "34"
type input "1"
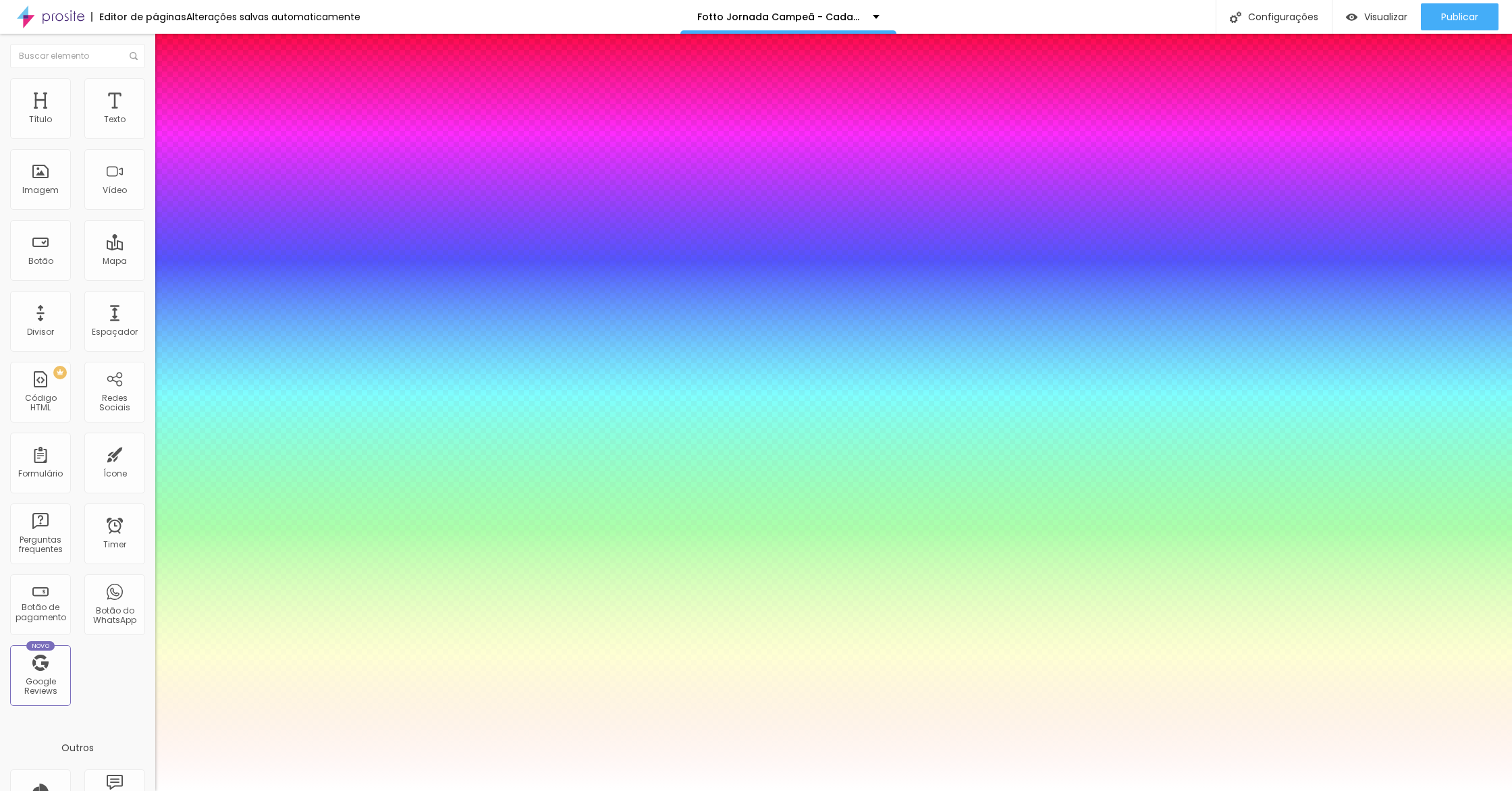
type input "35"
type input "1"
type input "37"
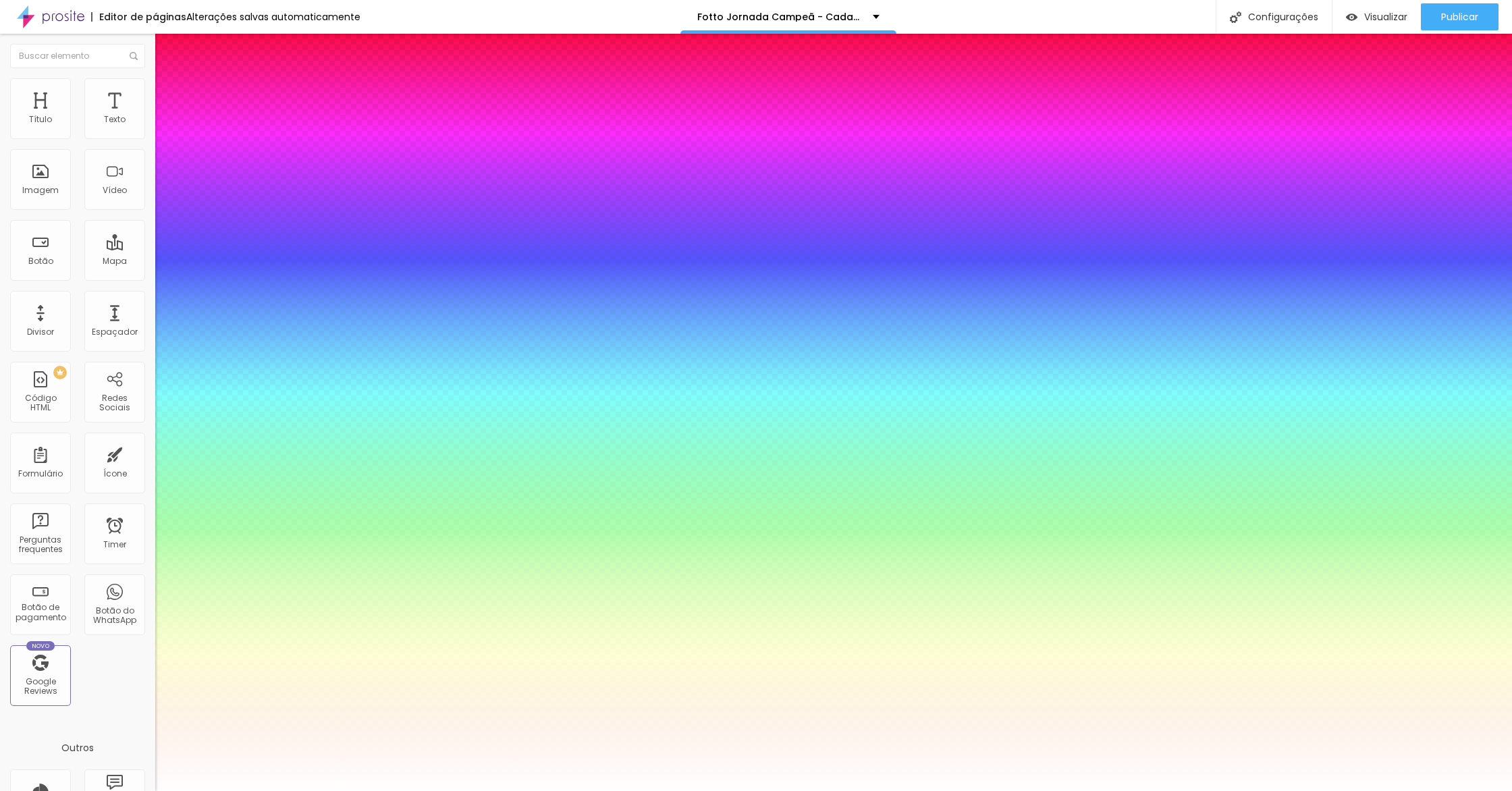
type input "1"
type input "39"
type input "1"
type input "40"
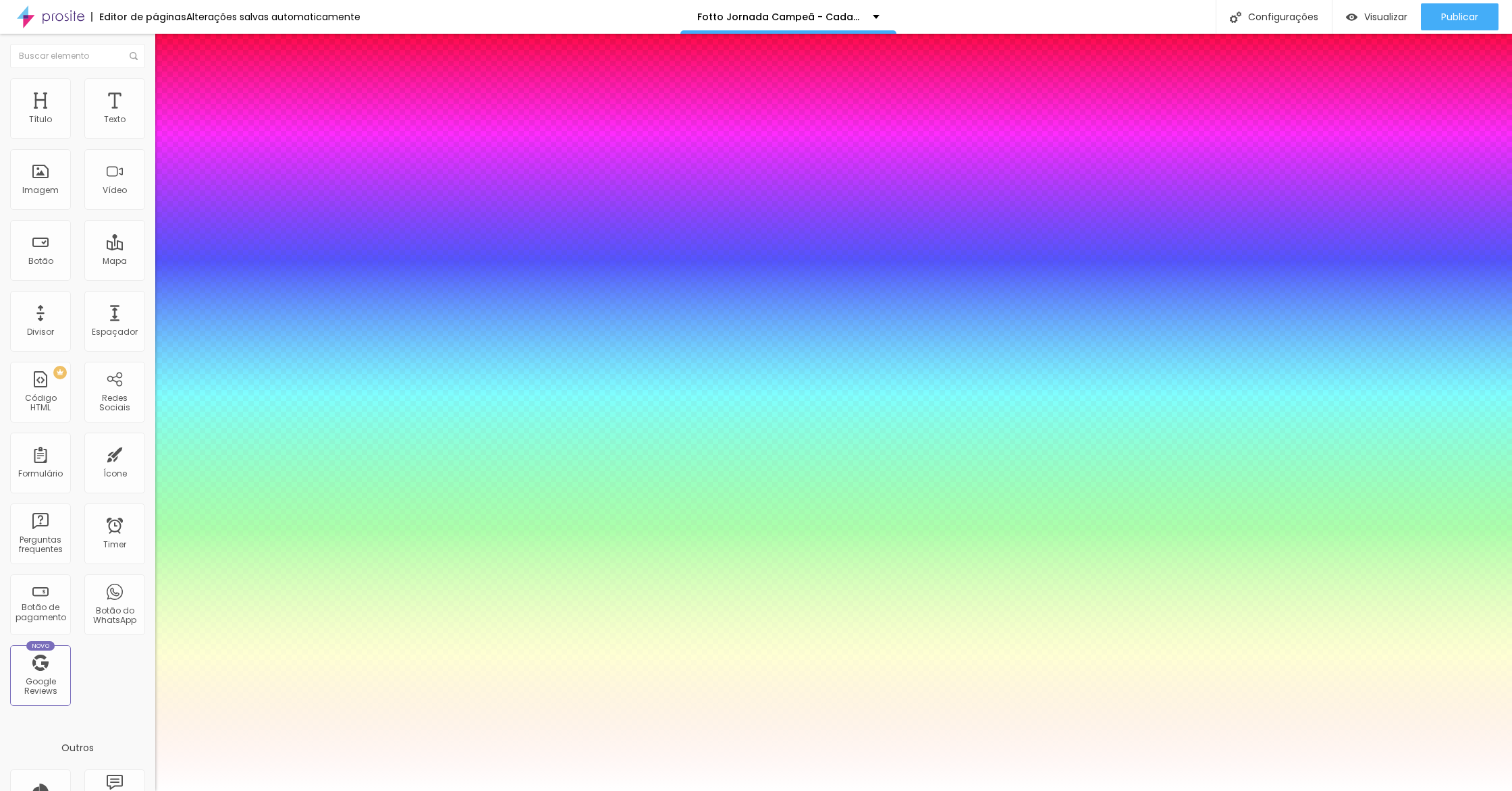
type input "40"
type input "1"
type input "42"
type input "1"
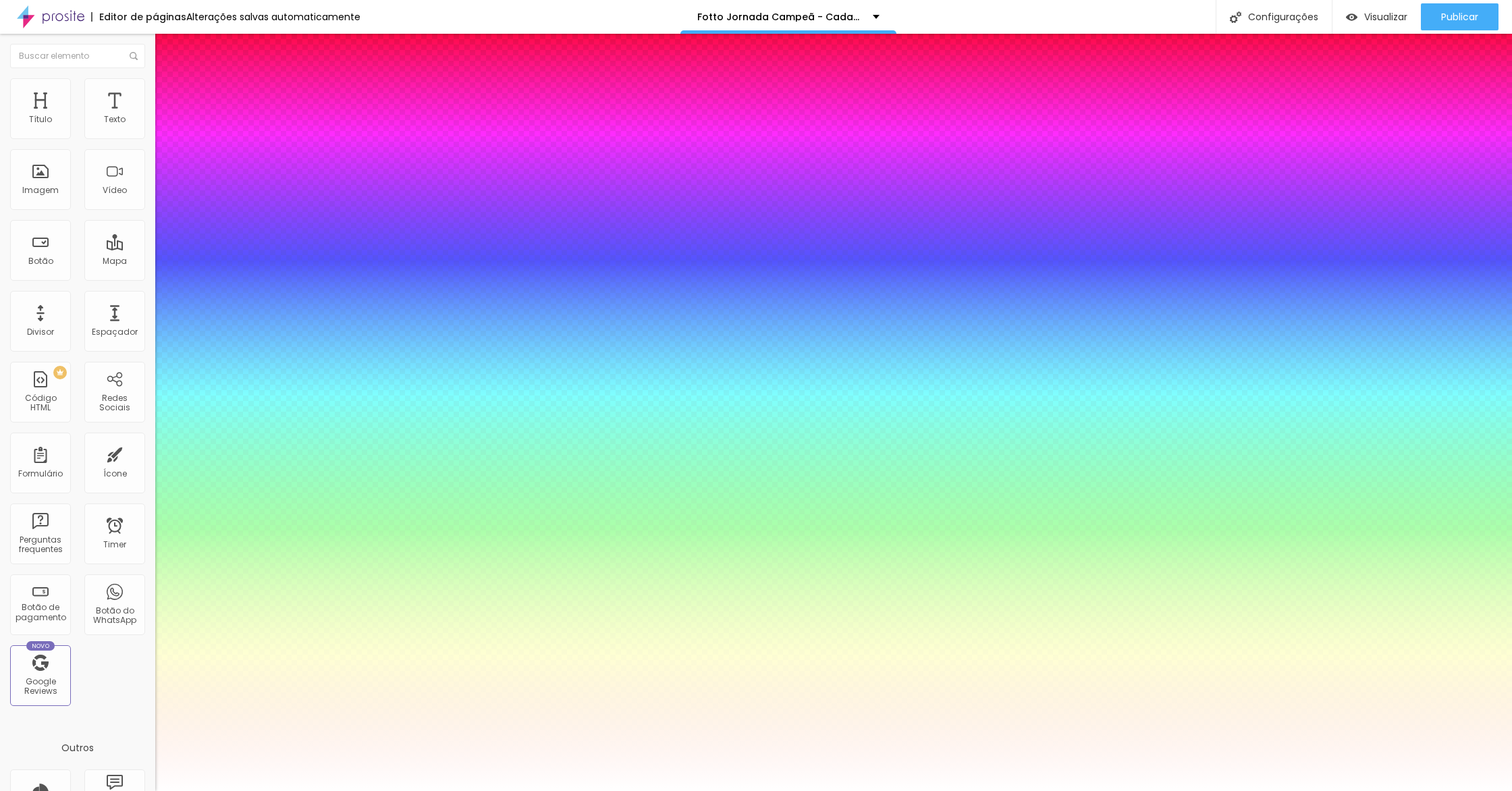
type input "43"
type input "1"
type input "44"
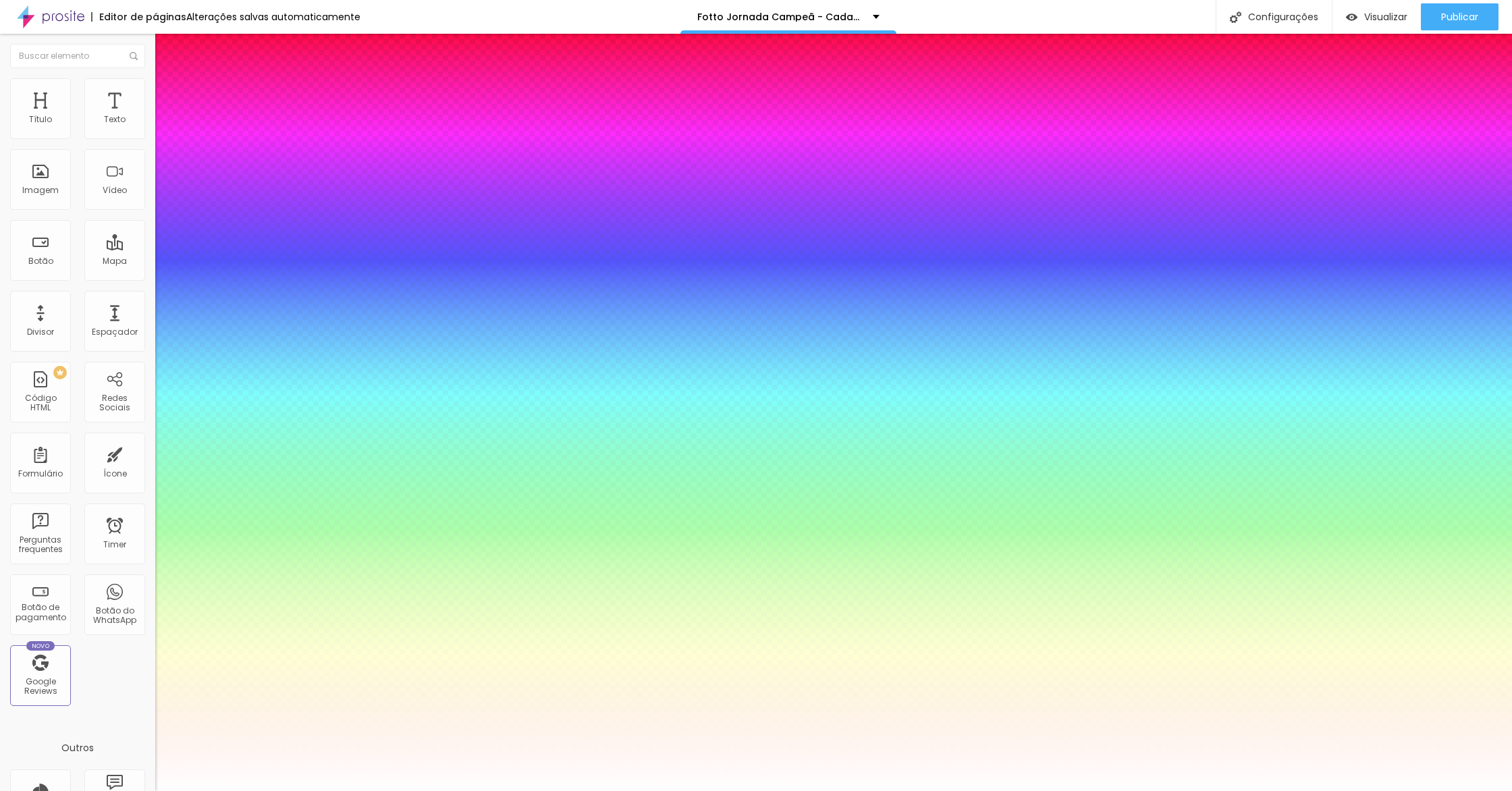
type input "1"
type input "46"
type input "1"
type input "45"
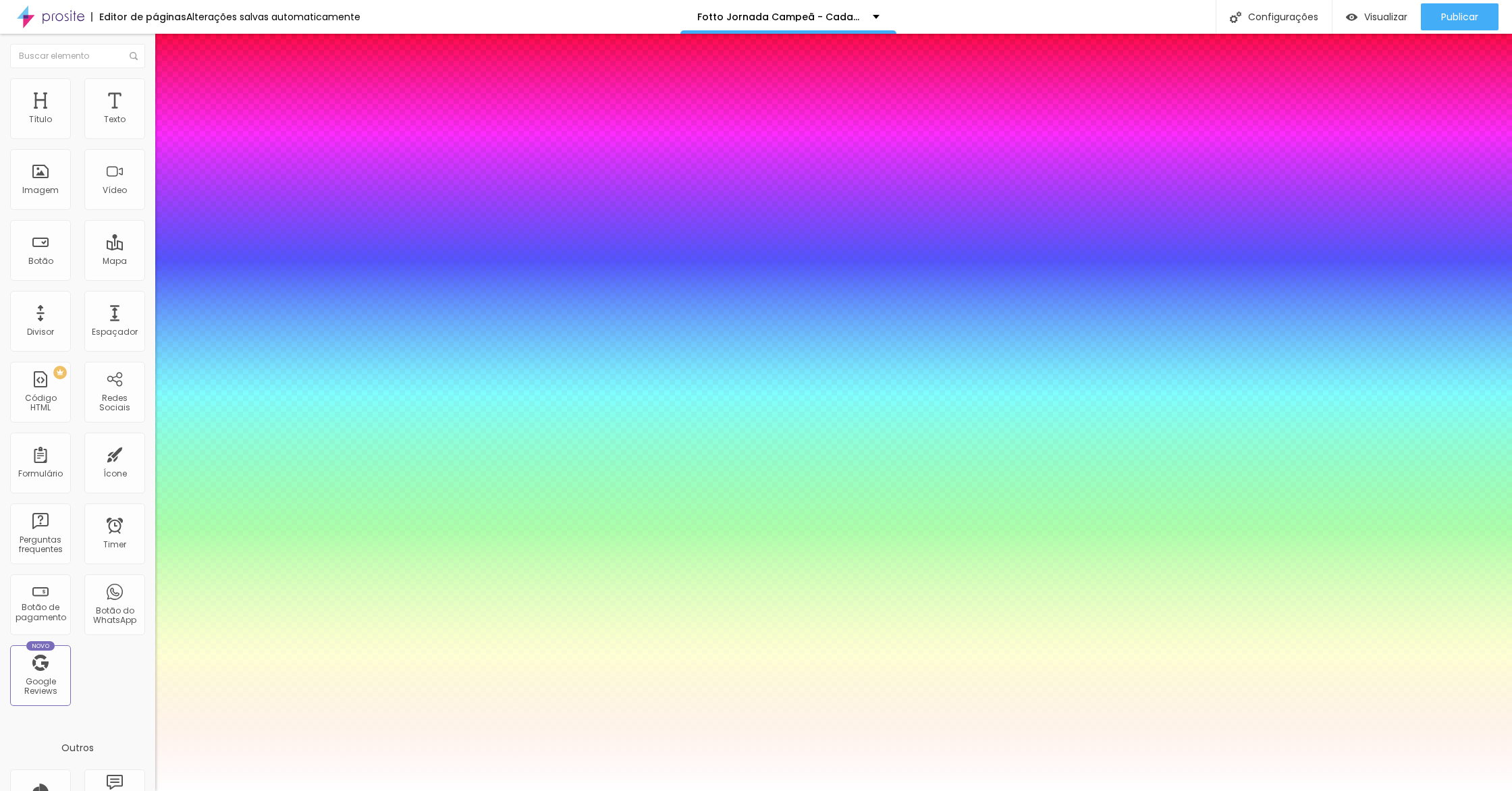
type input "45"
type input "1"
type input "44"
type input "1"
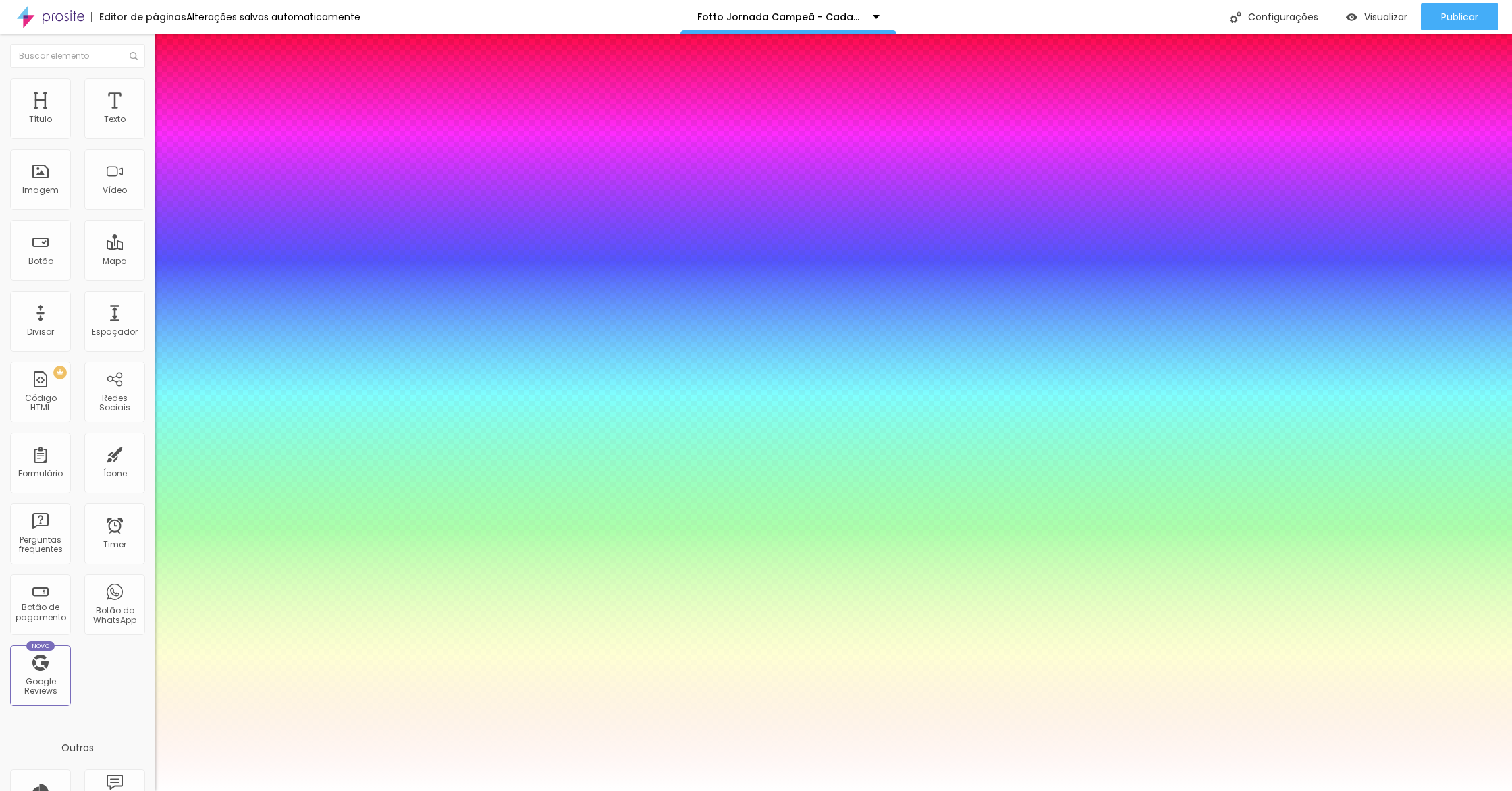
type input "43"
type input "1"
type input "42"
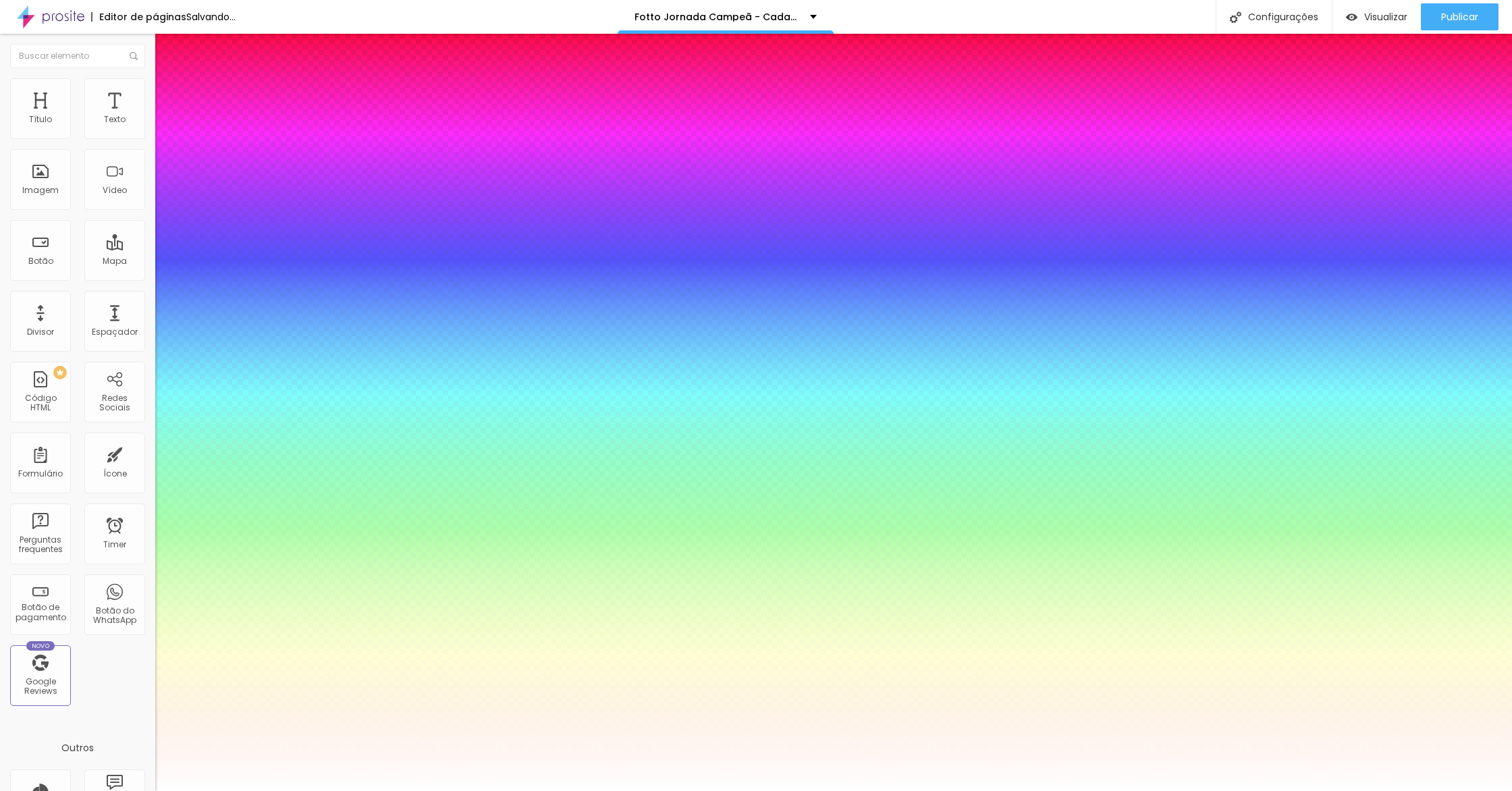
type input "1"
type input "43"
type input "1"
type input "47"
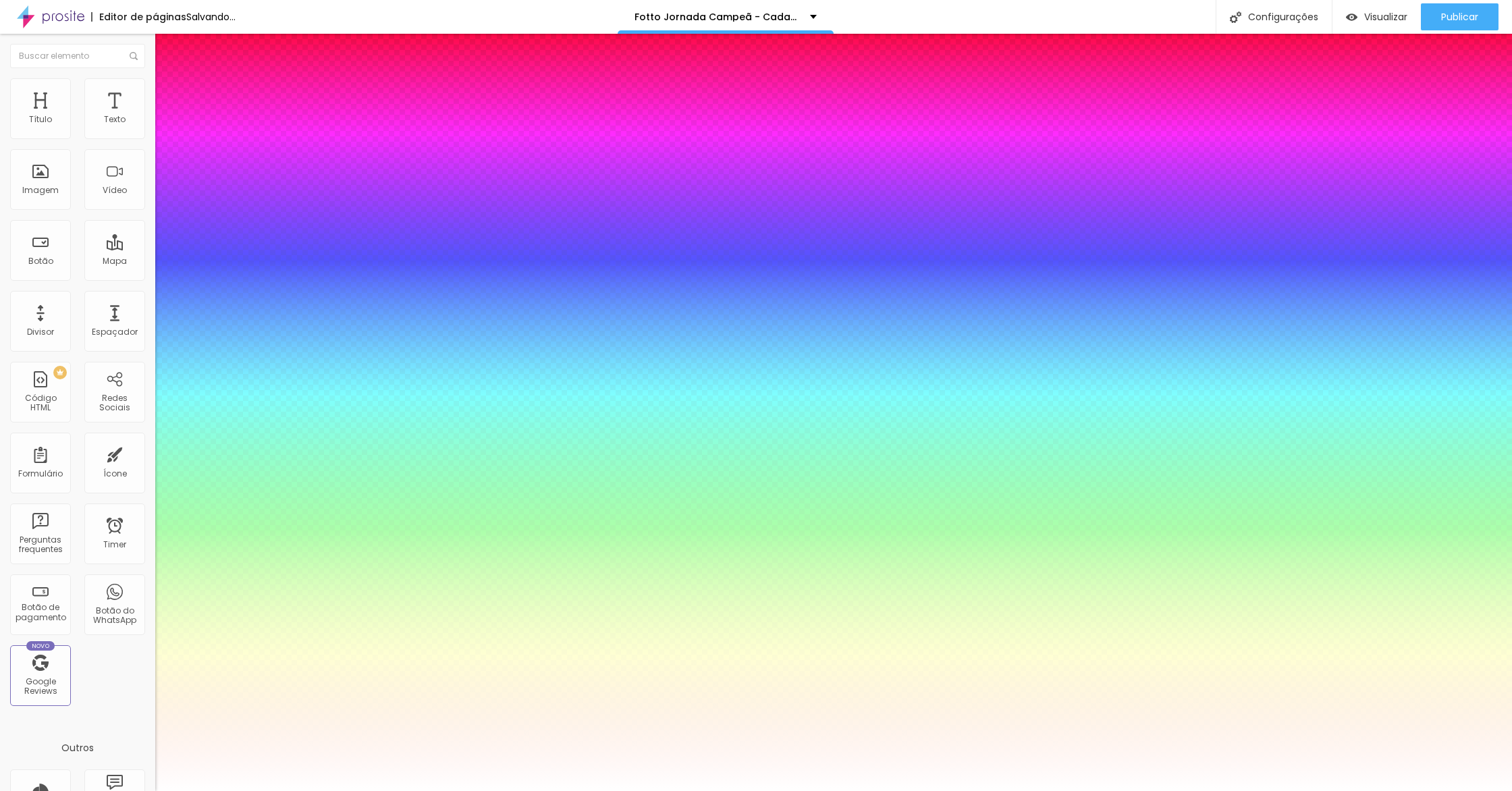
type input "47"
type input "1"
type input "48"
type input "1"
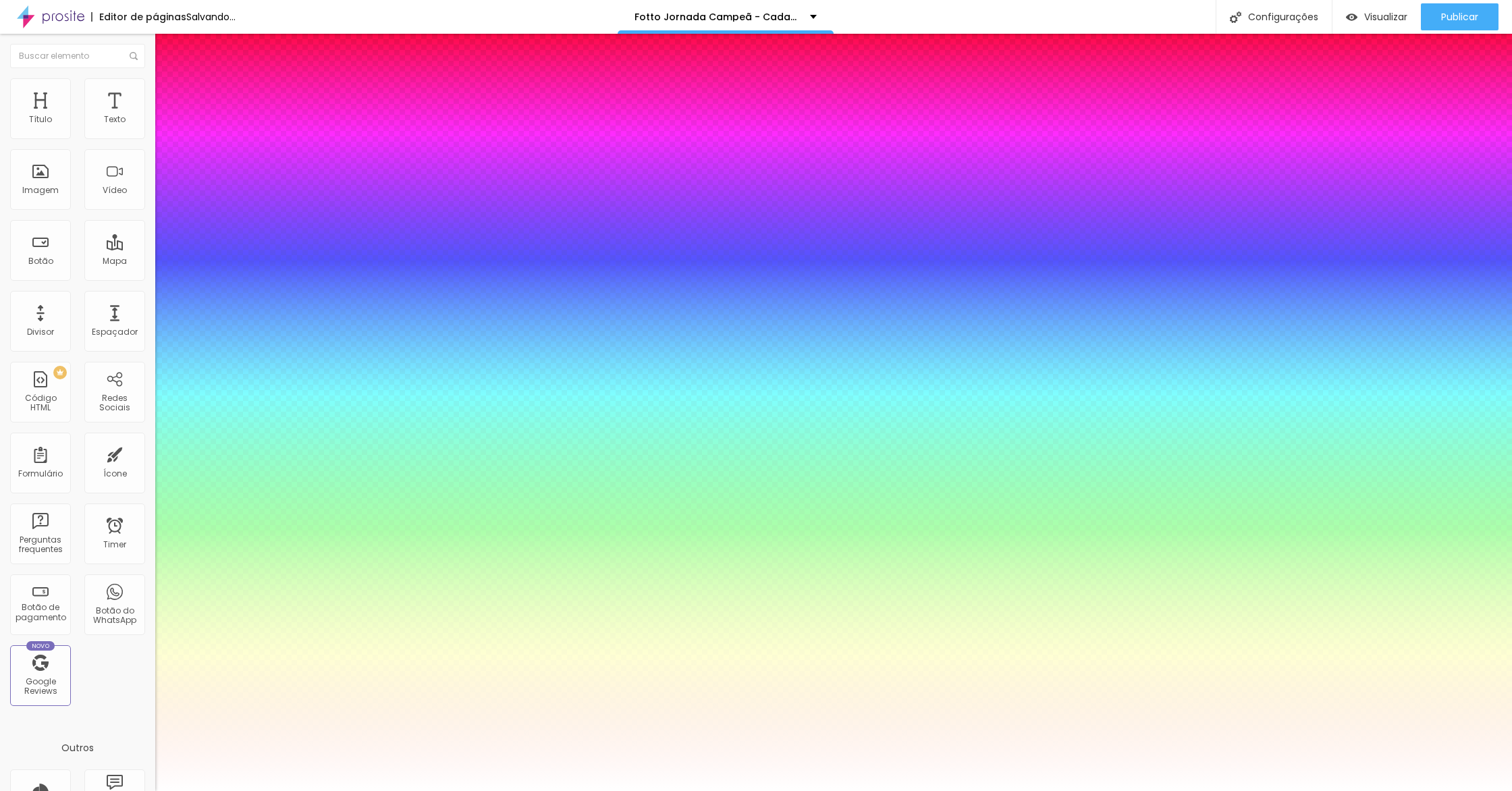
type input "47"
type input "1"
drag, startPoint x: 194, startPoint y: 380, endPoint x: 214, endPoint y: 378, distance: 20.1
type input "47"
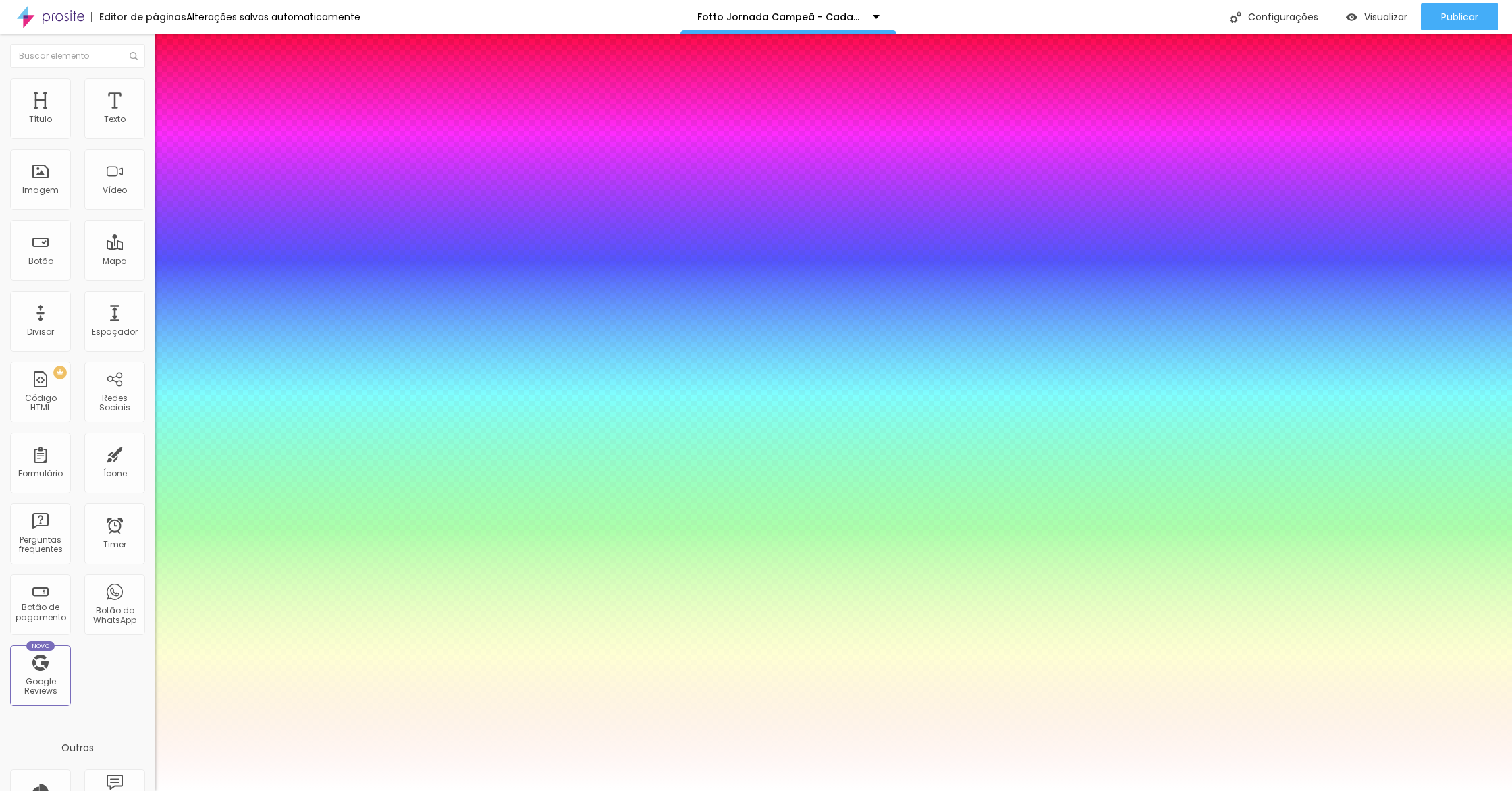
click at [314, 791] on div at bounding box center [756, 791] width 1512 height 0
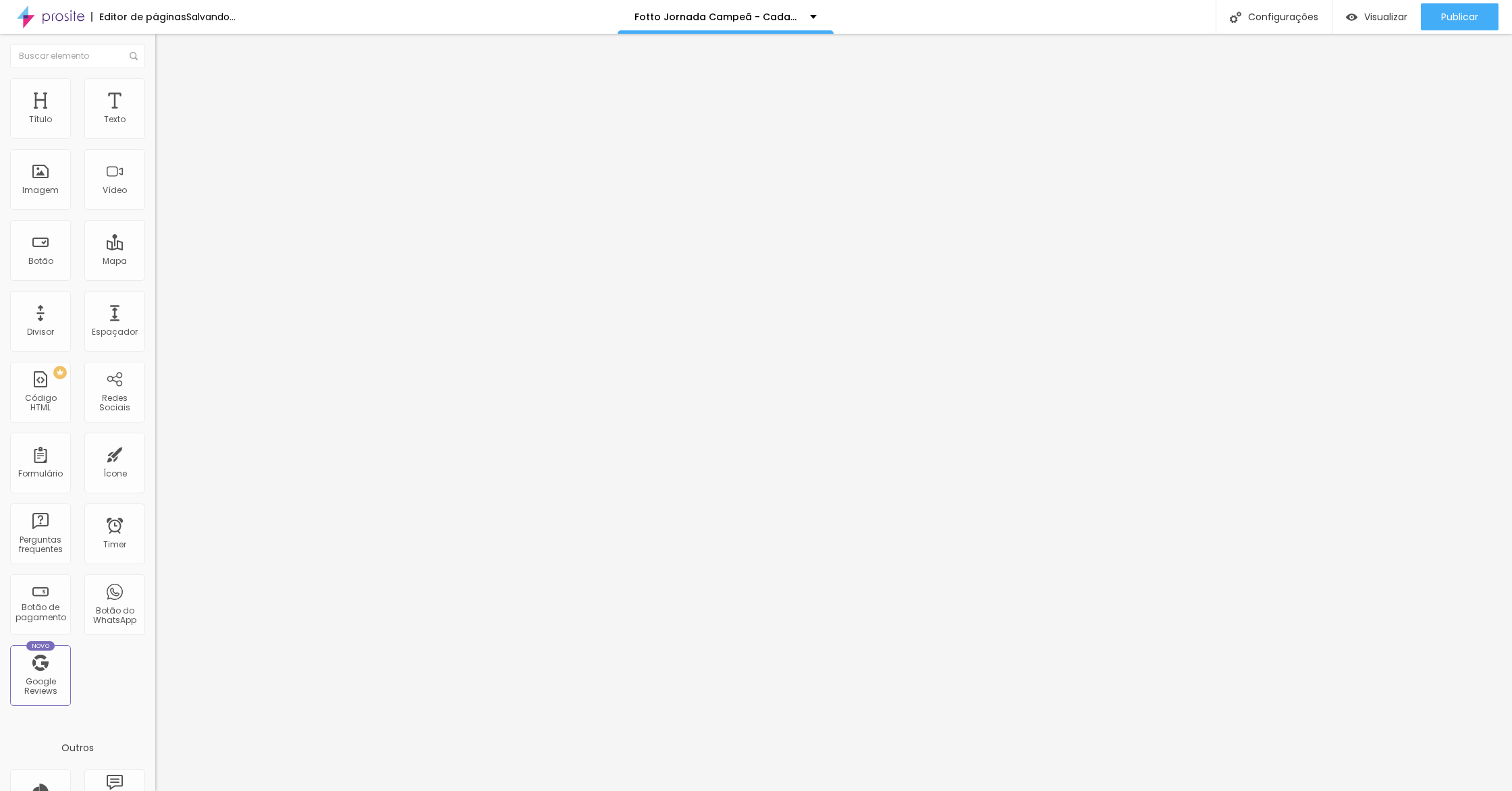
click at [167, 91] on span "Estilo" at bounding box center [177, 88] width 21 height 12
type input "30"
type input "25"
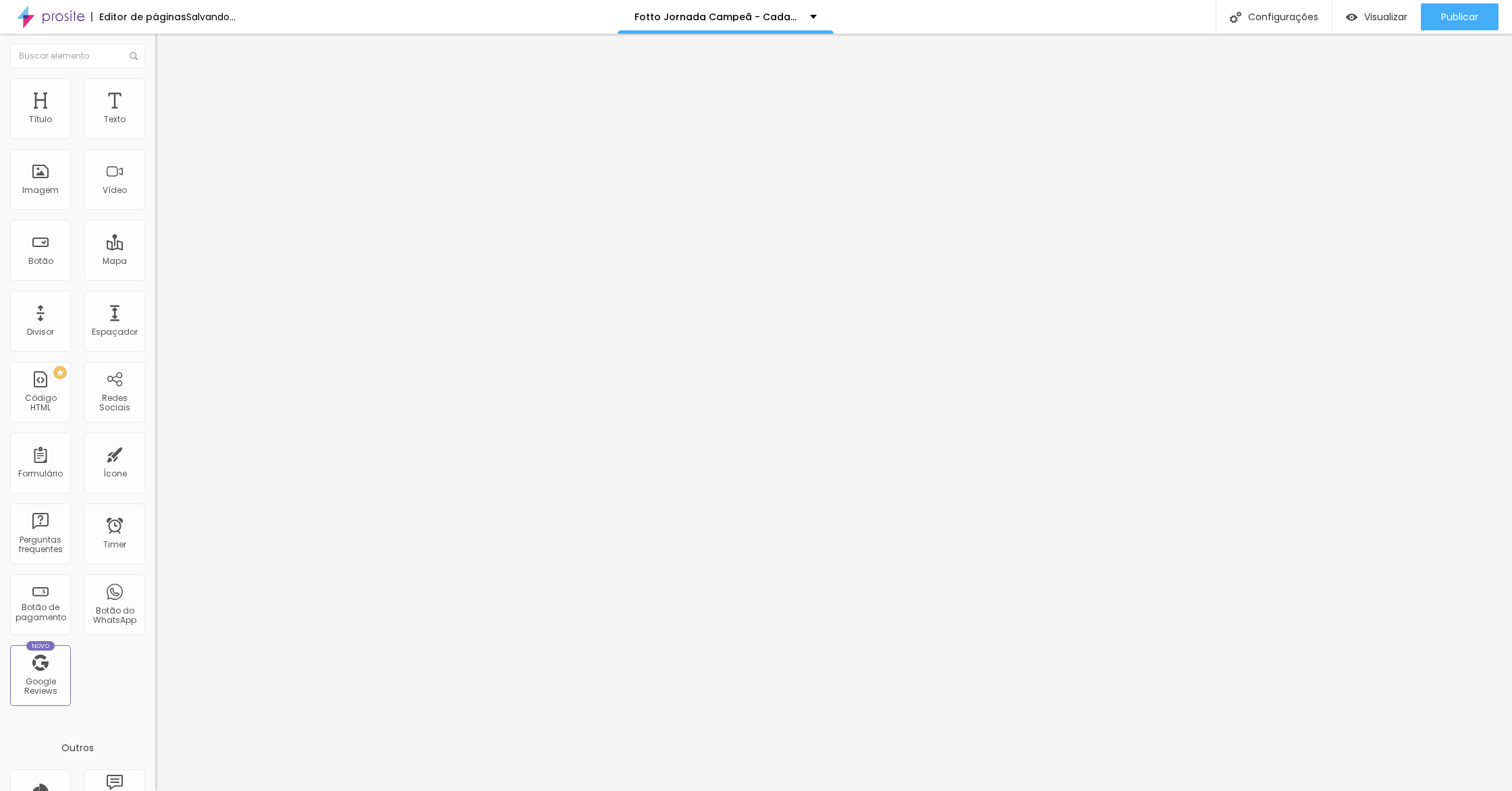
type input "20"
drag, startPoint x: 47, startPoint y: 145, endPoint x: 29, endPoint y: 149, distance: 18.4
type input "20"
click at [155, 138] on input "range" at bounding box center [198, 132] width 87 height 11
drag, startPoint x: 108, startPoint y: 85, endPoint x: 104, endPoint y: 109, distance: 24.3
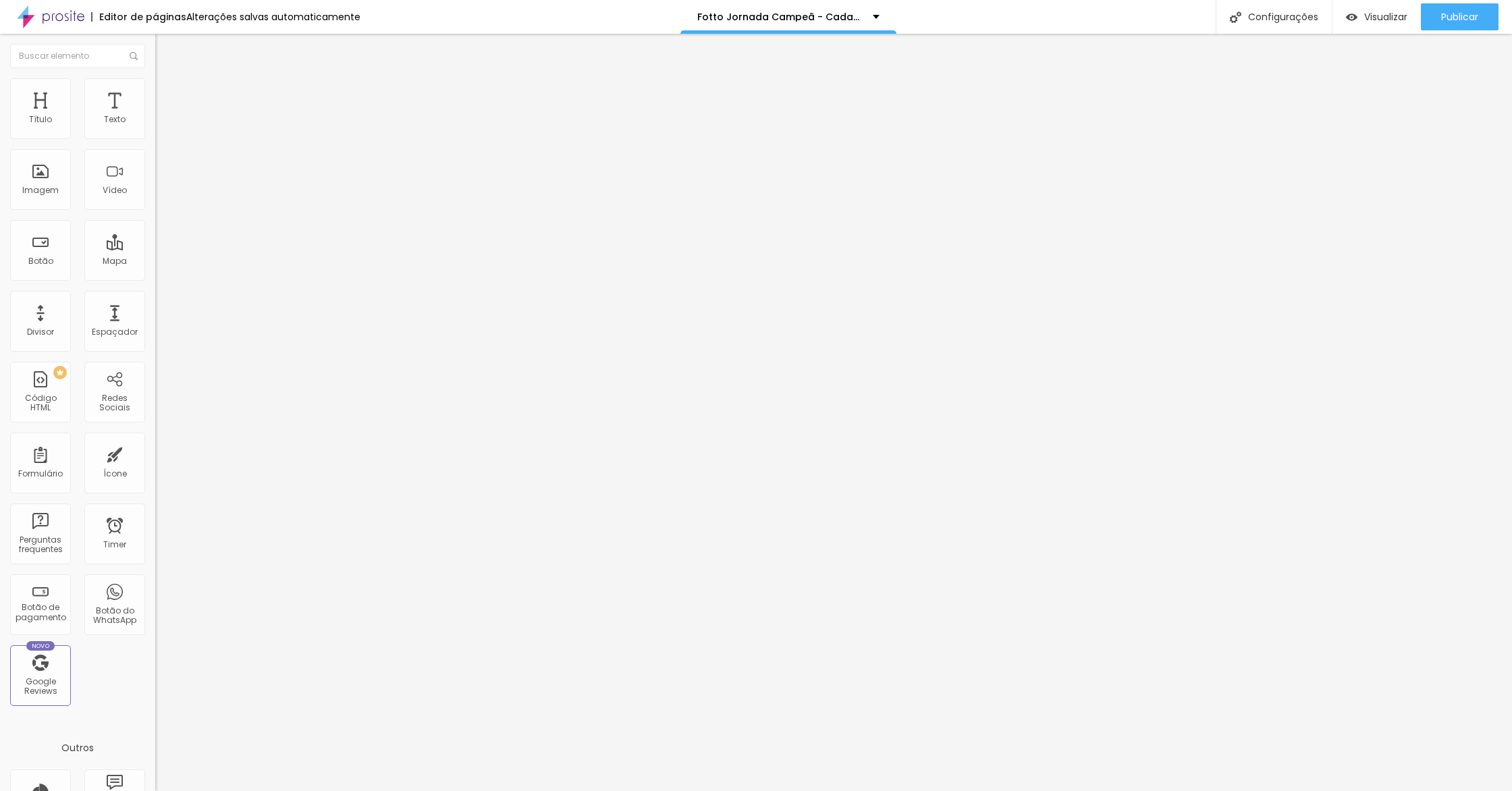
click at [155, 92] on li "Avançado" at bounding box center [233, 99] width 155 height 14
click at [155, 465] on input "49" at bounding box center [184, 472] width 58 height 14
type input "1"
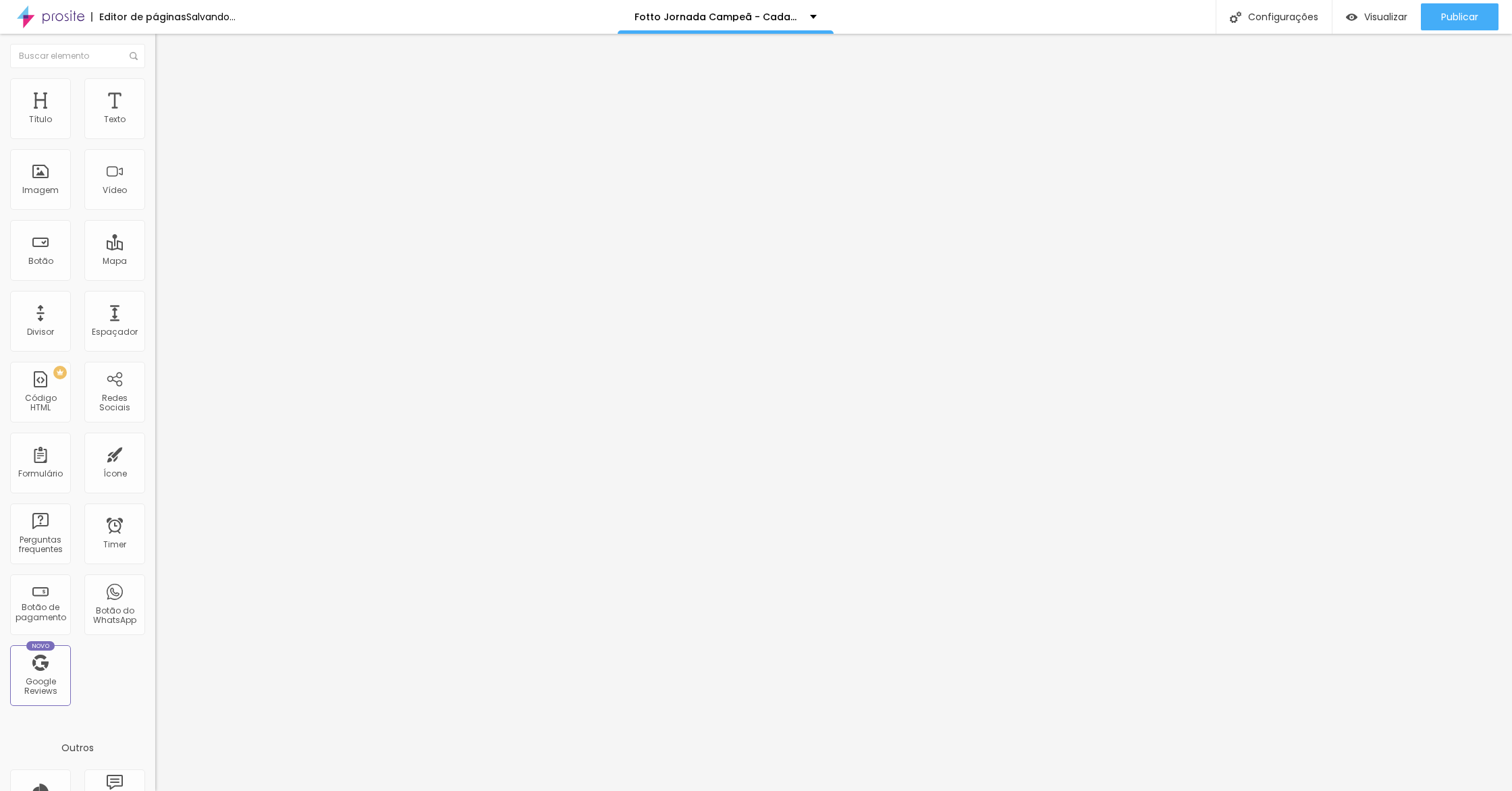
type input "10"
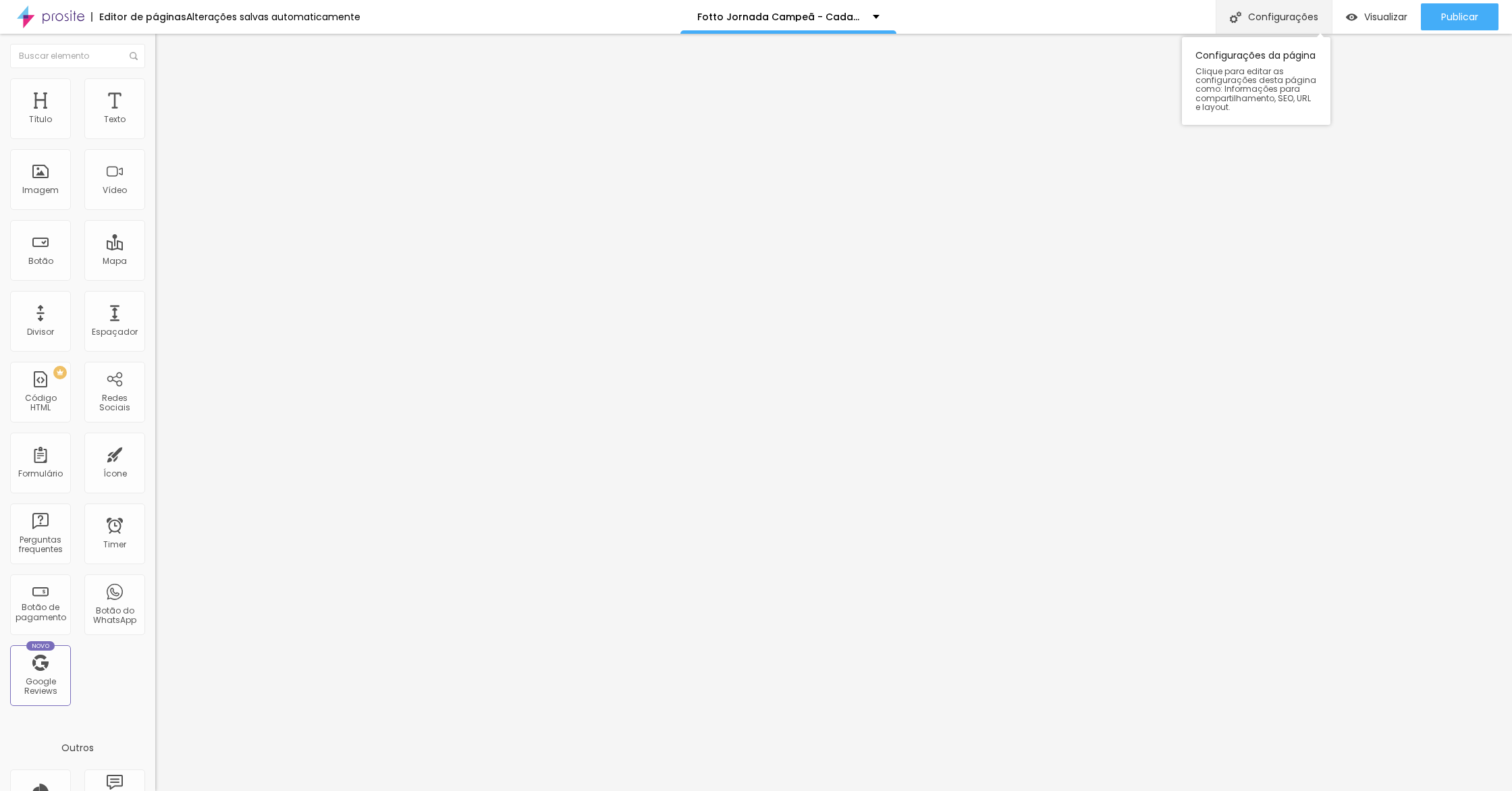
click at [1296, 14] on div "Configurações" at bounding box center [1273, 17] width 117 height 34
drag, startPoint x: 643, startPoint y: 305, endPoint x: 984, endPoint y: 312, distance: 341.1
